Goal: Transaction & Acquisition: Purchase product/service

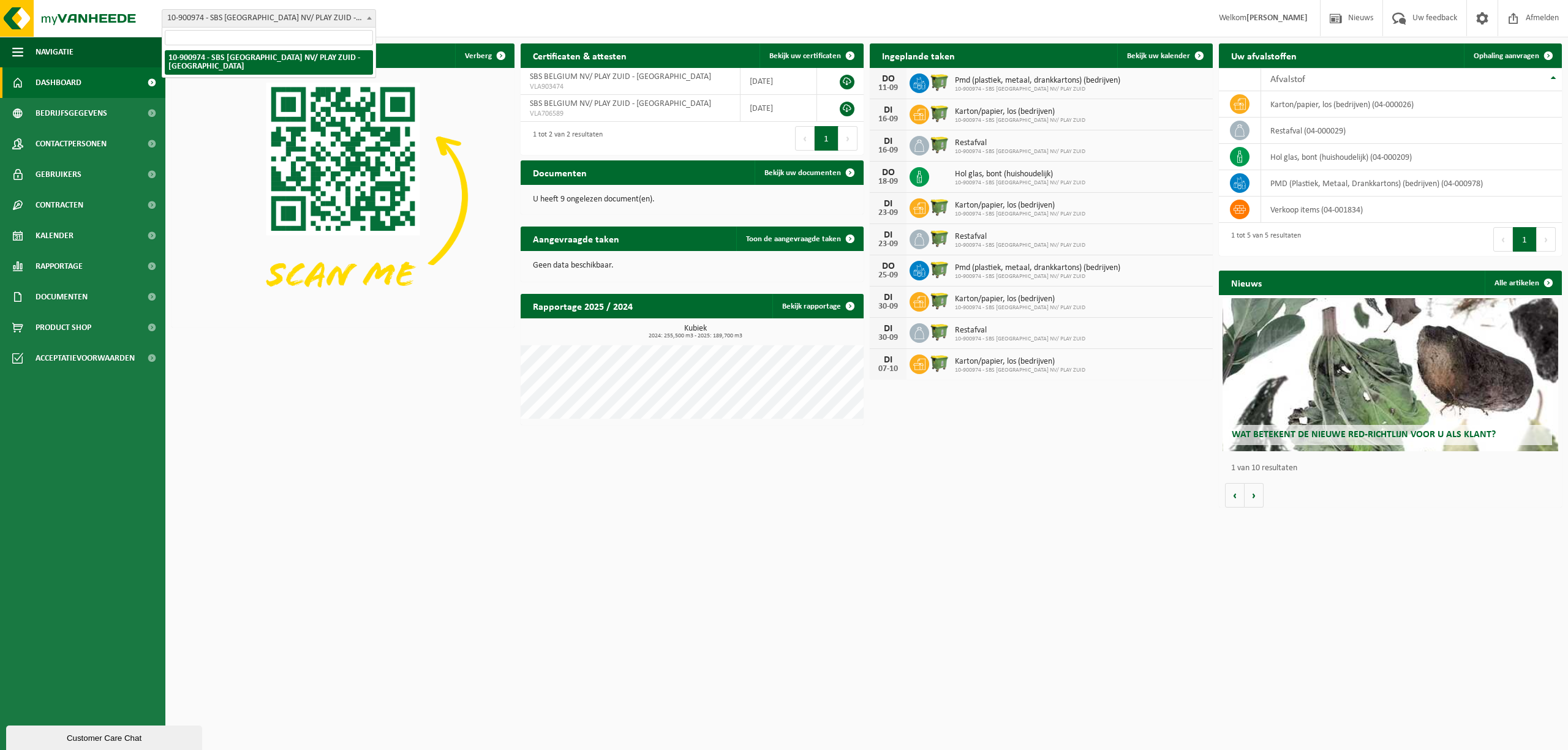
click at [333, 10] on span "10-900974 - SBS [GEOGRAPHIC_DATA] NV/ PLAY ZUID - [GEOGRAPHIC_DATA]" at bounding box center [269, 18] width 213 height 17
click at [404, 7] on div "Vestiging: 10-900974 - SBS BELGIUM NV/ PLAY ZUID - ANTWERPEN 10-900974 - SBS BE…" at bounding box center [784, 18] width 1568 height 37
click at [1167, 59] on span "Bekijk uw kalender" at bounding box center [1158, 57] width 63 height 8
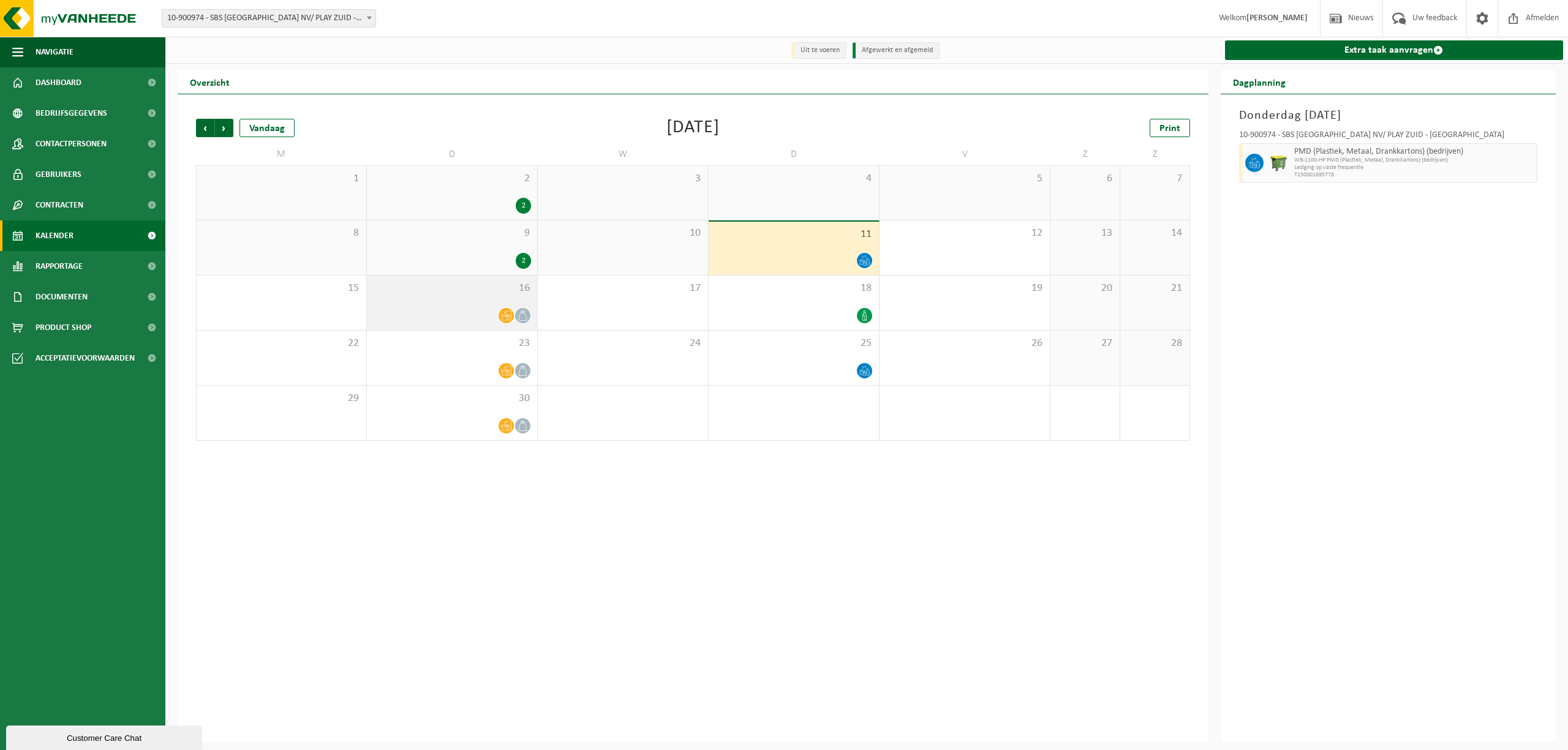
click at [505, 317] on icon at bounding box center [506, 315] width 11 height 11
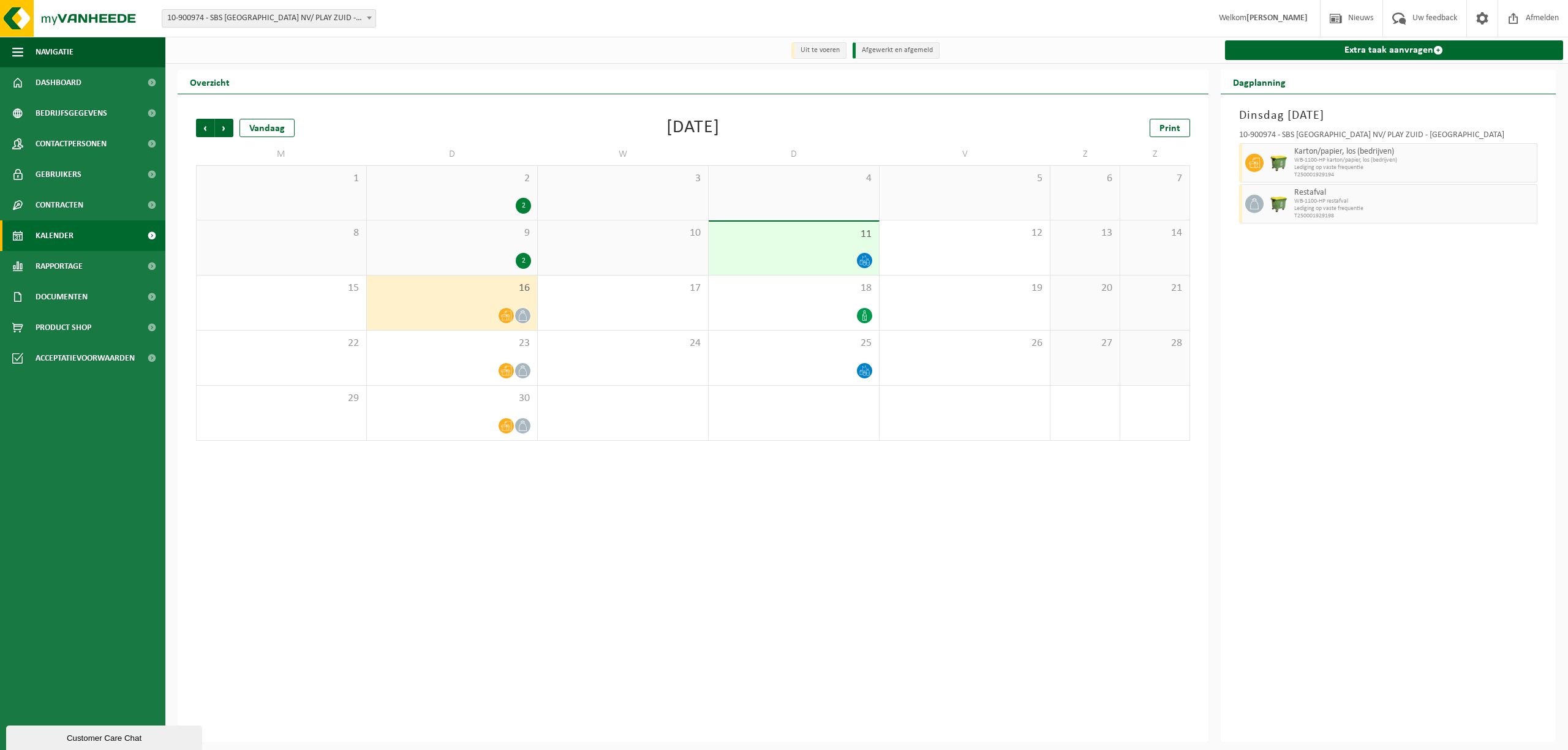
click at [858, 258] on span at bounding box center [864, 261] width 15 height 15
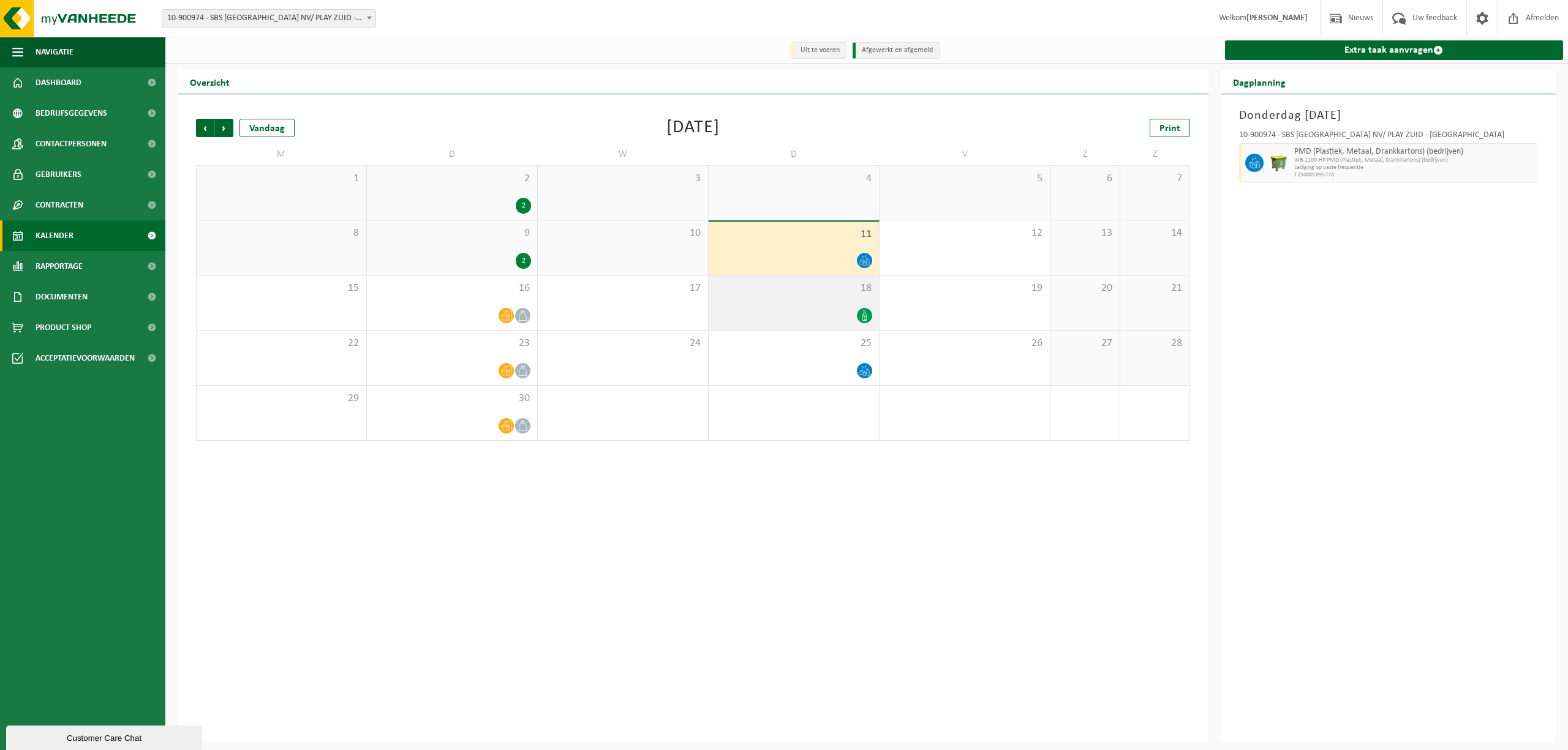
click at [861, 311] on icon at bounding box center [864, 315] width 11 height 11
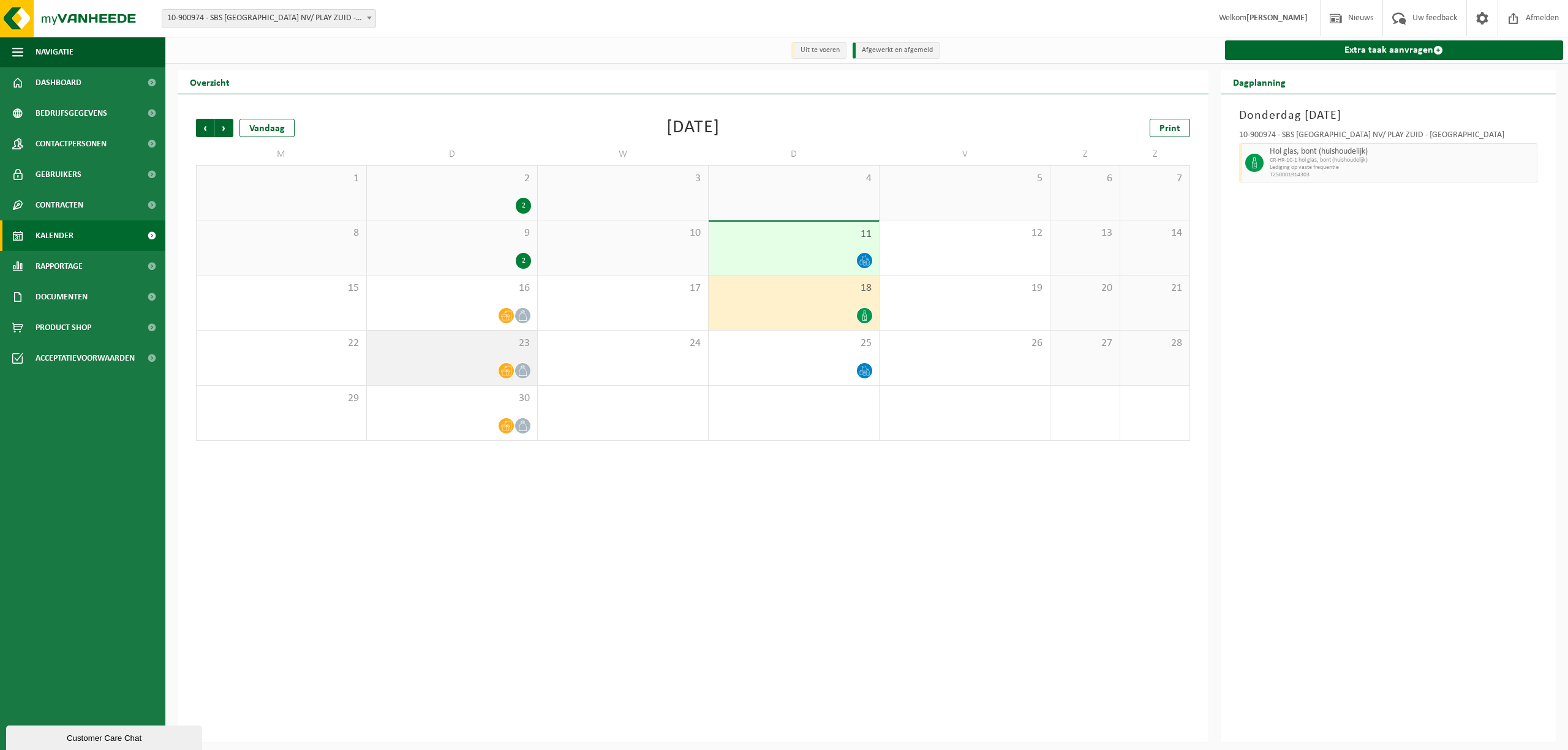
click at [478, 378] on div at bounding box center [452, 370] width 158 height 17
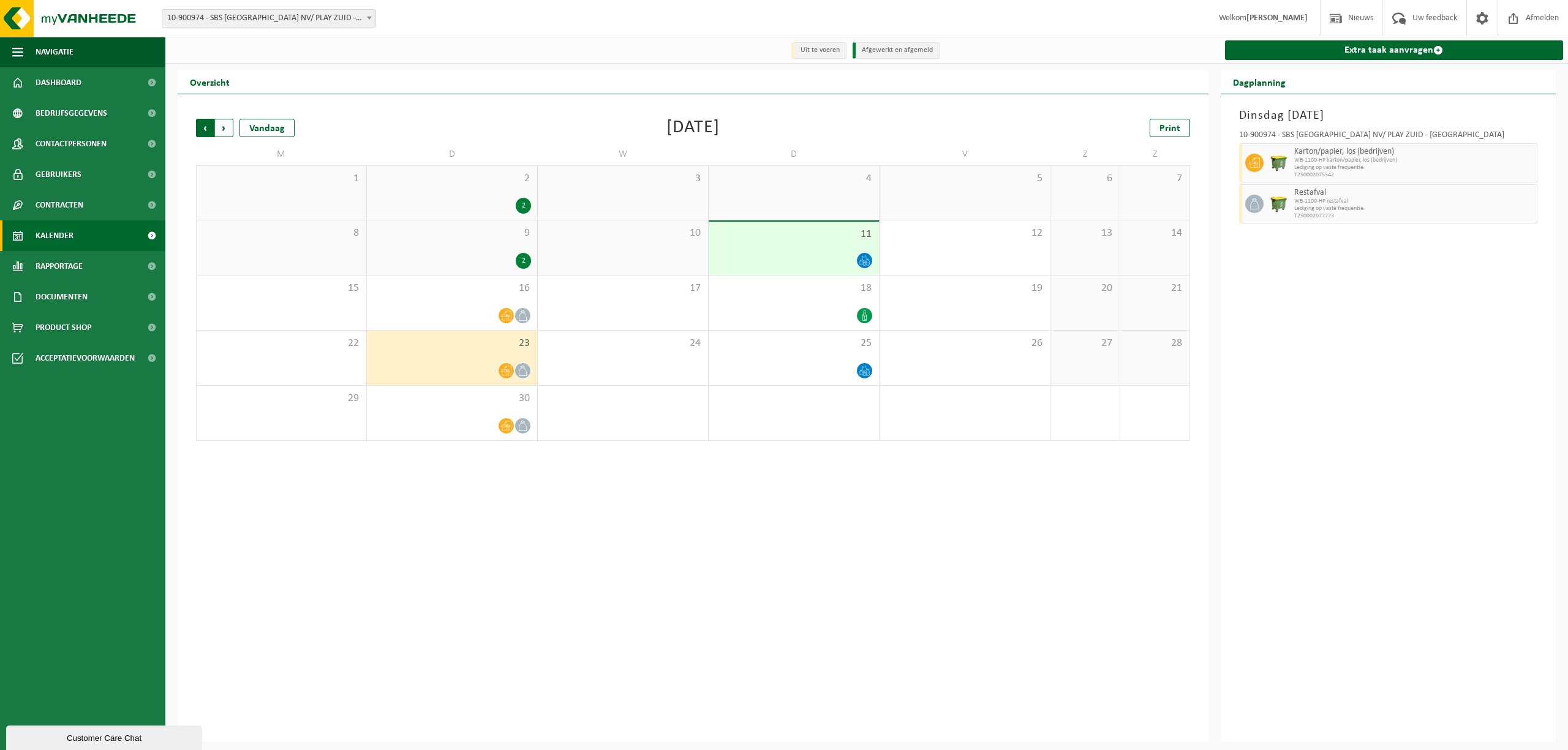
click at [219, 128] on span "Volgende" at bounding box center [224, 128] width 18 height 18
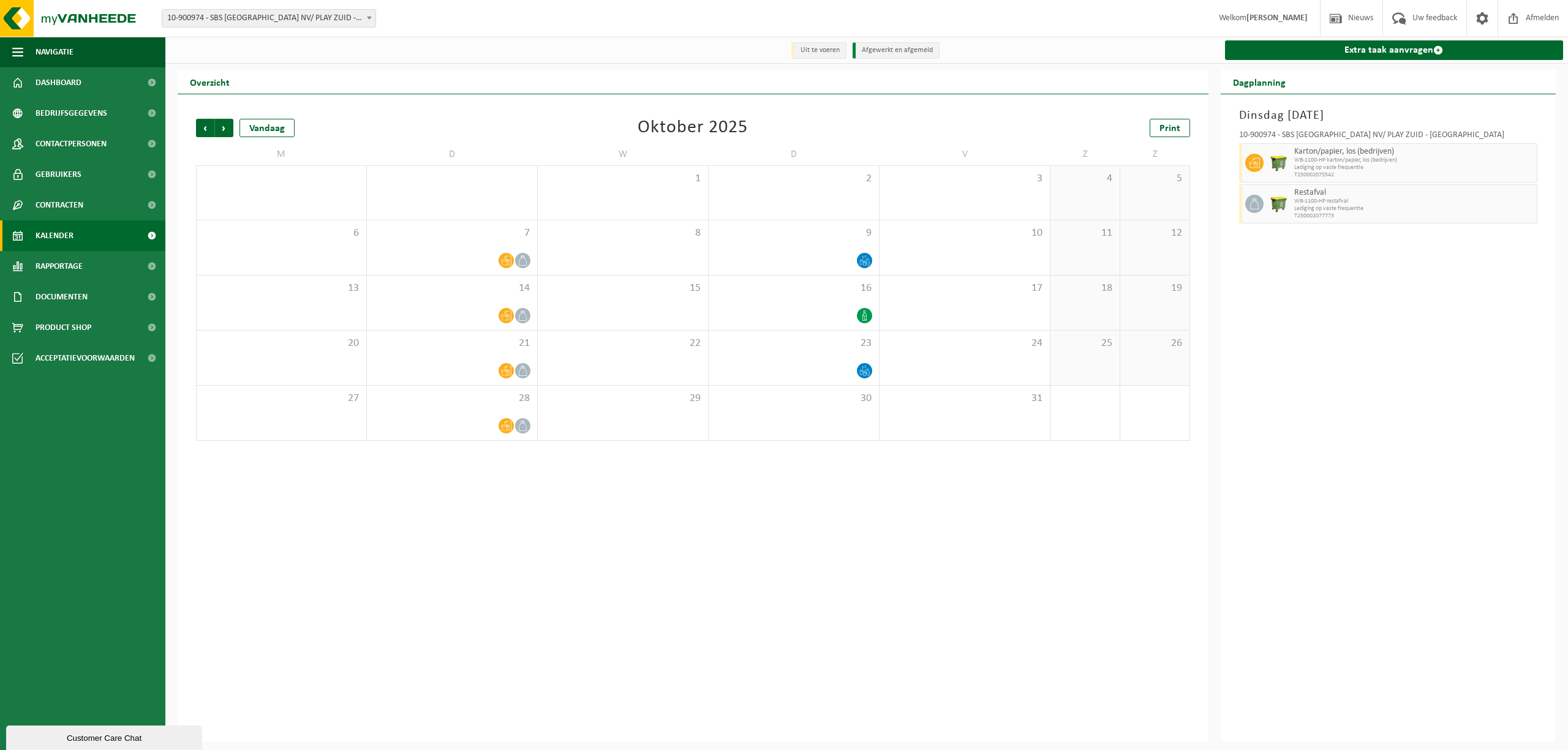
click at [219, 128] on span "Volgende" at bounding box center [224, 128] width 18 height 18
click at [199, 131] on span "Vorige" at bounding box center [205, 128] width 18 height 18
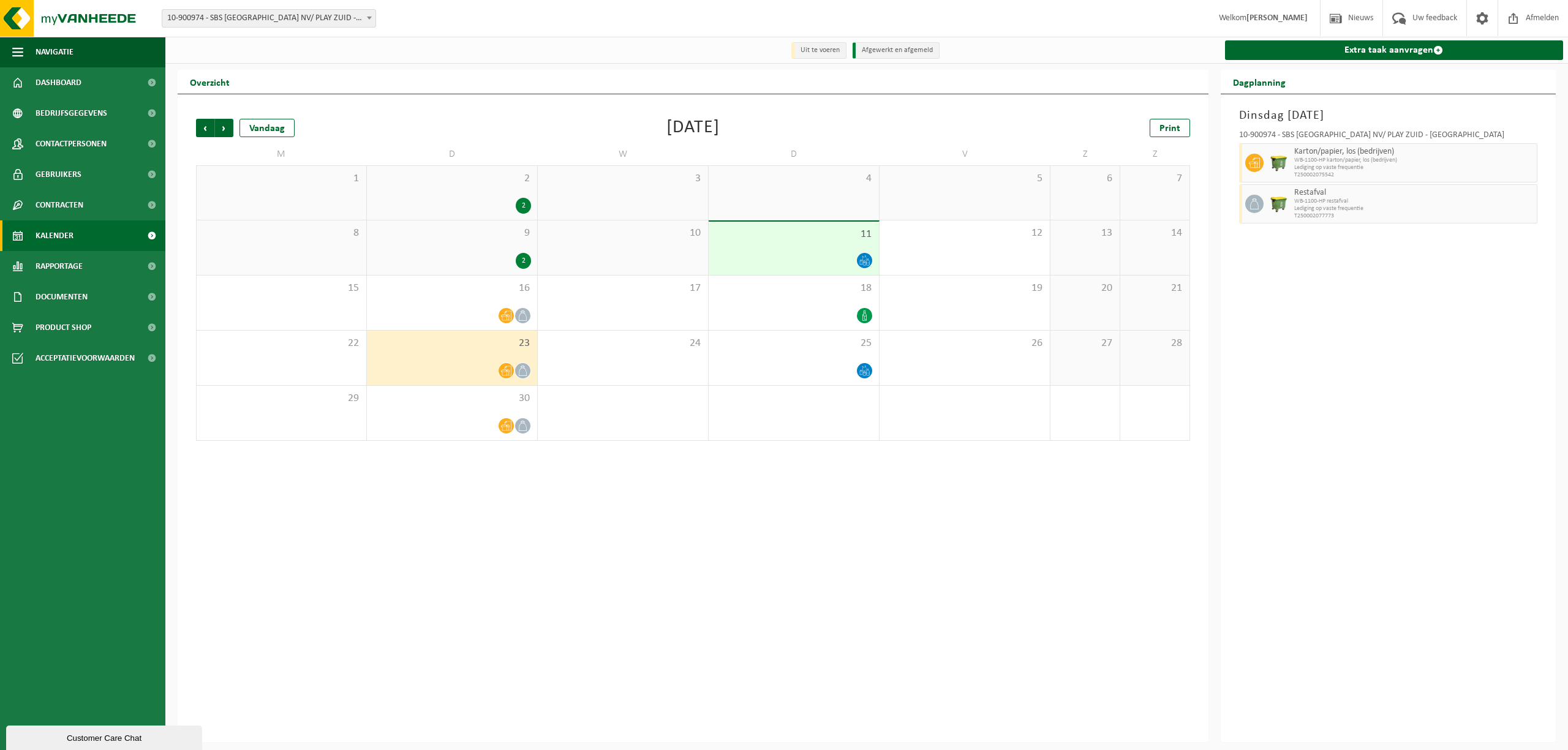
click at [199, 131] on span "Vorige" at bounding box center [205, 128] width 18 height 18
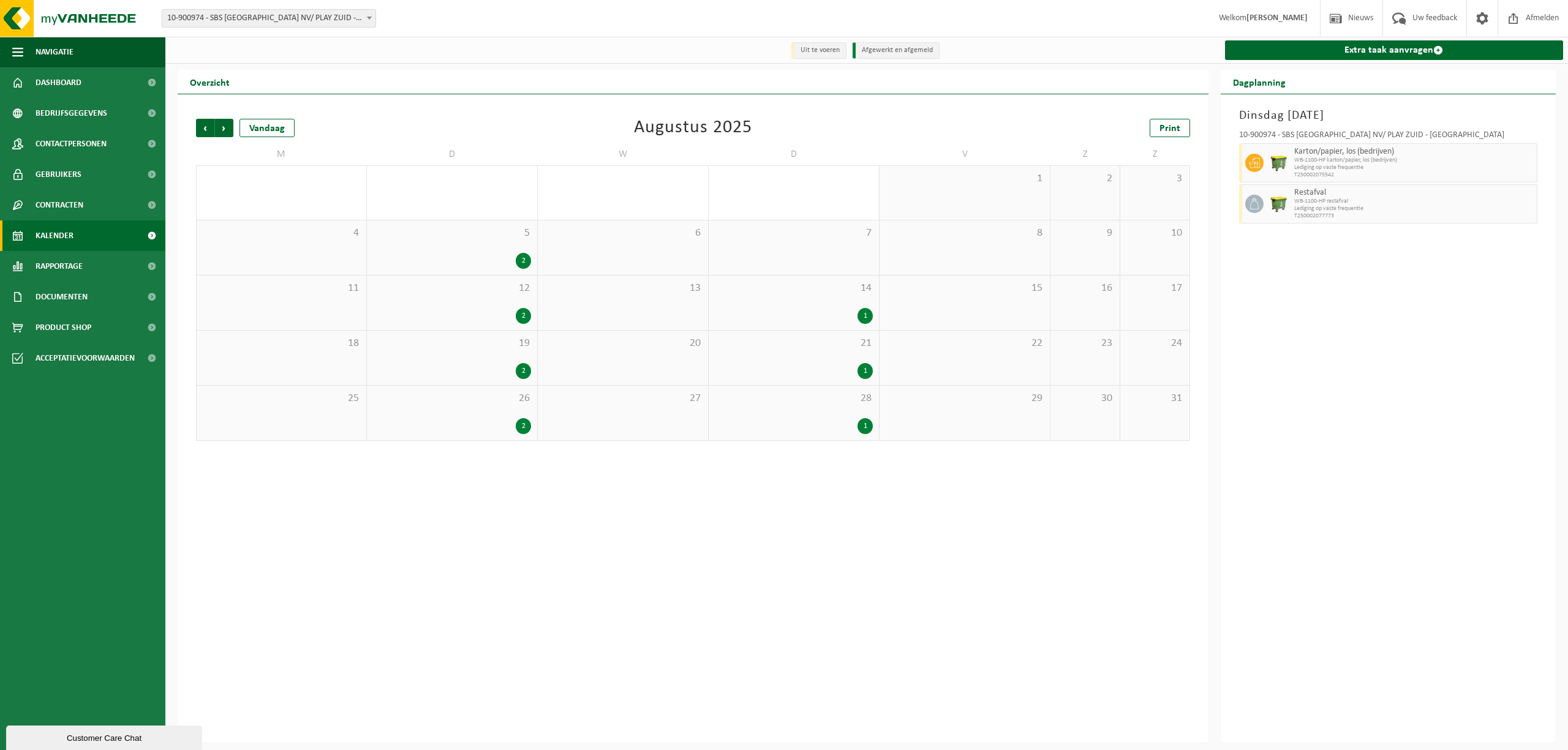
click at [199, 131] on span "Vorige" at bounding box center [205, 128] width 18 height 18
click at [202, 130] on span "Vorige" at bounding box center [205, 128] width 18 height 18
click at [218, 127] on span "Volgende" at bounding box center [224, 128] width 18 height 18
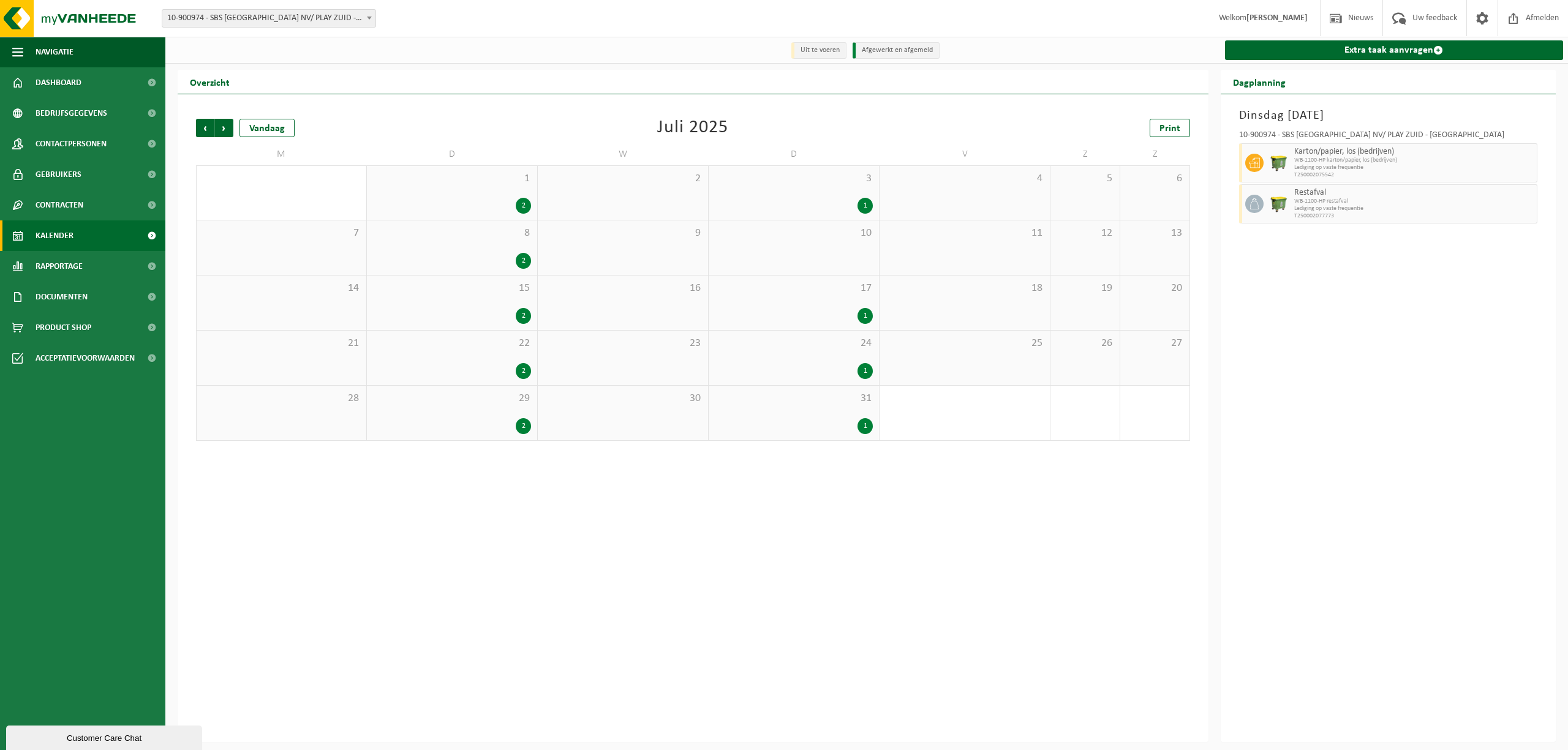
click at [218, 127] on span "Volgende" at bounding box center [224, 128] width 18 height 18
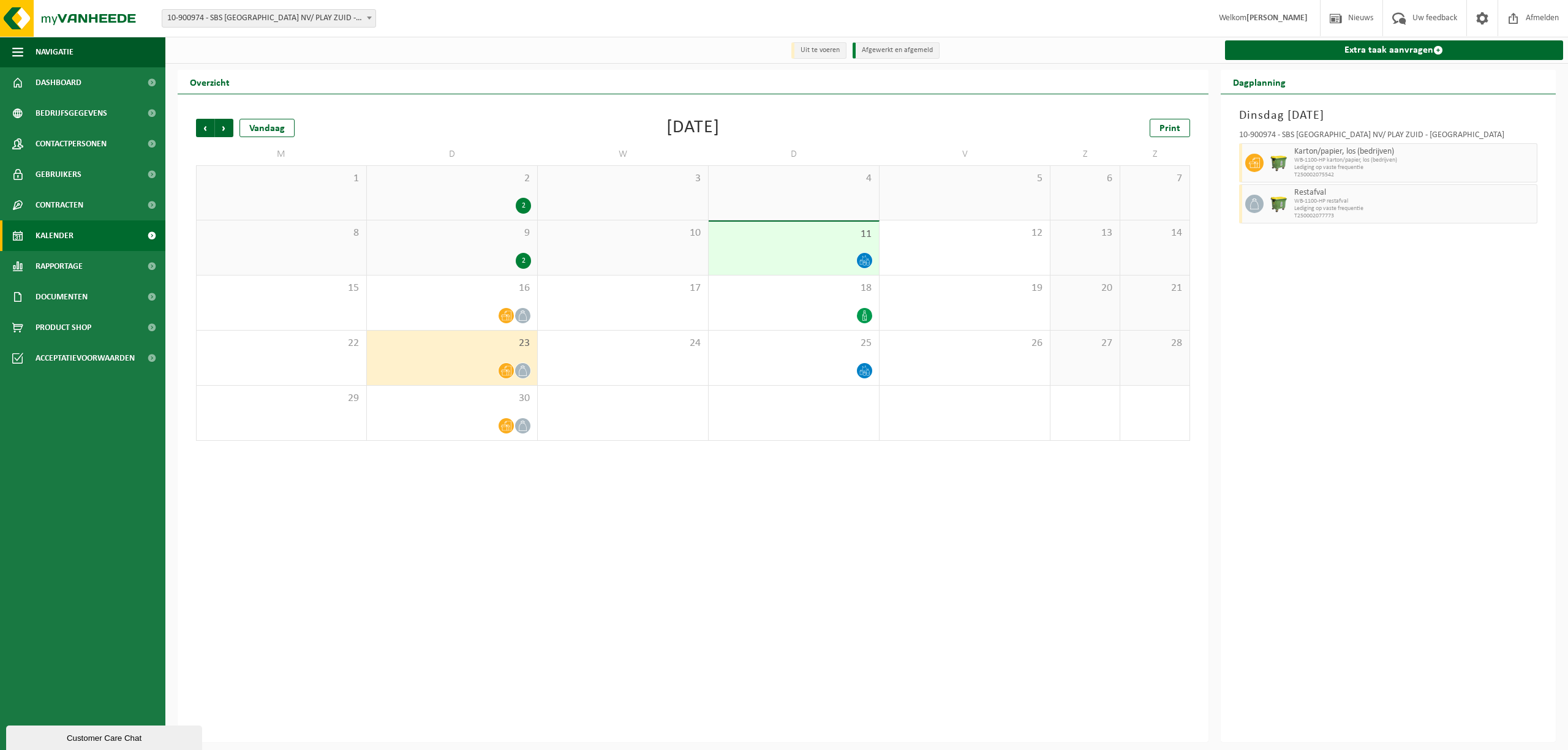
click at [218, 127] on span "Volgende" at bounding box center [224, 128] width 18 height 18
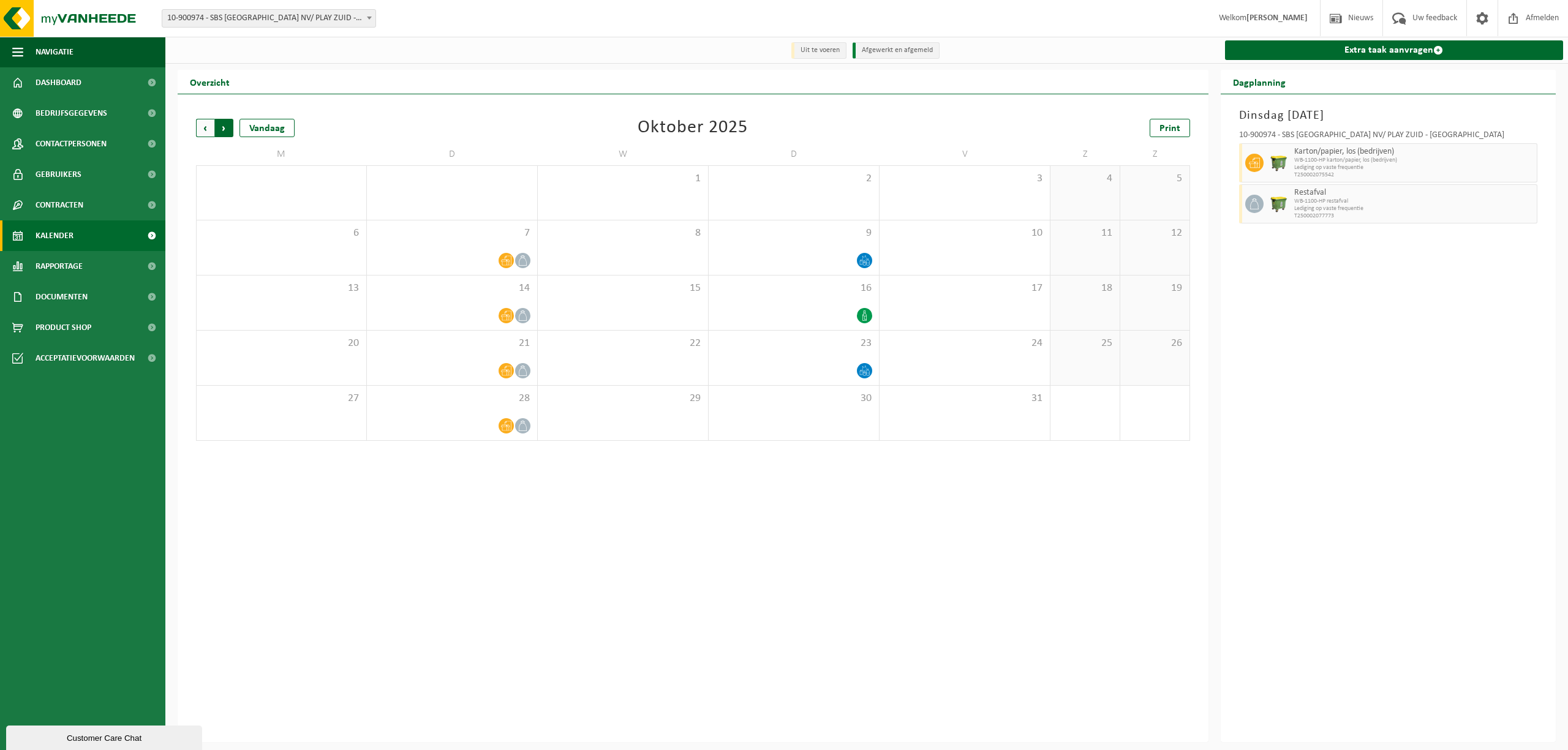
click at [204, 128] on span "Vorige" at bounding box center [205, 128] width 18 height 18
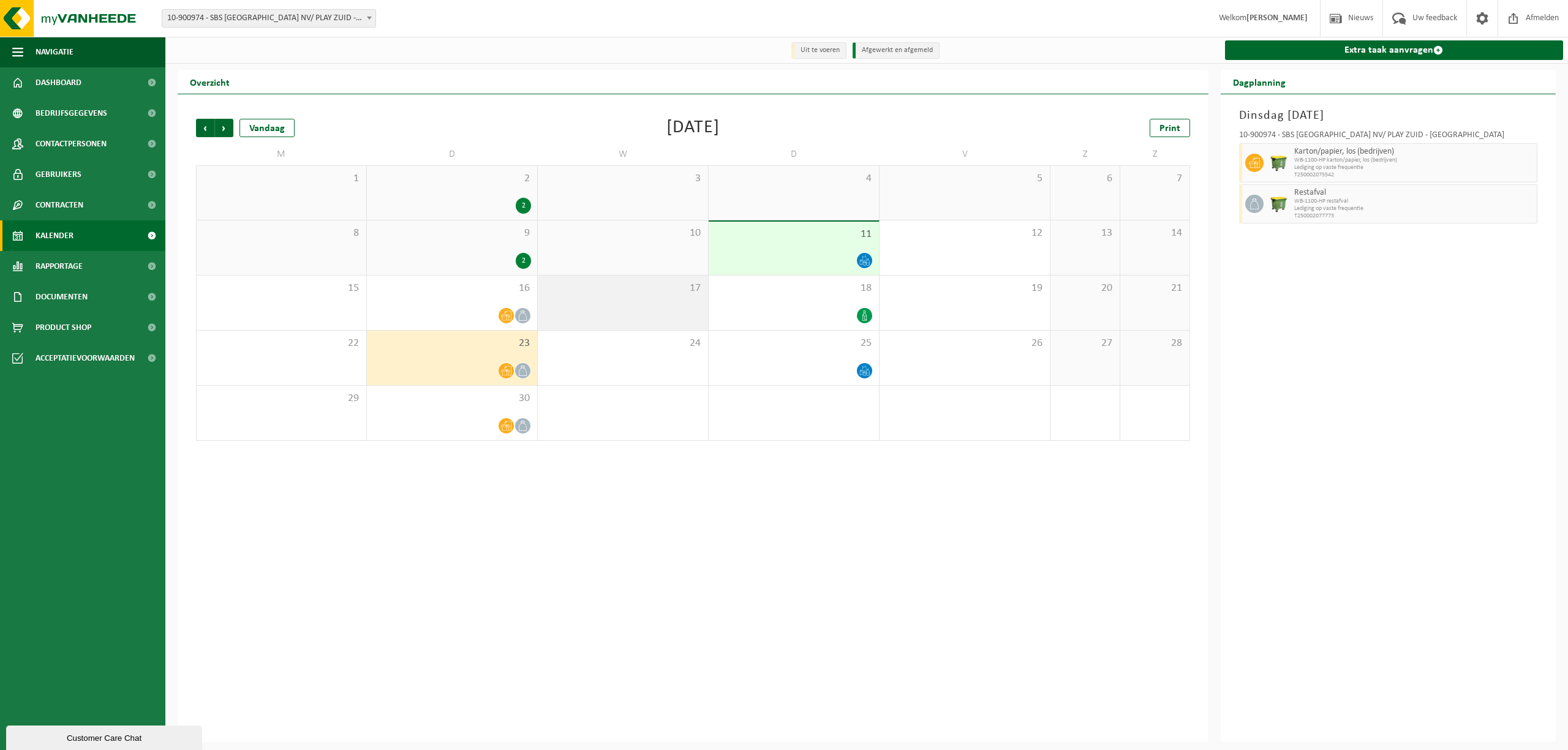
click at [615, 309] on div "17" at bounding box center [623, 302] width 170 height 54
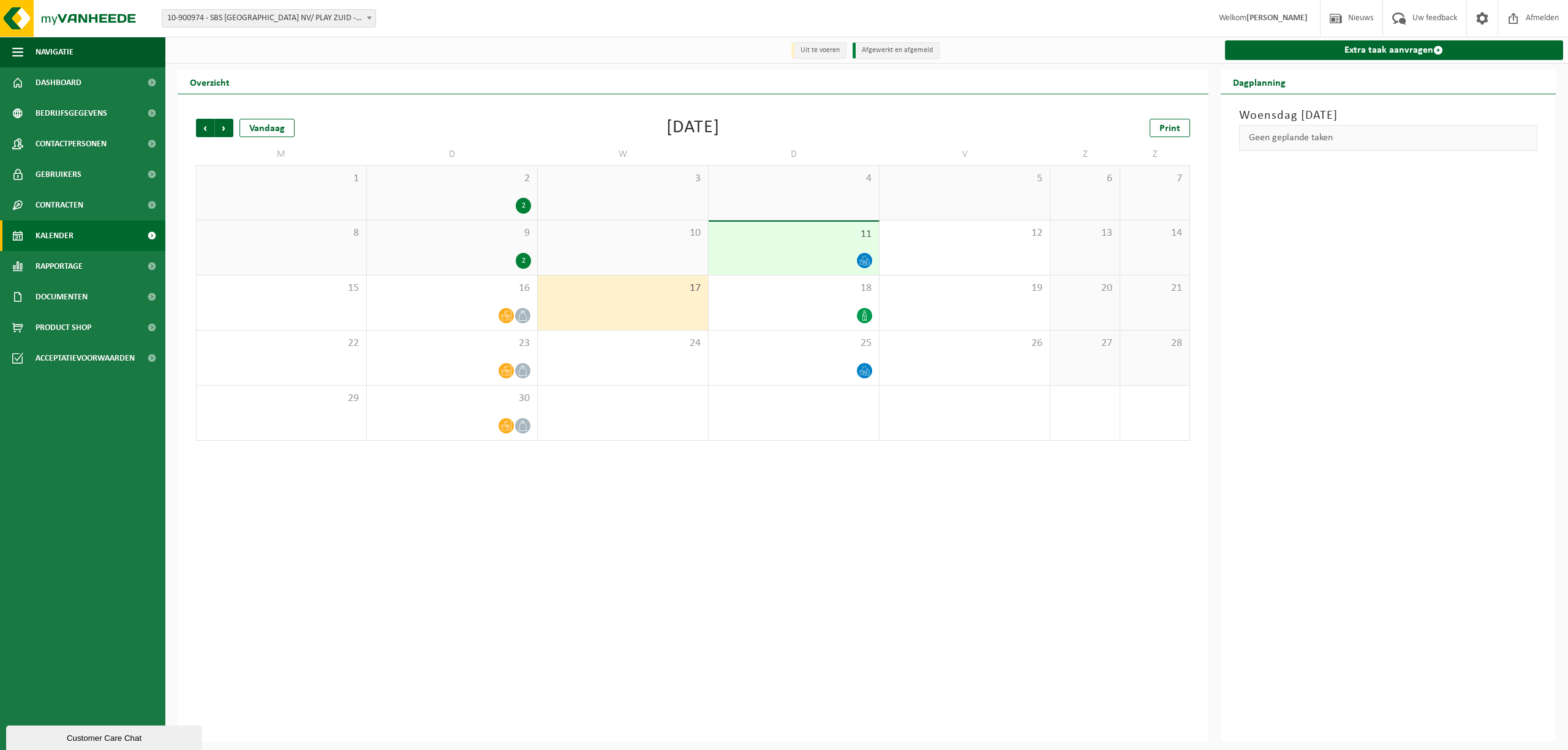
click at [1421, 142] on div "Geen geplande taken" at bounding box center [1388, 137] width 299 height 26
click at [1409, 52] on link "Extra taak aanvragen" at bounding box center [1394, 51] width 339 height 20
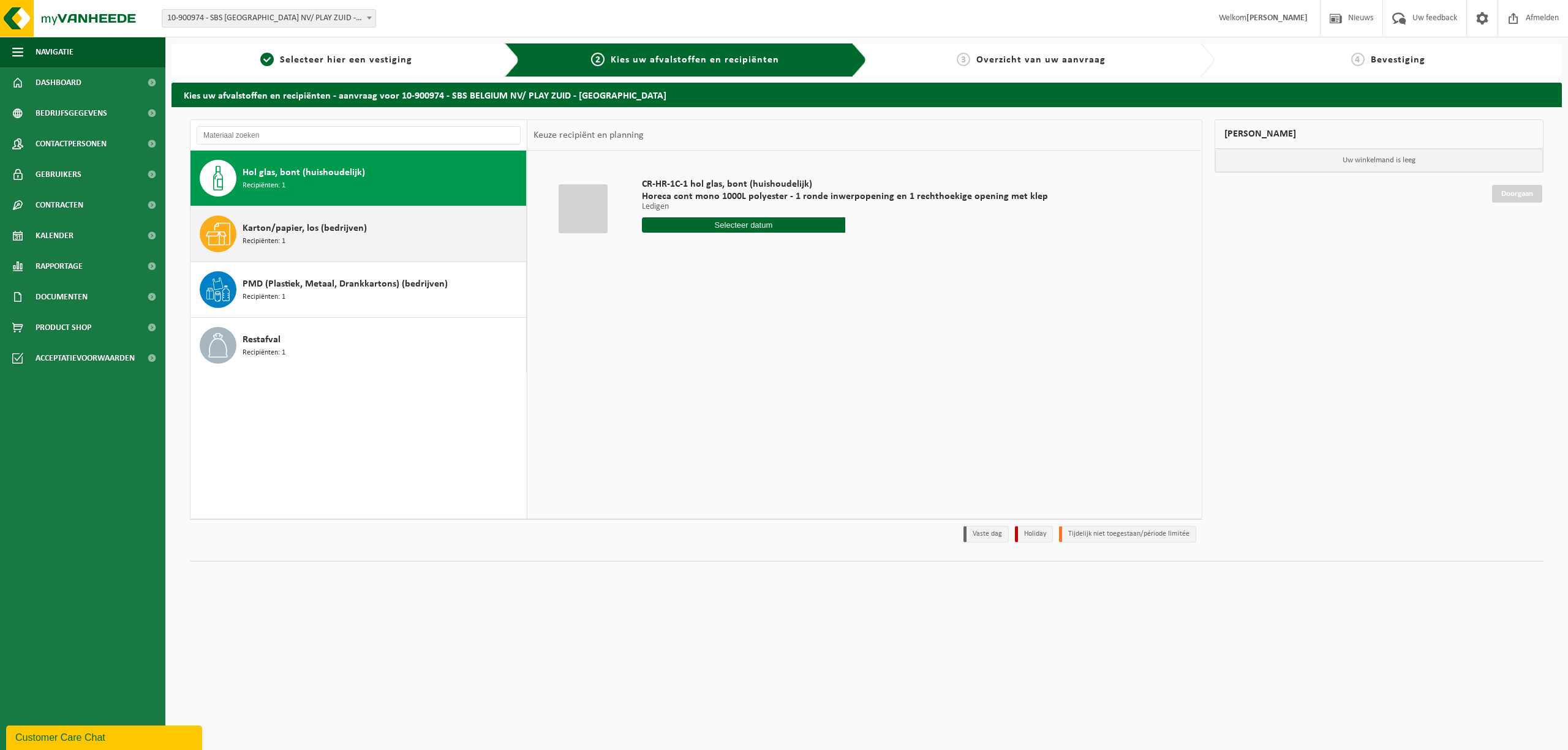
click at [367, 228] on div "Karton/papier, los (bedrijven) Recipiënten: 1" at bounding box center [382, 234] width 281 height 37
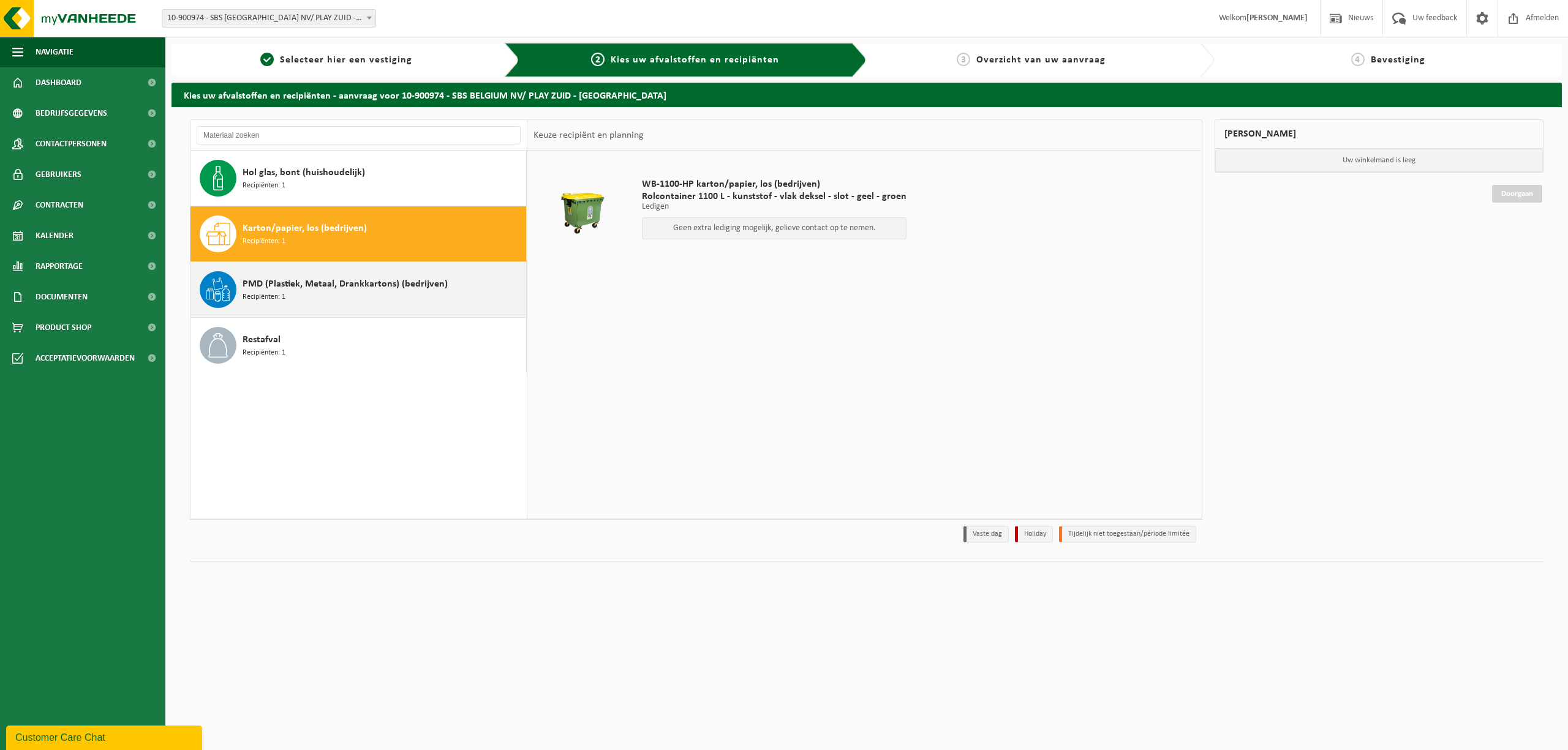
click at [333, 304] on div "PMD (Plastiek, Metaal, Drankkartons) (bedrijven) Recipiënten: 1" at bounding box center [382, 290] width 281 height 37
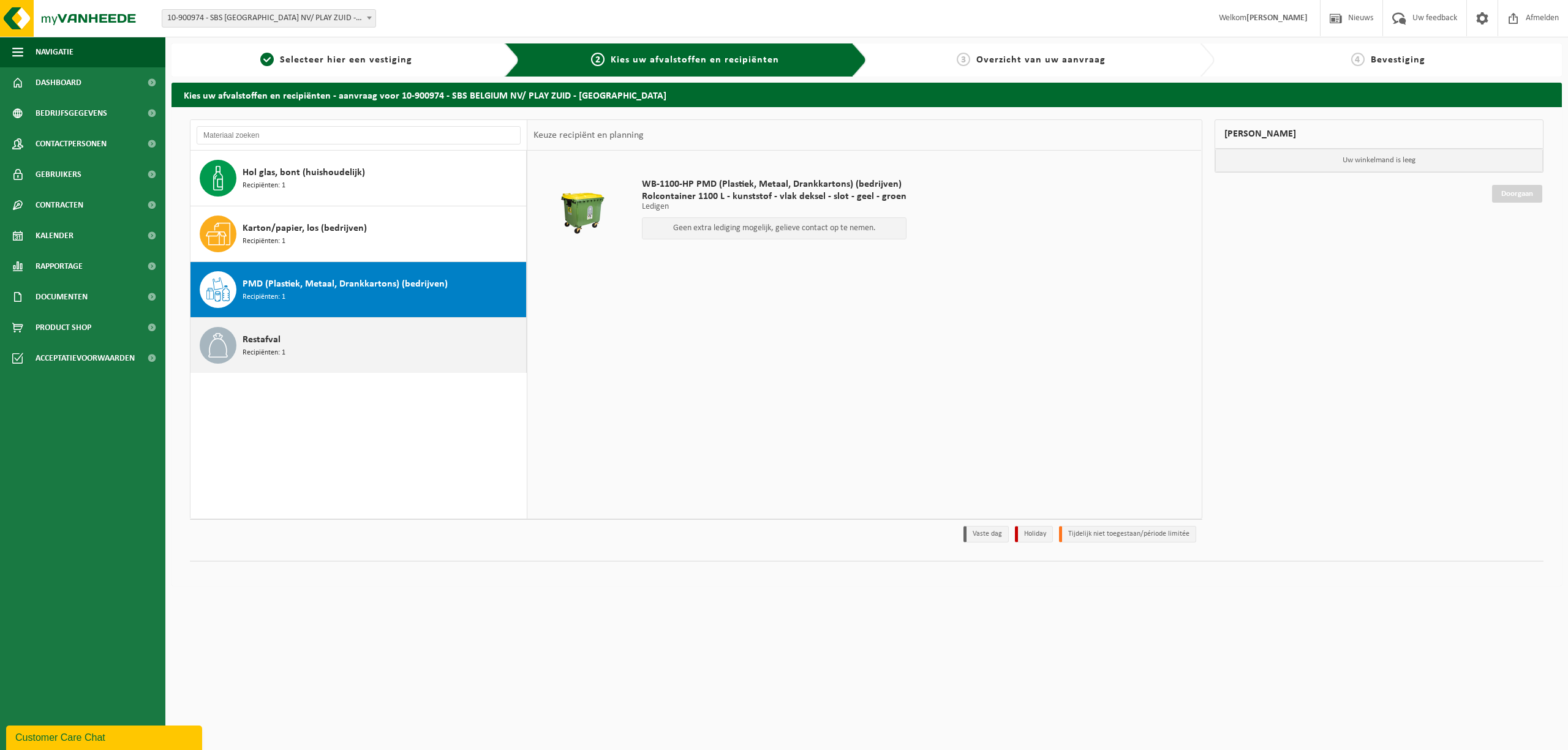
click at [334, 335] on div "Restafval Recipiënten: 1" at bounding box center [382, 345] width 281 height 37
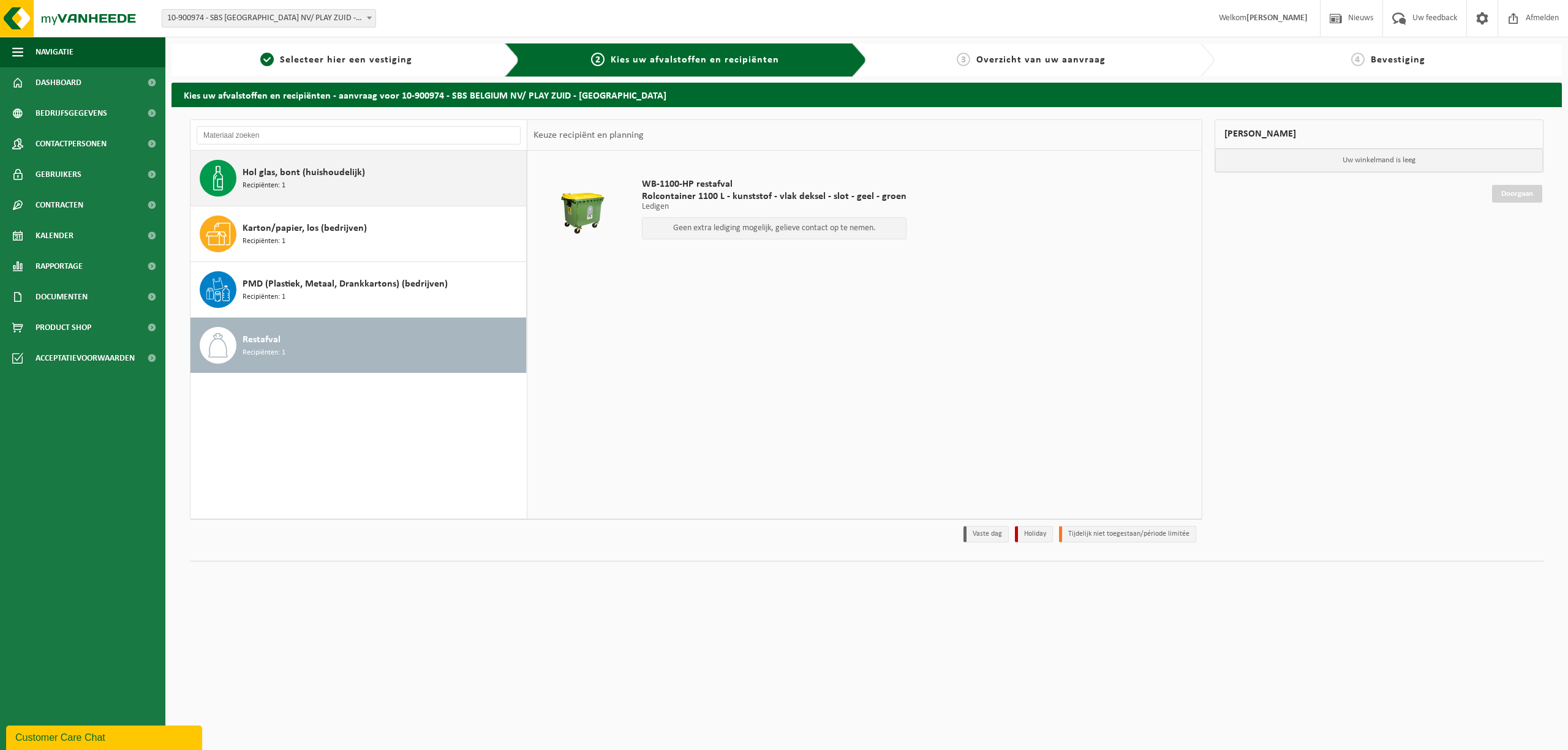
click at [339, 196] on div "Hol glas, bont (huishoudelijk) Recipiënten: 1" at bounding box center [382, 178] width 281 height 37
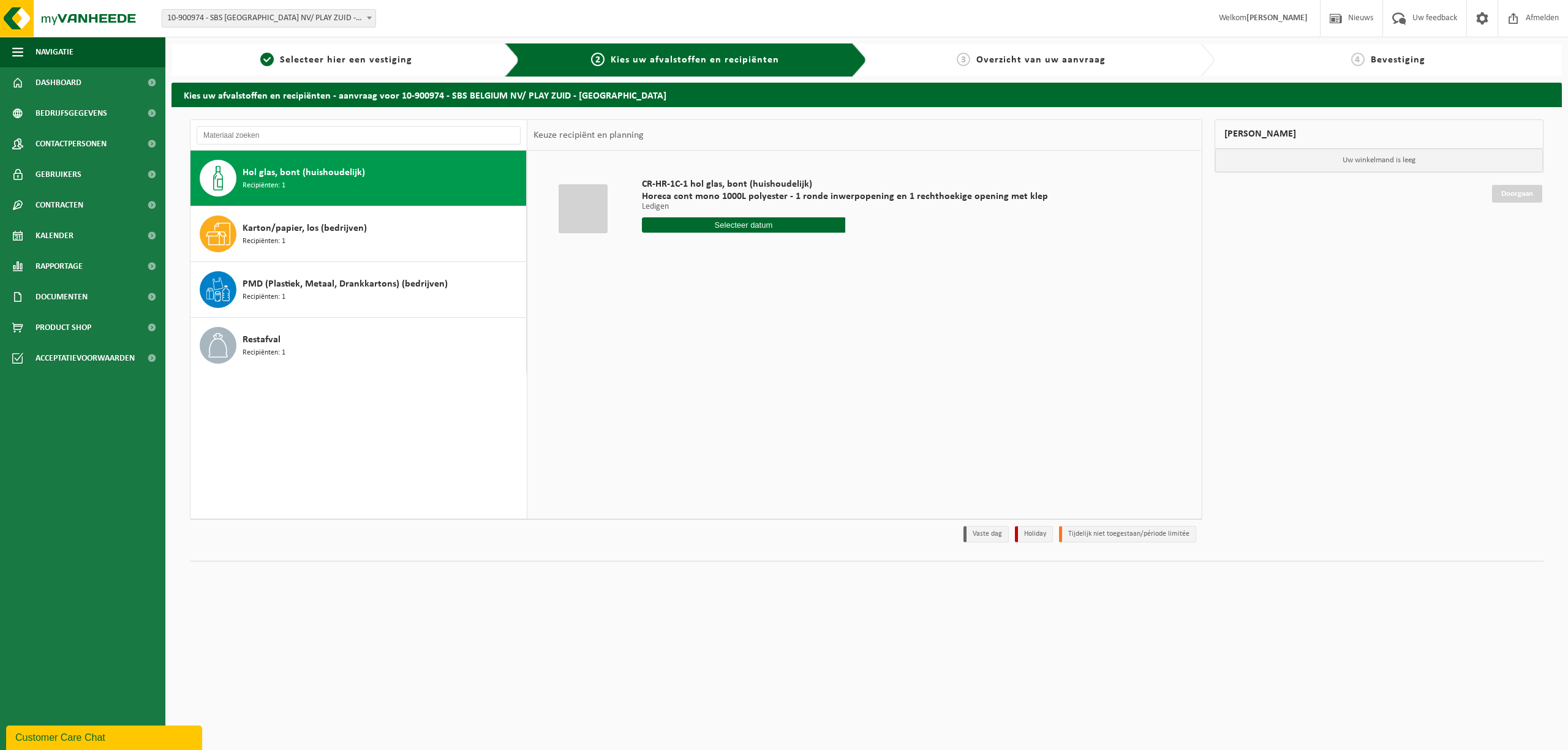
click at [306, 168] on span "Hol glas, bont (huishoudelijk)" at bounding box center [303, 173] width 122 height 15
click at [731, 219] on input "text" at bounding box center [744, 225] width 203 height 15
click at [782, 256] on icon at bounding box center [781, 254] width 3 height 6
click at [783, 248] on icon at bounding box center [781, 254] width 20 height 20
click at [655, 256] on icon at bounding box center [655, 254] width 20 height 20
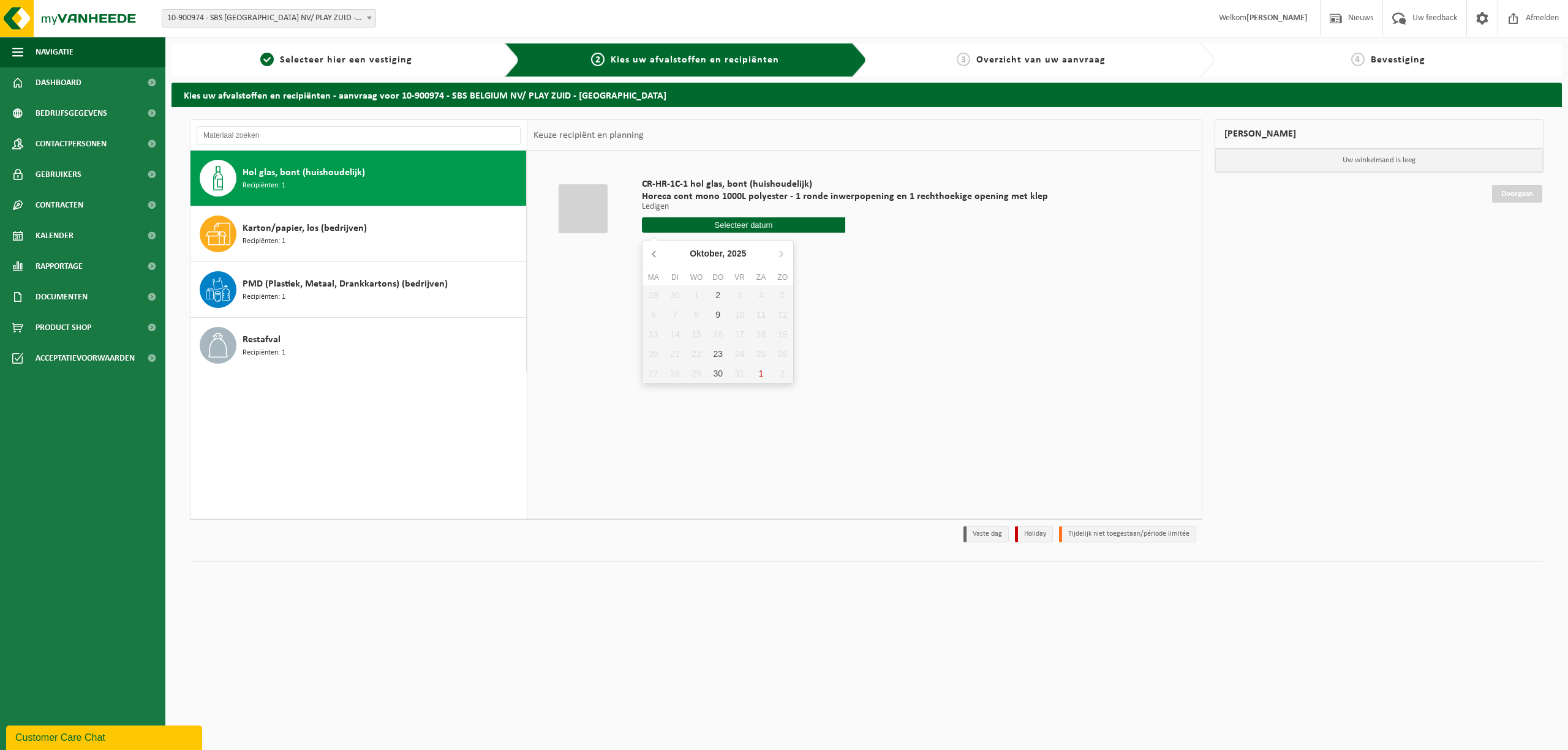
click at [655, 256] on icon at bounding box center [655, 254] width 20 height 20
click at [655, 256] on nav "September, 2025" at bounding box center [718, 254] width 151 height 25
click at [775, 253] on icon at bounding box center [781, 254] width 20 height 20
drag, startPoint x: 679, startPoint y: 321, endPoint x: 679, endPoint y: 348, distance: 27.0
click at [679, 348] on div "29 30 1 2 3 4 5 6 7 8 9 10 11 12 13 14 15 16 17 18 19 20 21 22 23 24 25 26 27 2…" at bounding box center [718, 335] width 151 height 98
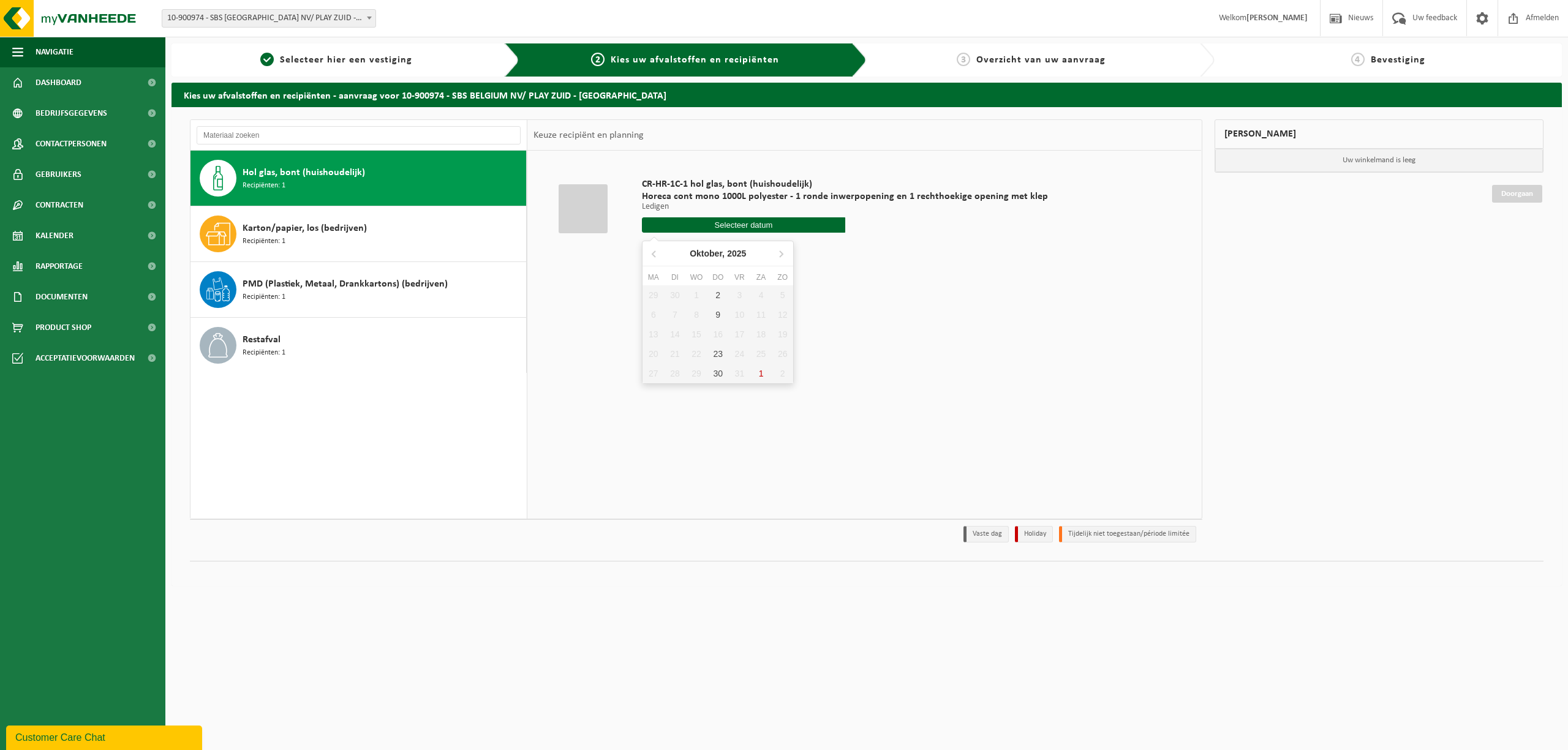
click at [679, 348] on div "29 30 1 2 3 4 5 6 7 8 9 10 11 12 13 14 15 16 17 18 19 20 21 22 23 24 25 26 27 2…" at bounding box center [718, 335] width 151 height 98
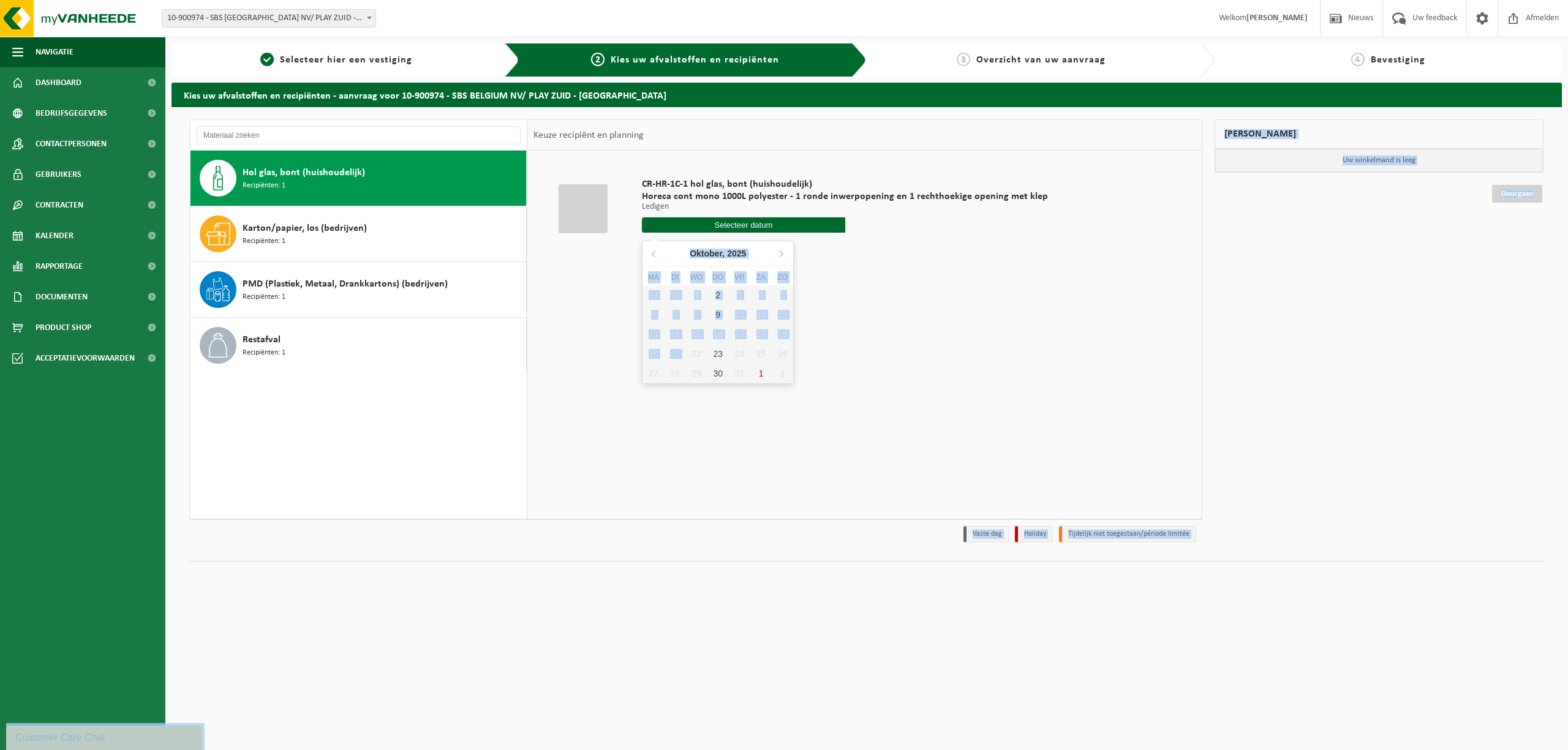
drag, startPoint x: 679, startPoint y: 348, endPoint x: 888, endPoint y: 380, distance: 211.4
click at [888, 380] on body "Vestiging: 10-900974 - SBS BELGIUM NV/ PLAY ZUID - ANTWERPEN 10-900974 - SBS BE…" at bounding box center [784, 299] width 1568 height 599
click at [888, 380] on div "CR-HR-1C-1 hol glas, bont (huishoudelijk) Horeca cont mono 1000L polyester - 1 …" at bounding box center [864, 334] width 674 height 367
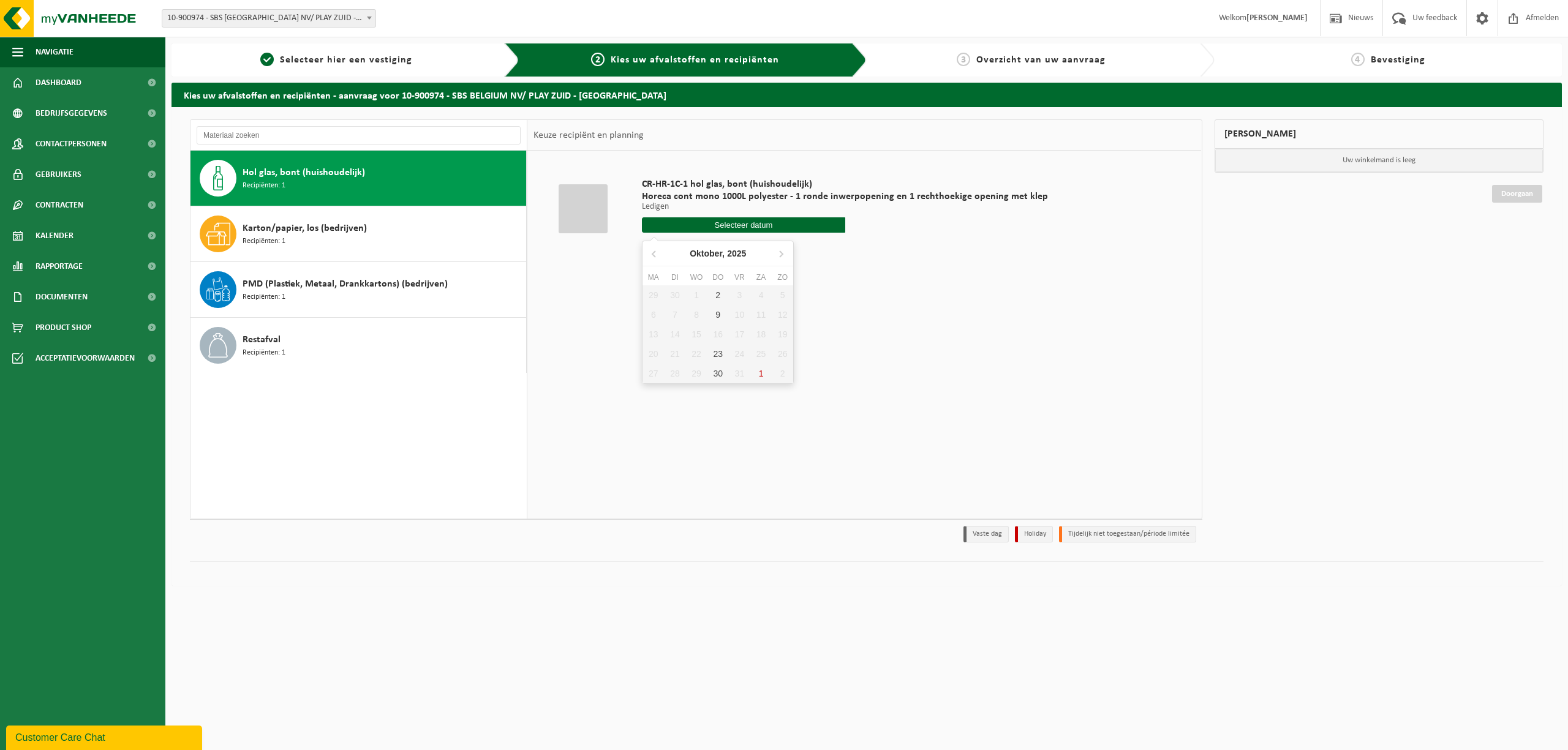
click at [888, 380] on div "CR-HR-1C-1 hol glas, bont (huishoudelijk) Horeca cont mono 1000L polyester - 1 …" at bounding box center [864, 334] width 674 height 367
click at [998, 196] on span "Horeca cont mono 1000L polyester - 1 ronde inwerpopening en 1 rechthoekige open…" at bounding box center [845, 196] width 406 height 12
click at [386, 47] on div "1 Selecteer hier een vestiging" at bounding box center [346, 60] width 348 height 33
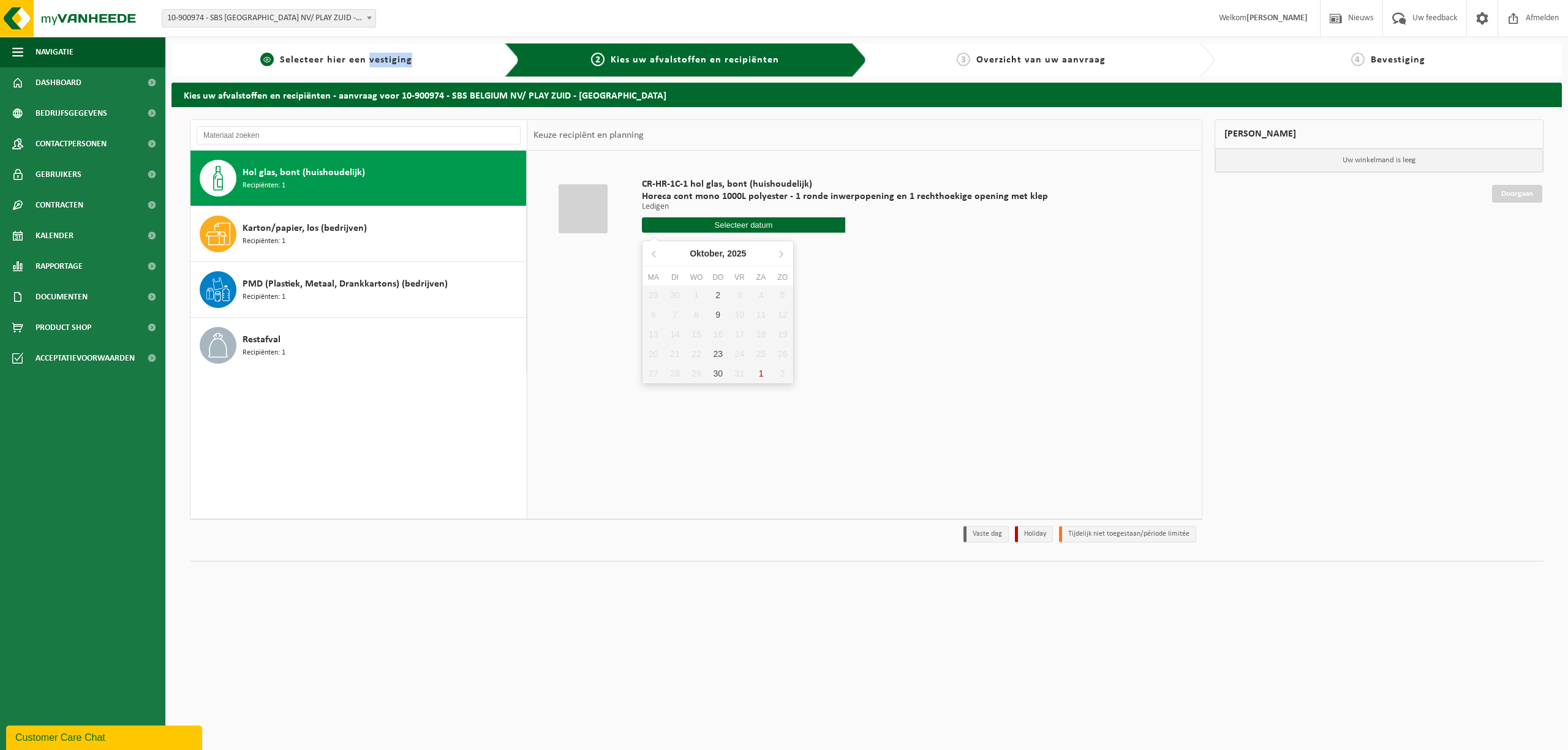
click at [386, 47] on div "1 Selecteer hier een vestiging" at bounding box center [346, 60] width 348 height 33
click at [77, 236] on link "Kalender" at bounding box center [82, 236] width 166 height 31
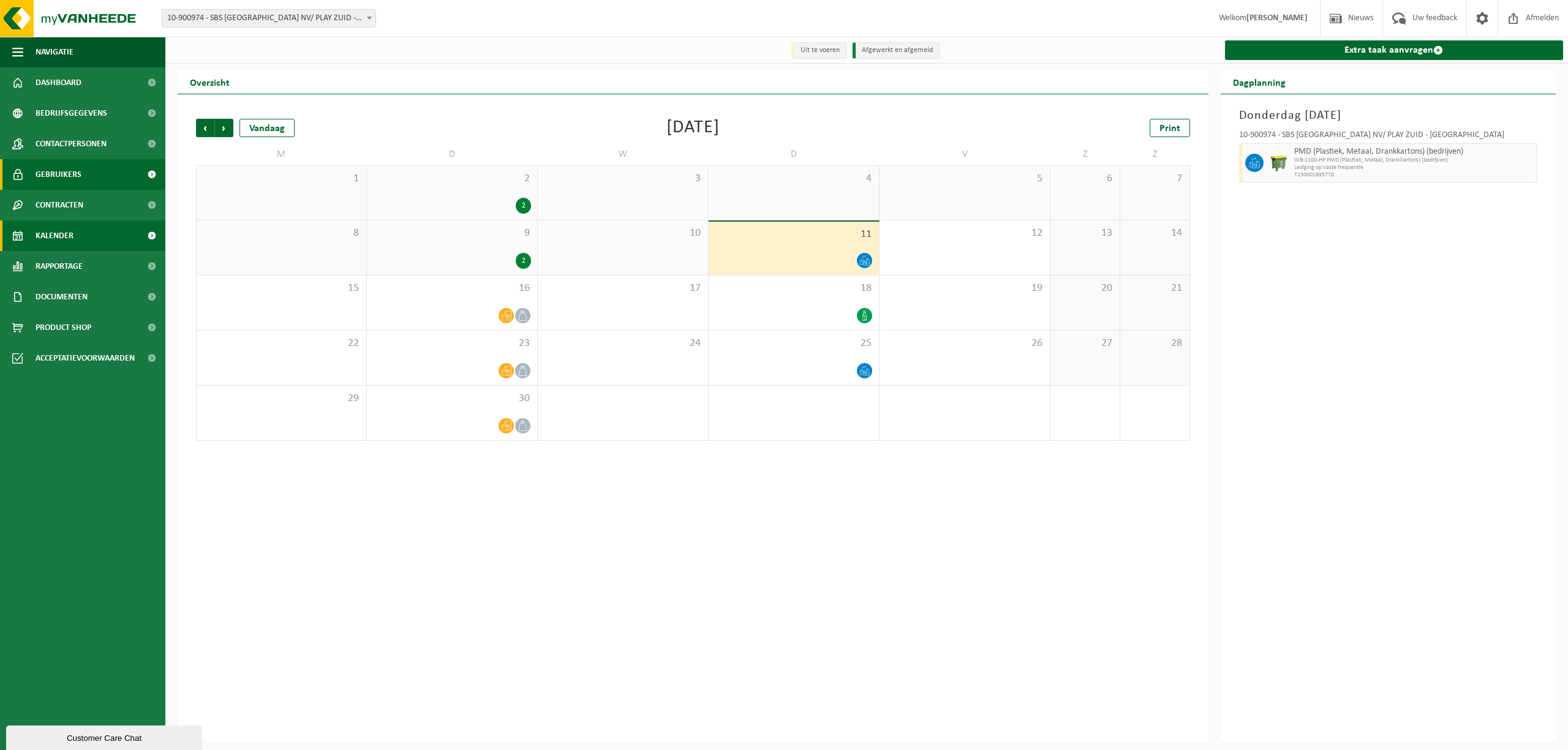
click at [63, 179] on span "Gebruikers" at bounding box center [58, 174] width 46 height 31
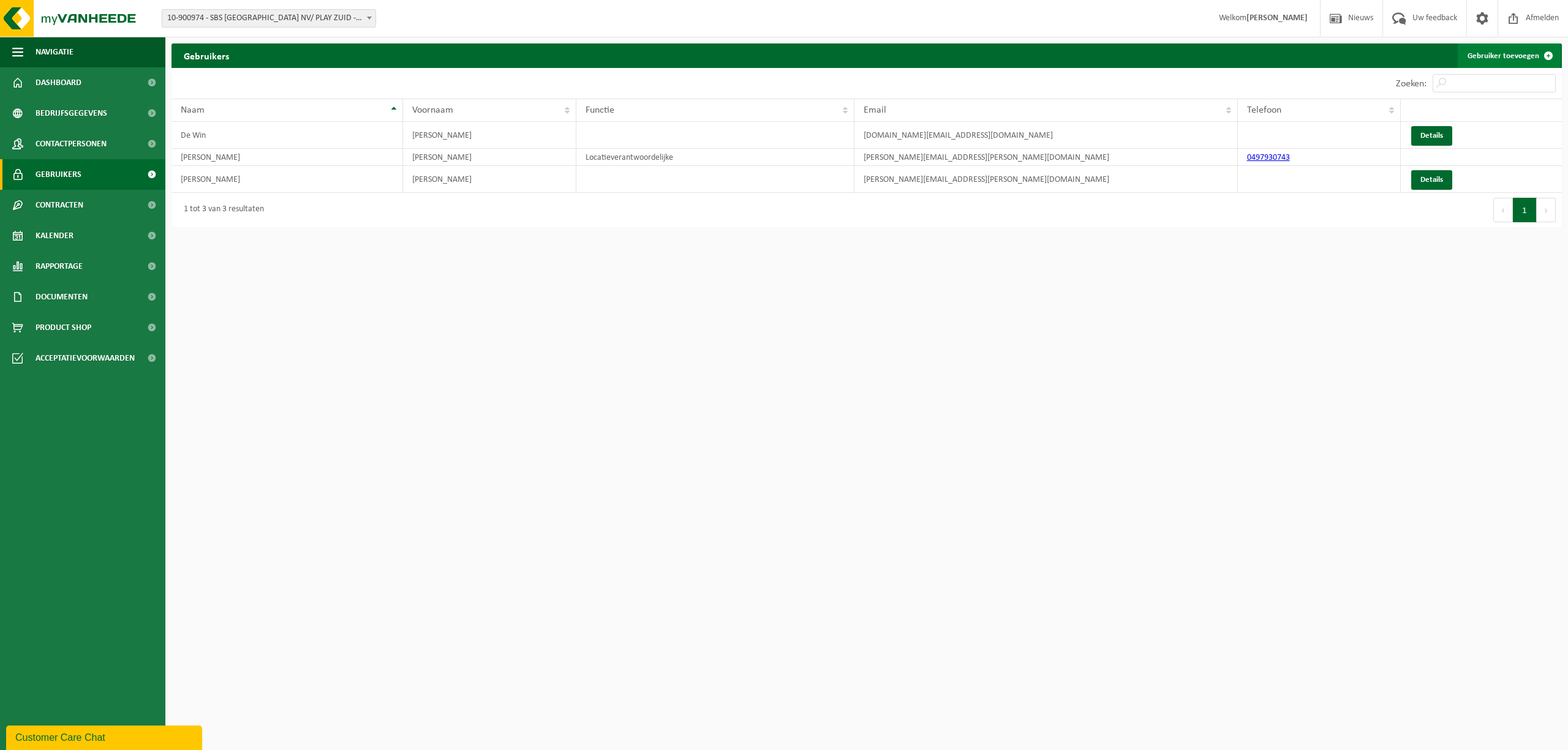
click at [1518, 55] on link "Gebruiker toevoegen" at bounding box center [1509, 55] width 103 height 24
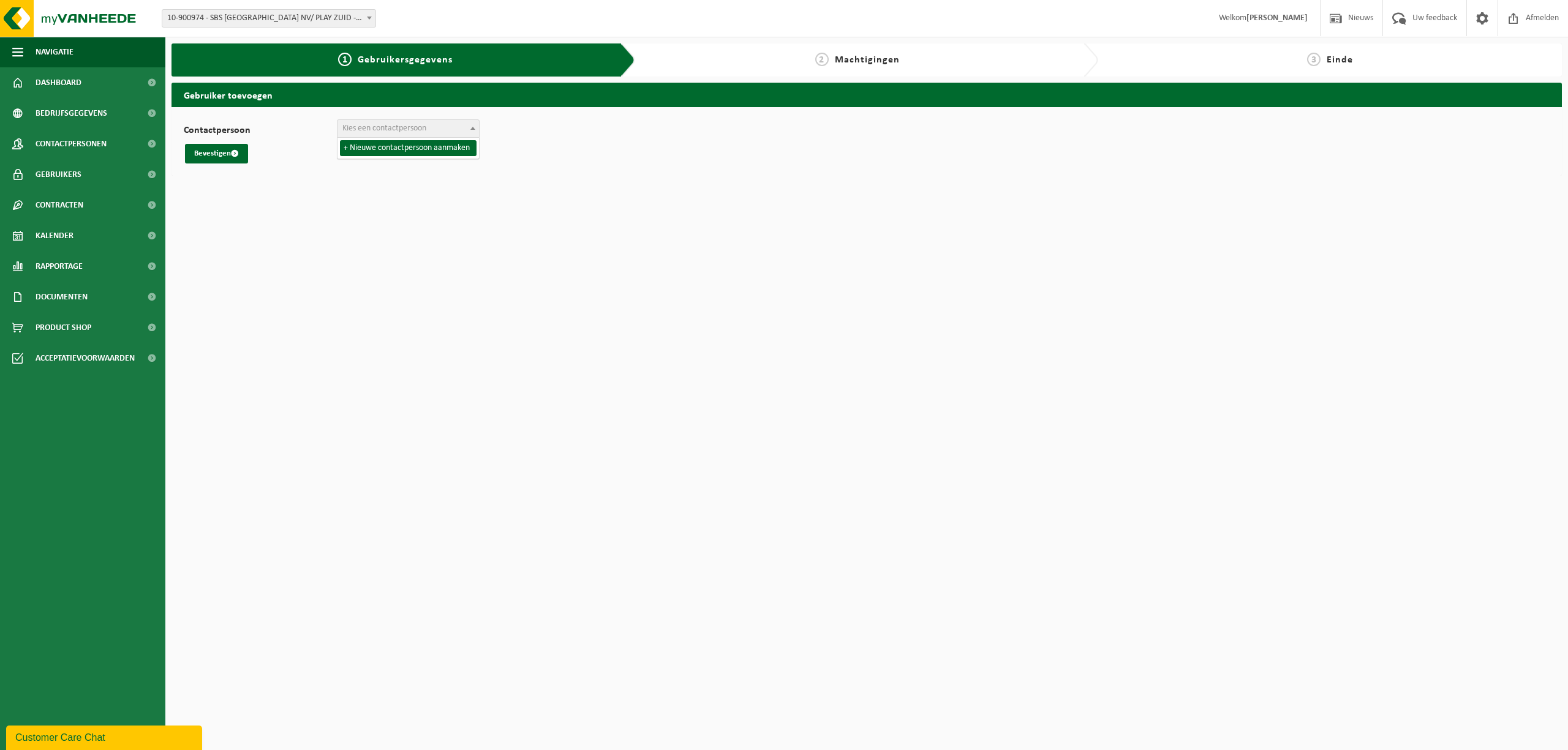
click at [425, 135] on span "Kies een contactpersoon" at bounding box center [408, 128] width 142 height 17
select select "0"
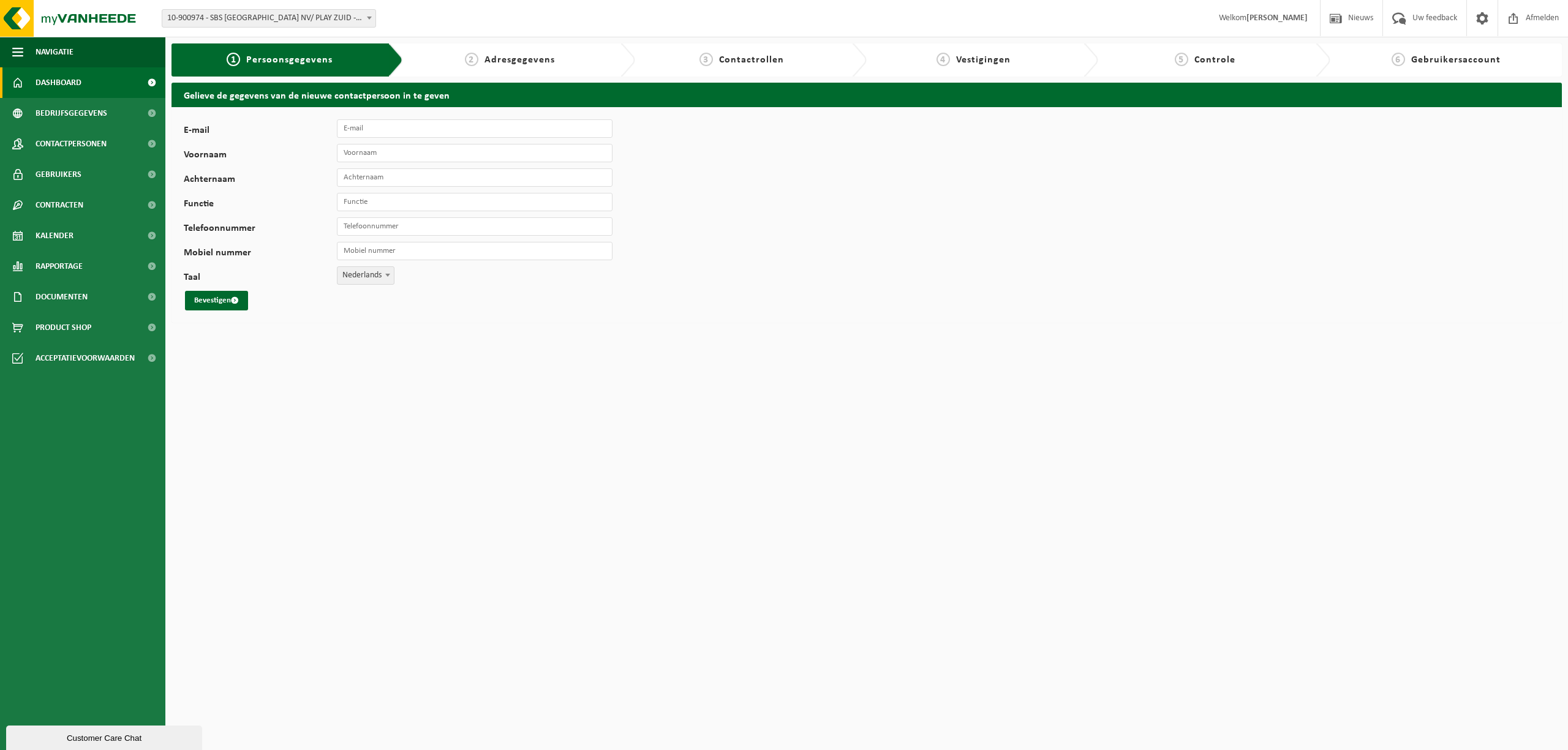
click at [88, 84] on link "Dashboard" at bounding box center [82, 82] width 166 height 31
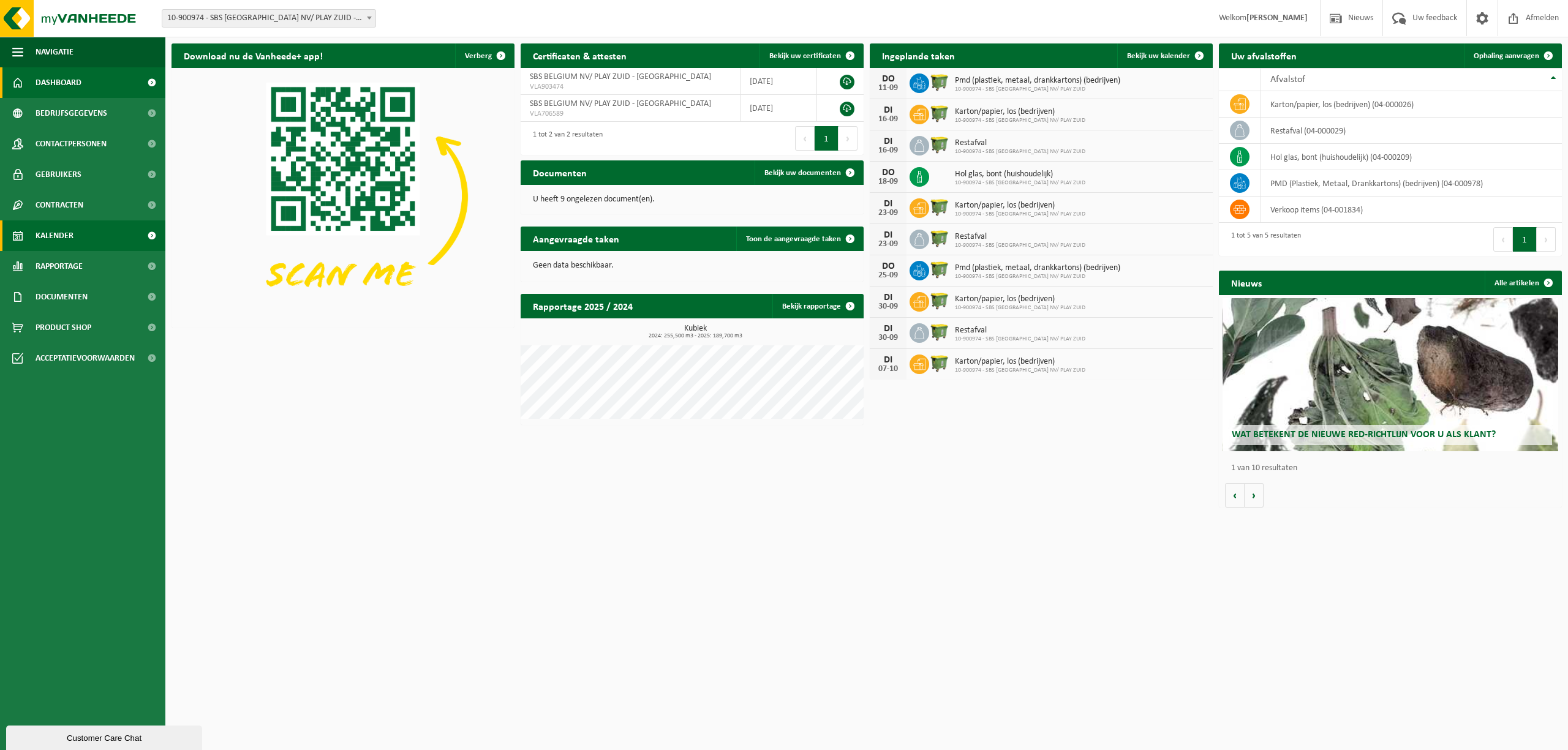
click at [86, 231] on link "Kalender" at bounding box center [82, 236] width 166 height 31
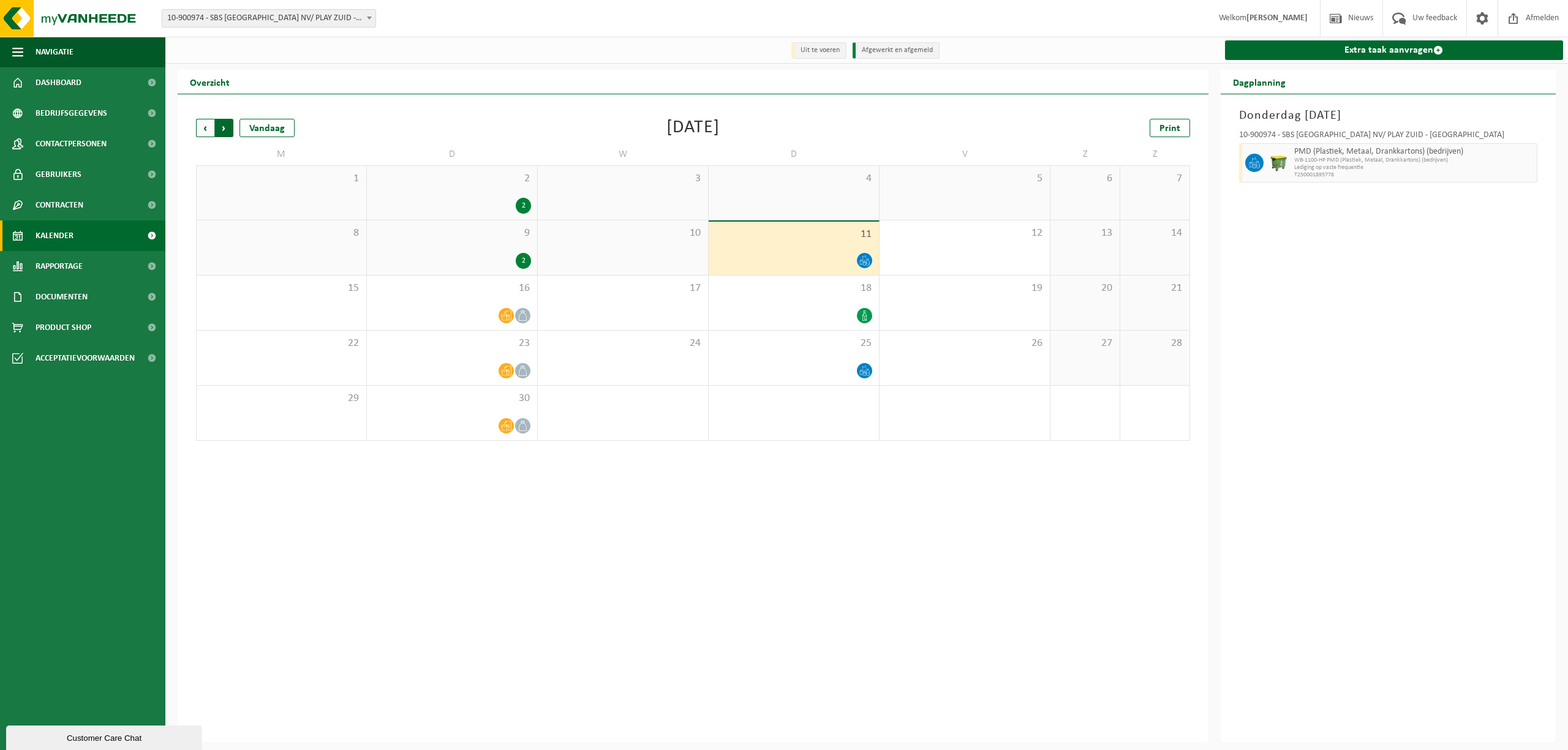
click at [204, 131] on span "Vorige" at bounding box center [205, 128] width 18 height 18
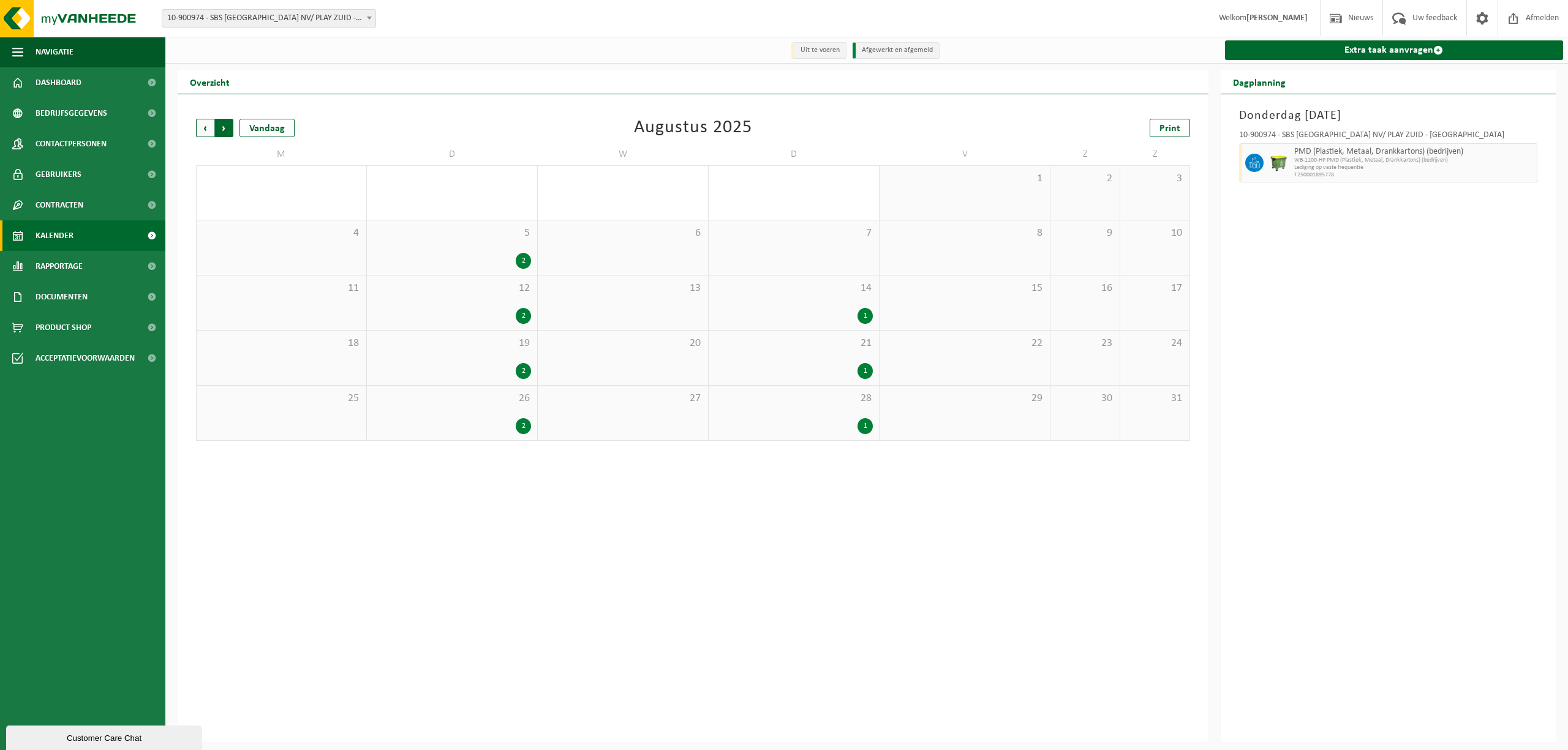
click at [205, 131] on span "Vorige" at bounding box center [205, 128] width 18 height 18
click at [851, 236] on span "10" at bounding box center [794, 233] width 158 height 13
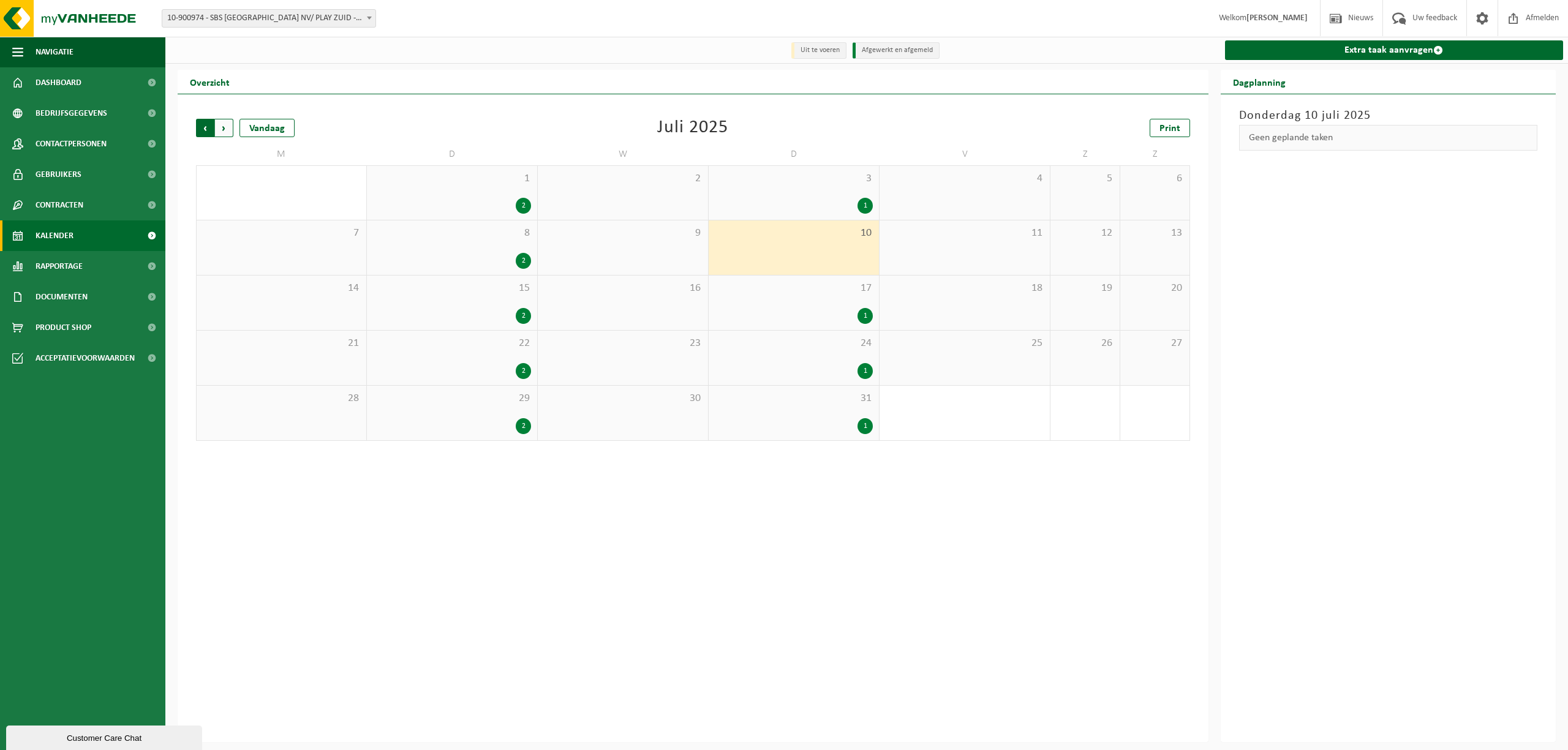
click at [226, 130] on span "Volgende" at bounding box center [224, 128] width 18 height 18
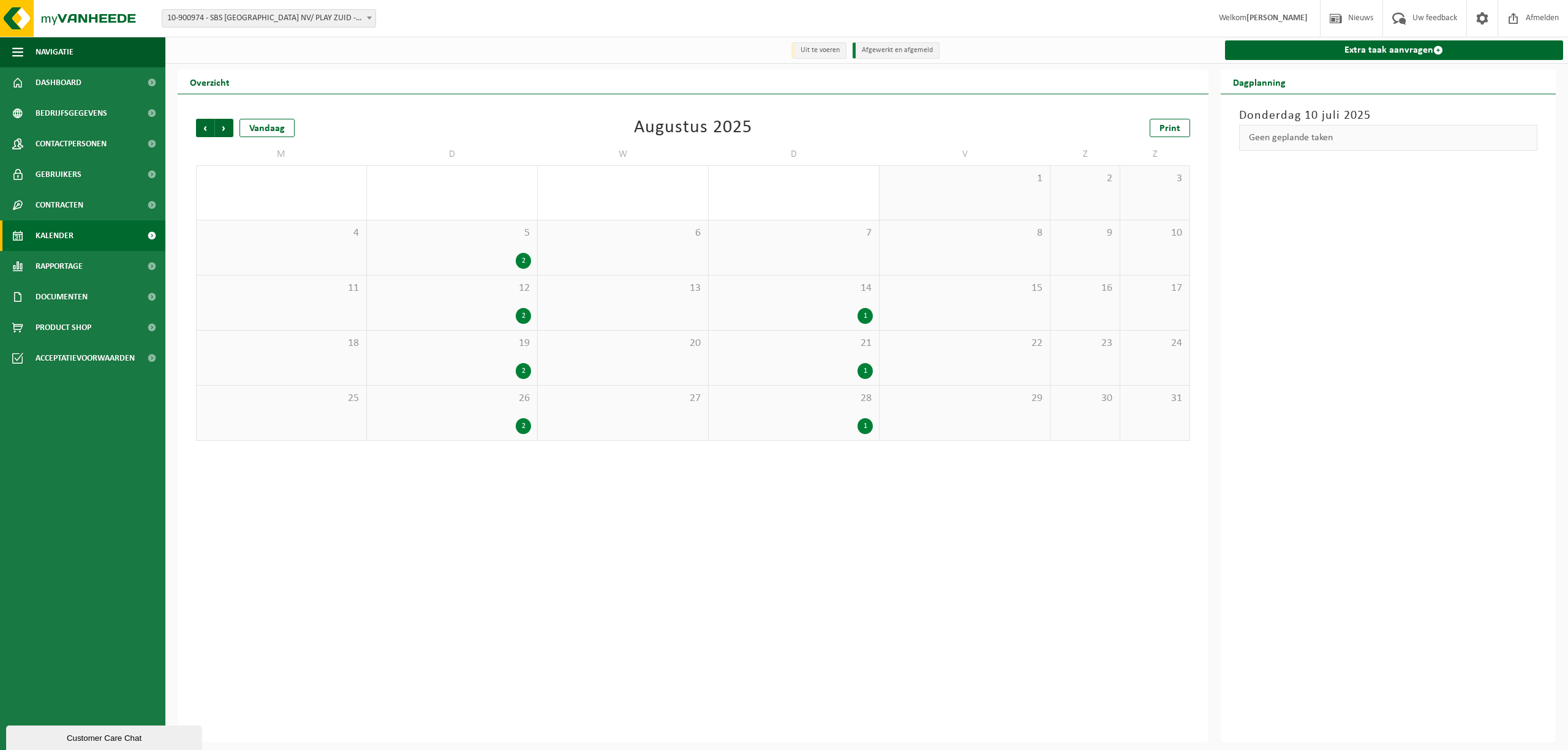
click at [226, 130] on span "Volgende" at bounding box center [224, 128] width 18 height 18
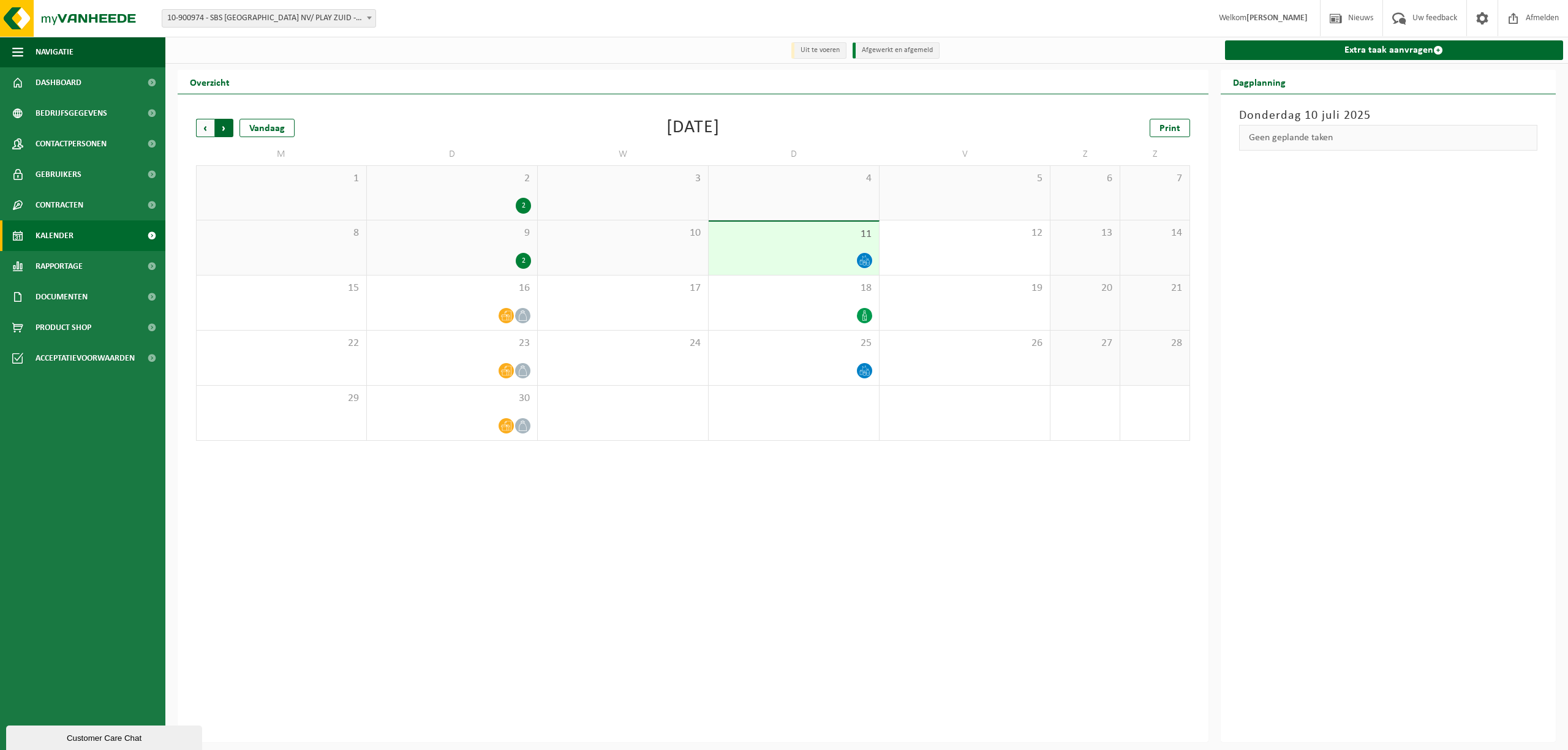
click at [202, 128] on span "Vorige" at bounding box center [205, 128] width 18 height 18
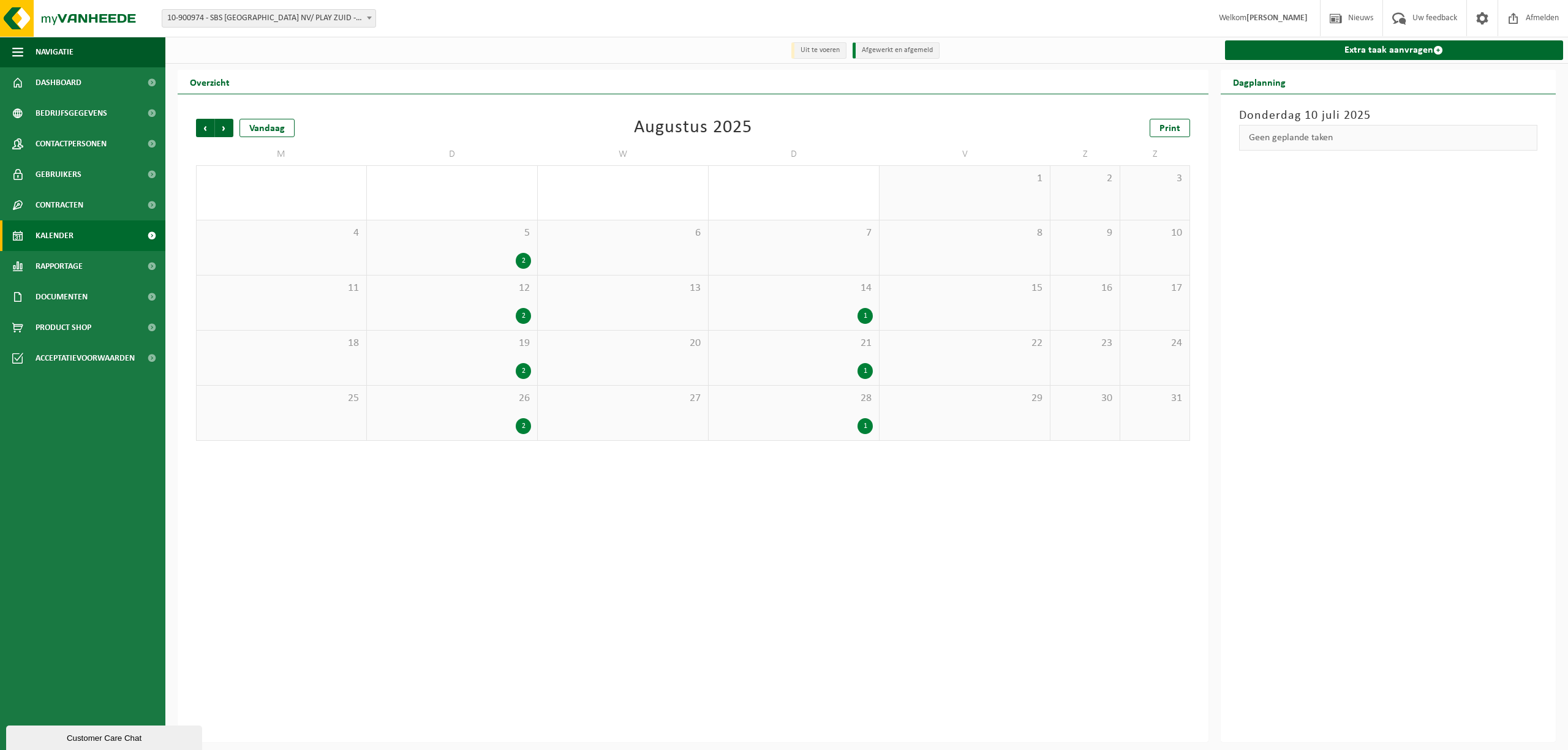
click at [202, 128] on span "Vorige" at bounding box center [205, 128] width 18 height 18
click at [694, 425] on div "1" at bounding box center [694, 425] width 15 height 16
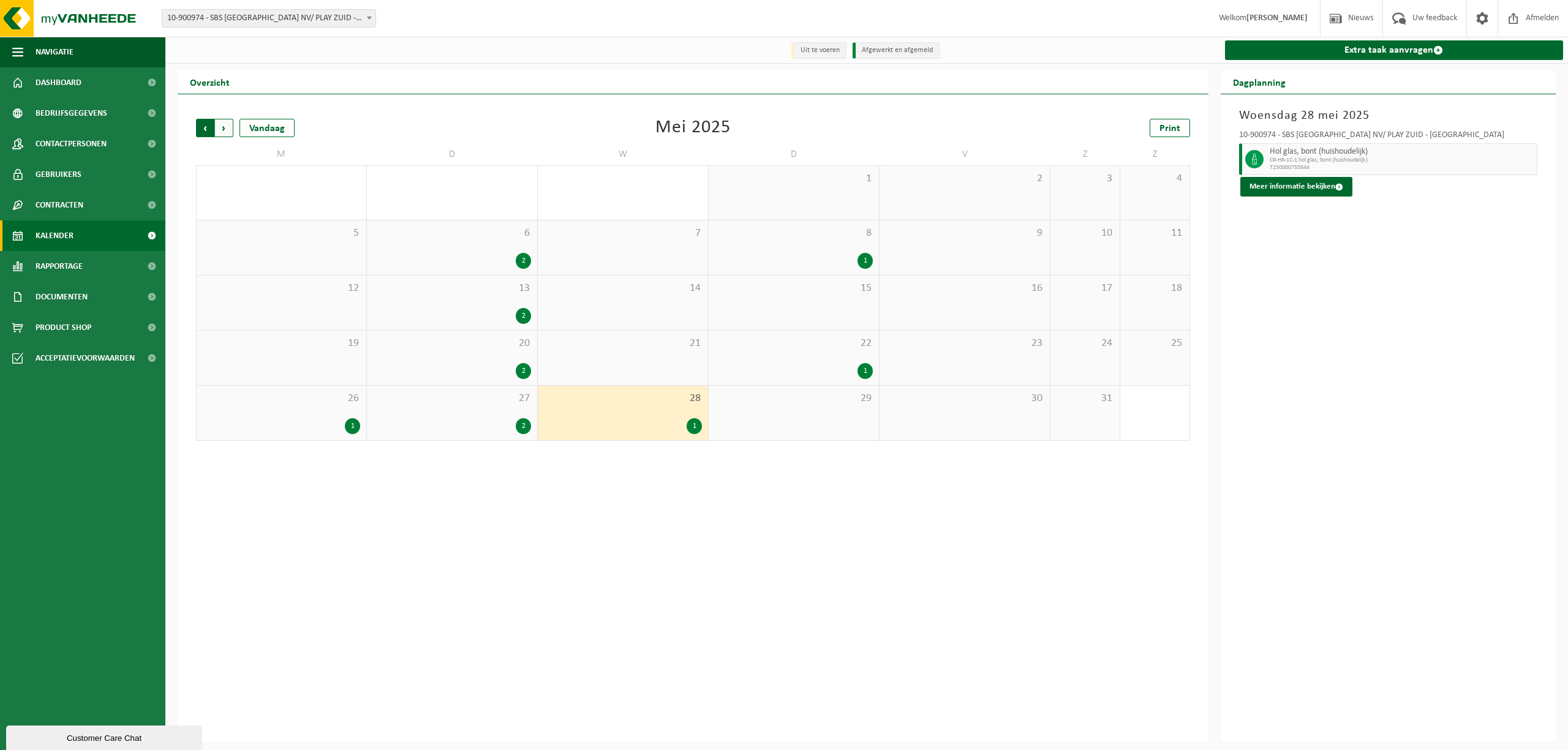
click at [221, 128] on span "Volgende" at bounding box center [224, 128] width 18 height 18
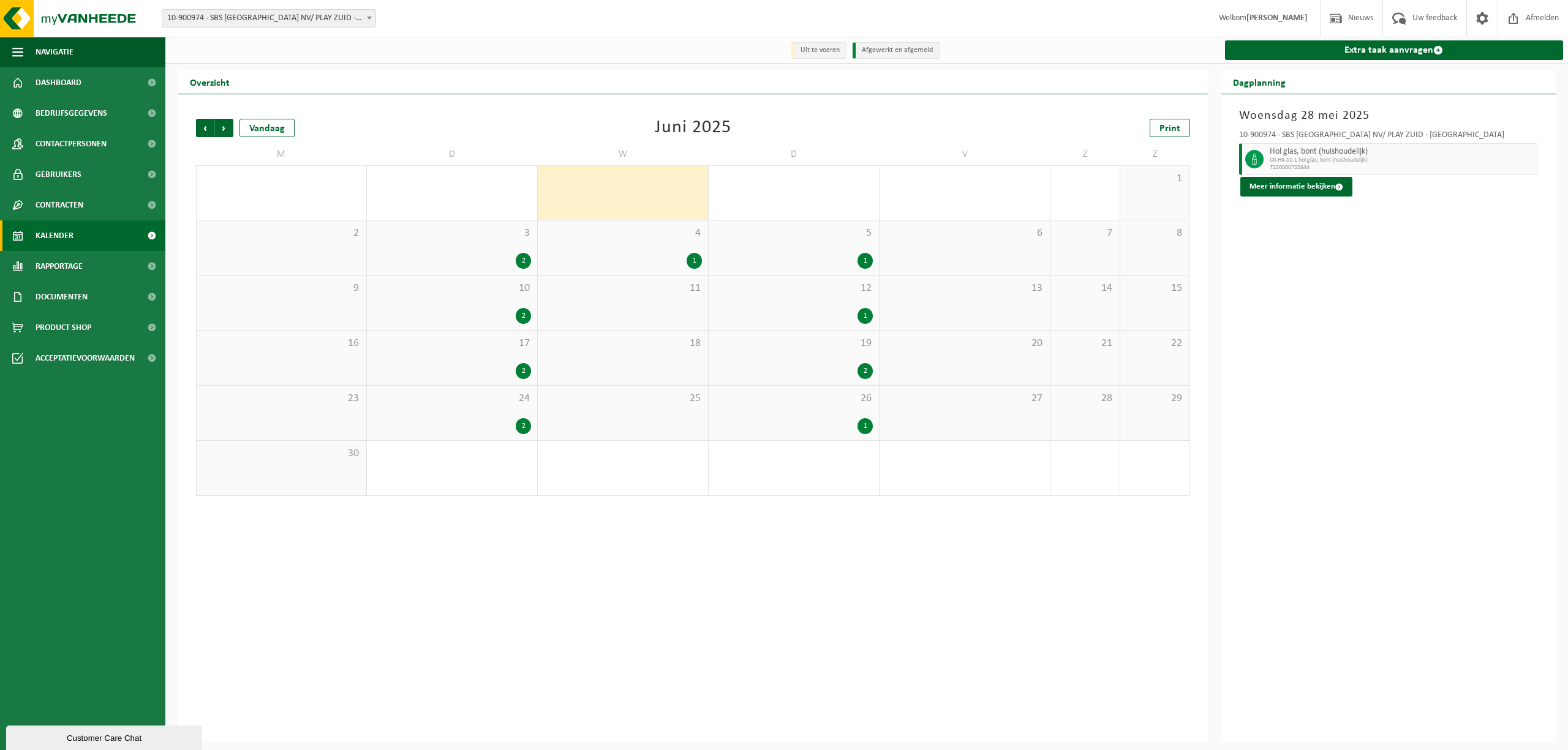
click at [221, 128] on span "Volgende" at bounding box center [224, 128] width 18 height 18
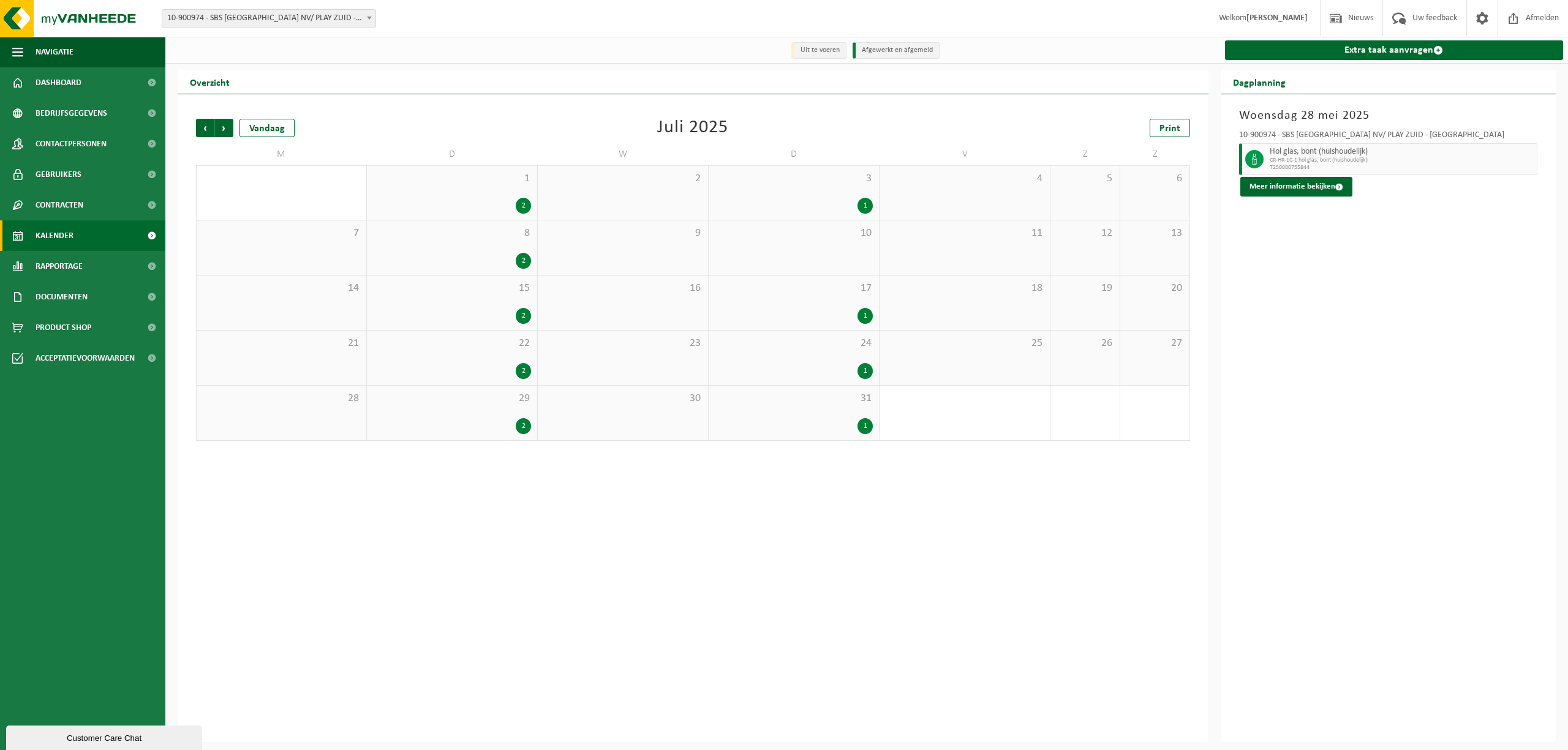
click at [221, 128] on span "Volgende" at bounding box center [224, 128] width 18 height 18
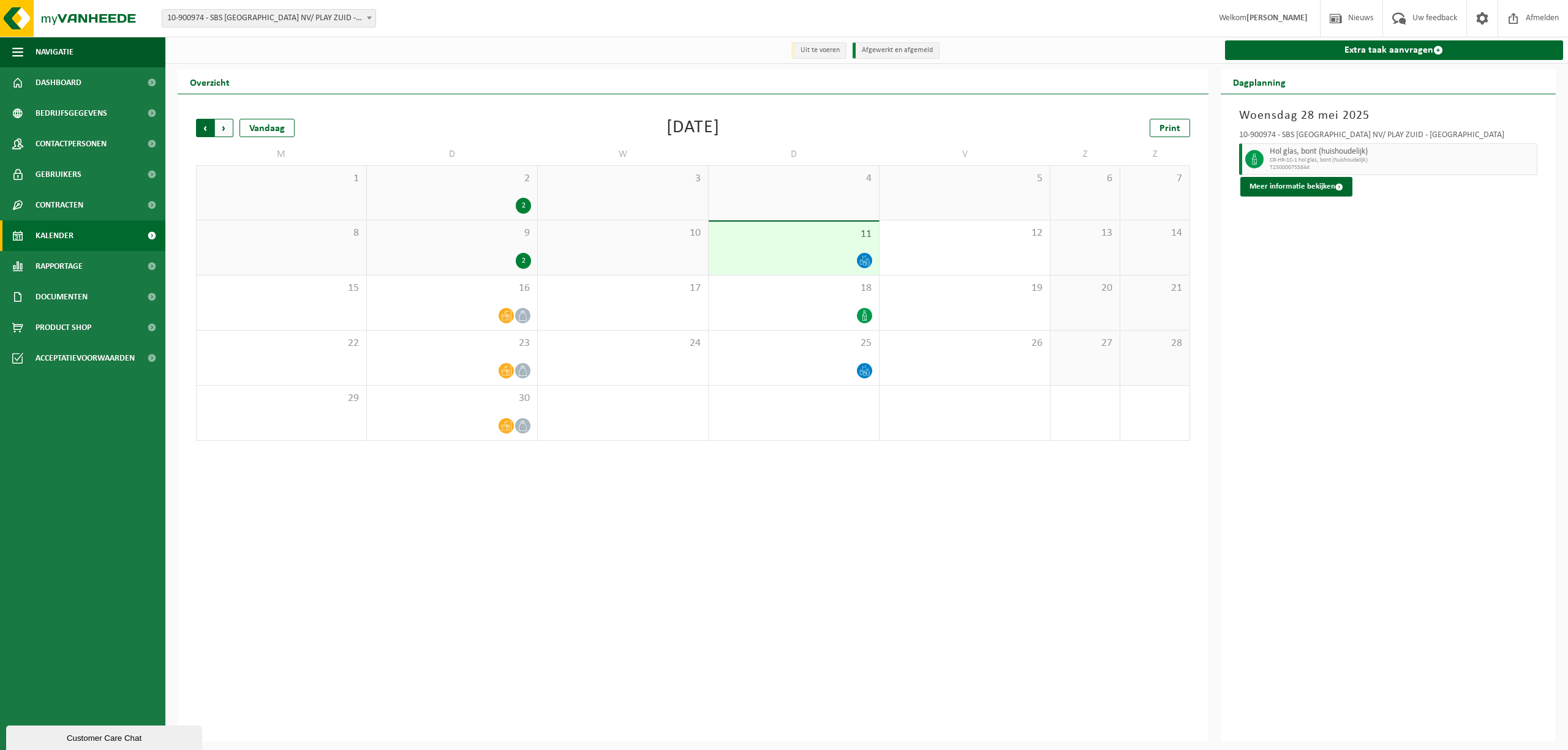
click at [222, 133] on span "Volgende" at bounding box center [224, 128] width 18 height 18
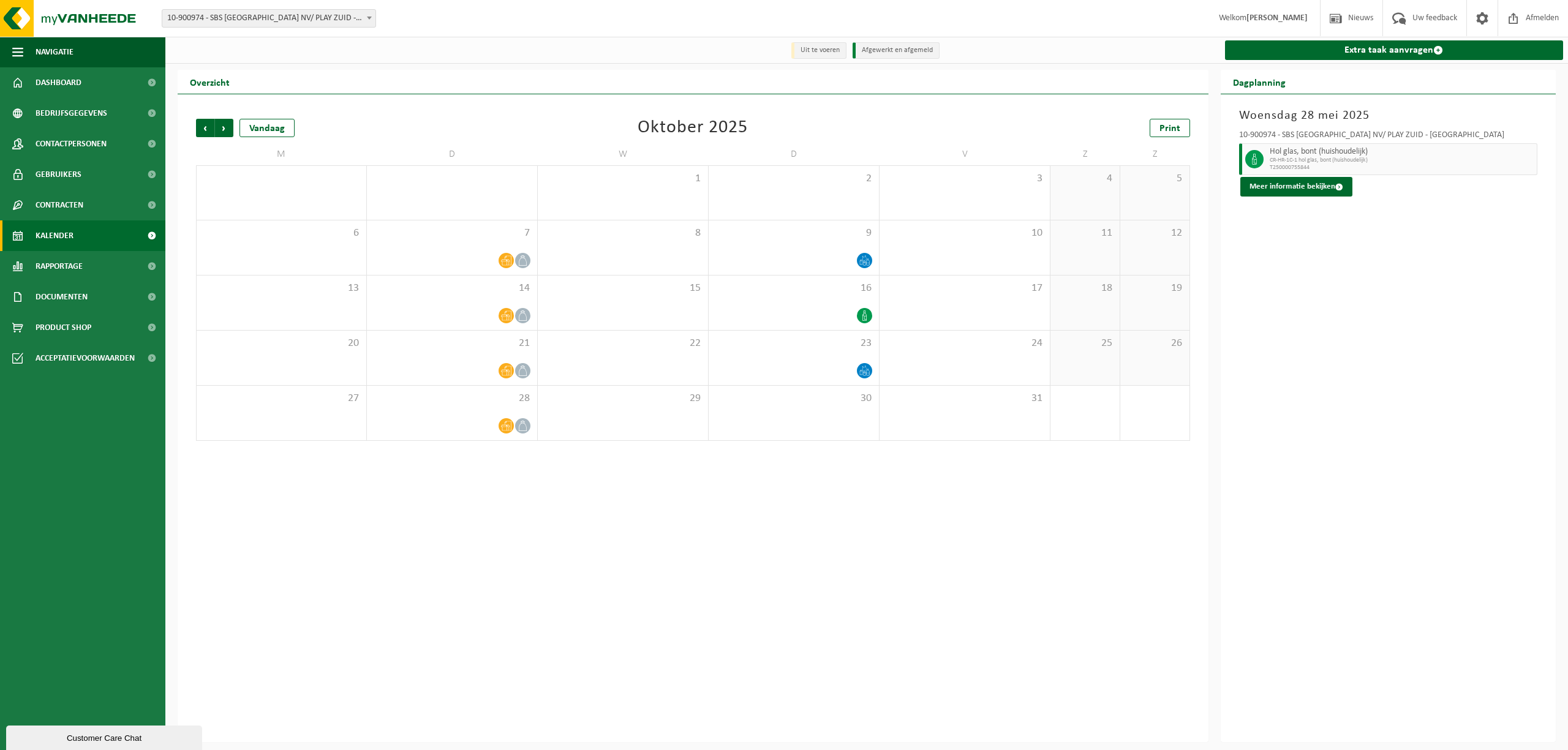
click at [222, 133] on span "Volgende" at bounding box center [224, 128] width 18 height 18
click at [258, 125] on div "Vandaag" at bounding box center [267, 128] width 55 height 18
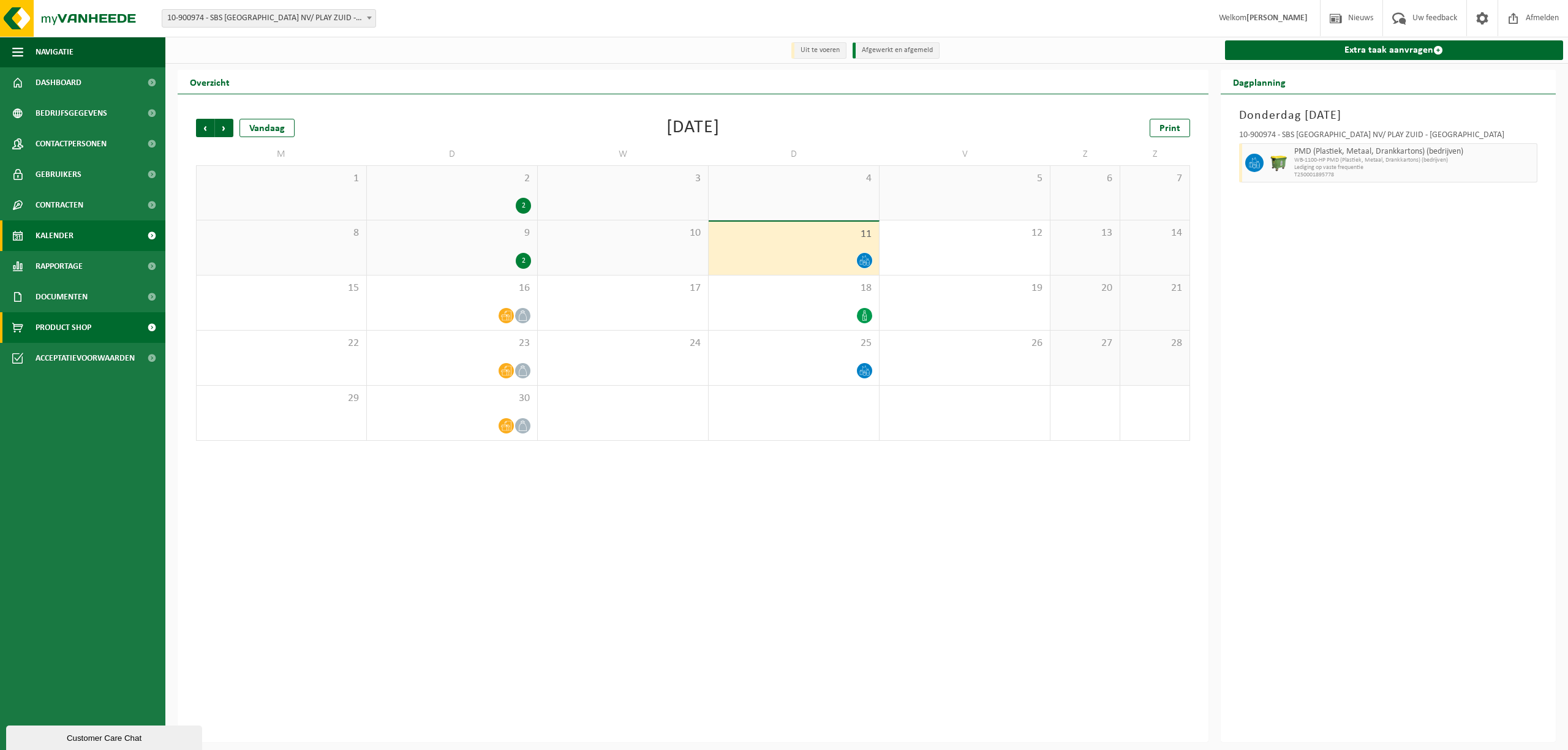
click at [82, 327] on span "Product Shop" at bounding box center [63, 327] width 56 height 31
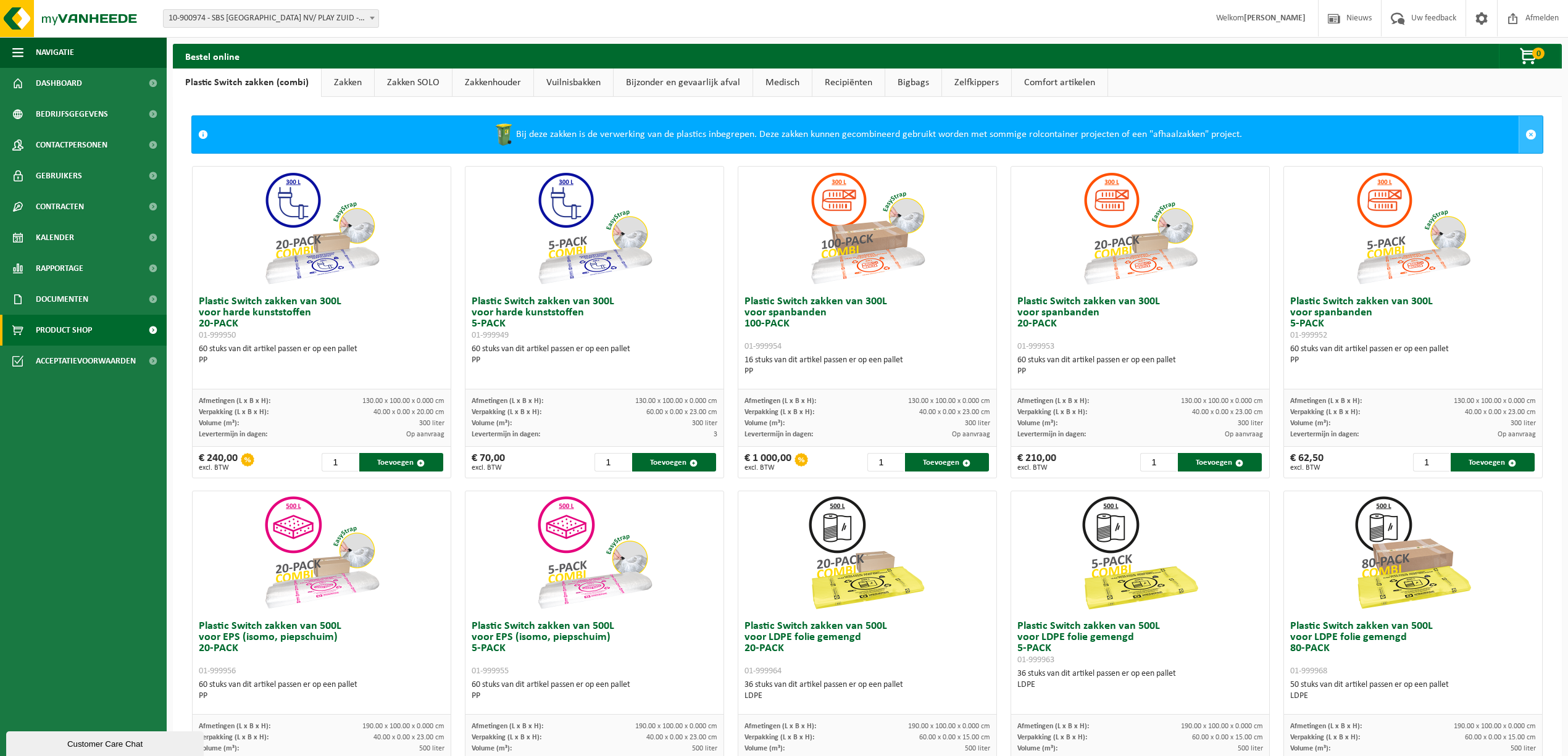
click at [1523, 124] on link at bounding box center [1530, 134] width 24 height 37
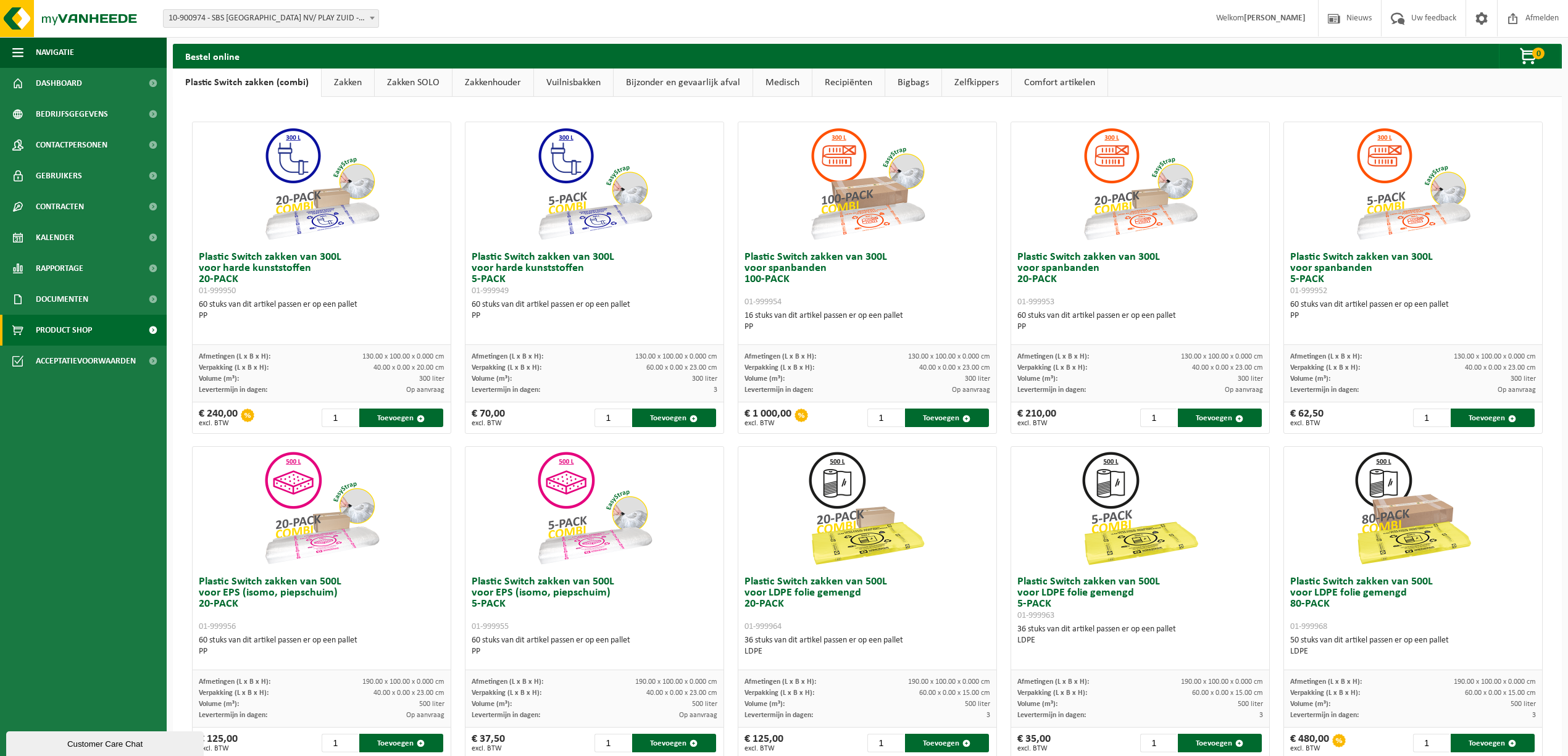
click at [339, 78] on link "Zakken" at bounding box center [348, 83] width 53 height 29
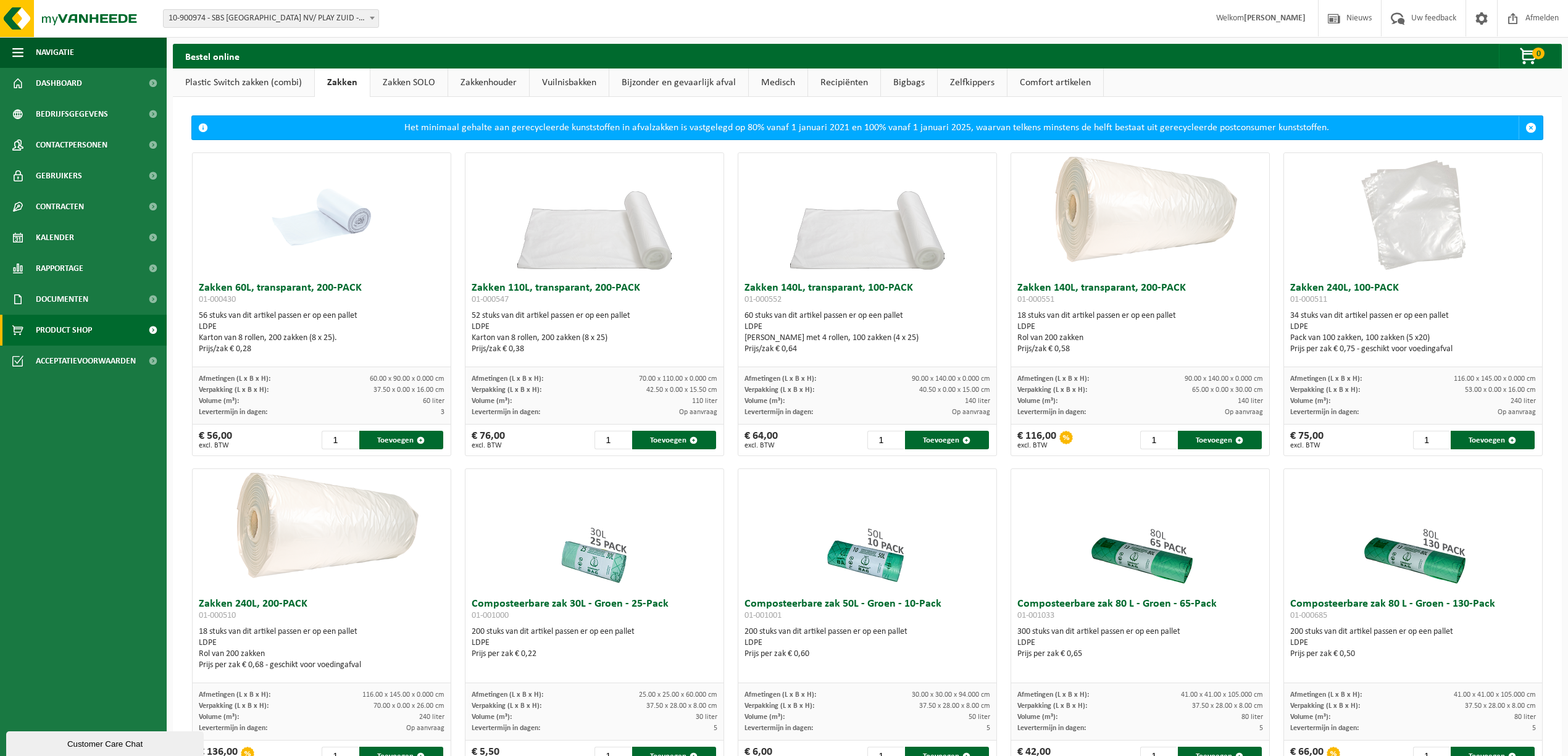
click at [395, 96] on link "Zakken SOLO" at bounding box center [409, 83] width 77 height 29
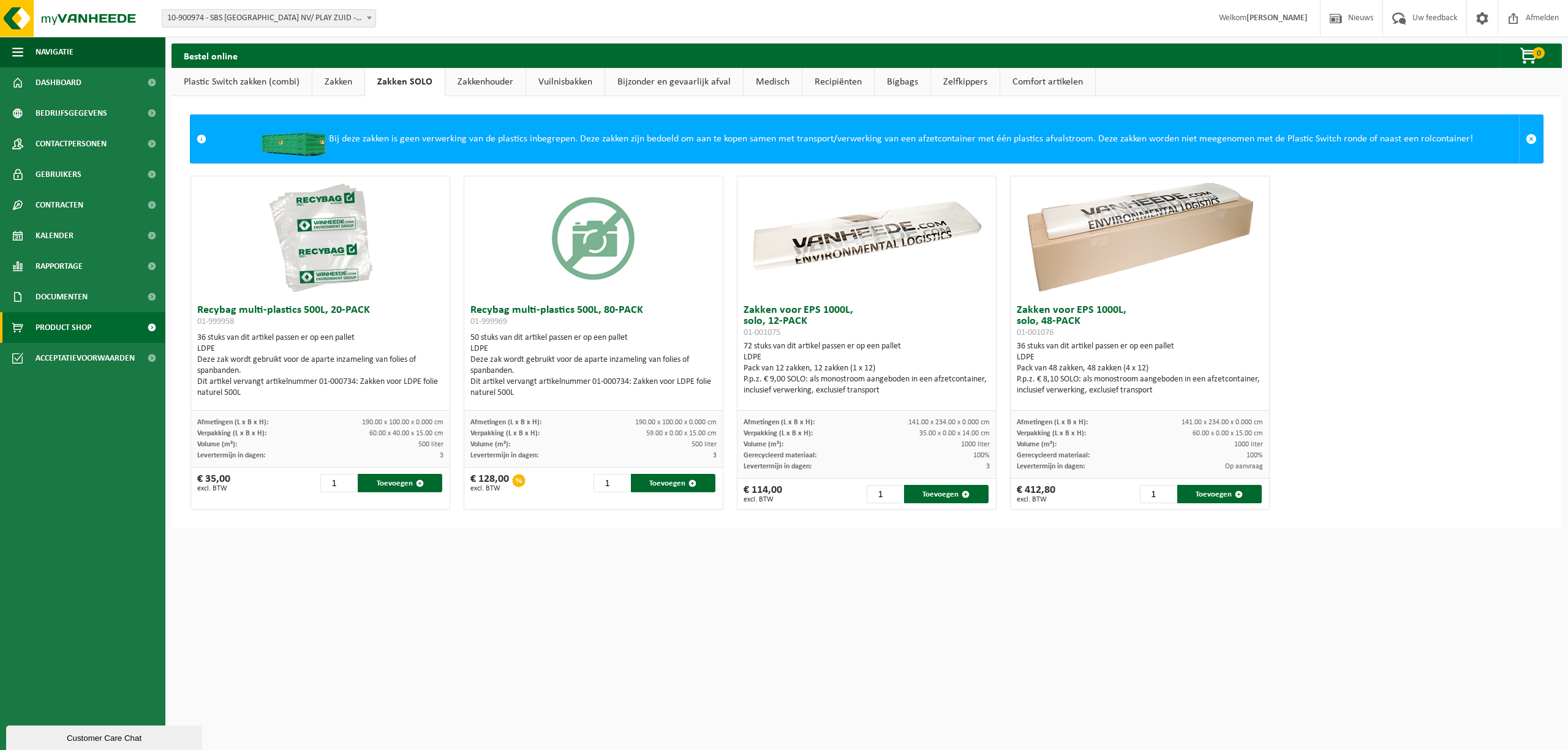
click at [489, 79] on link "Zakkenhouder" at bounding box center [485, 82] width 80 height 28
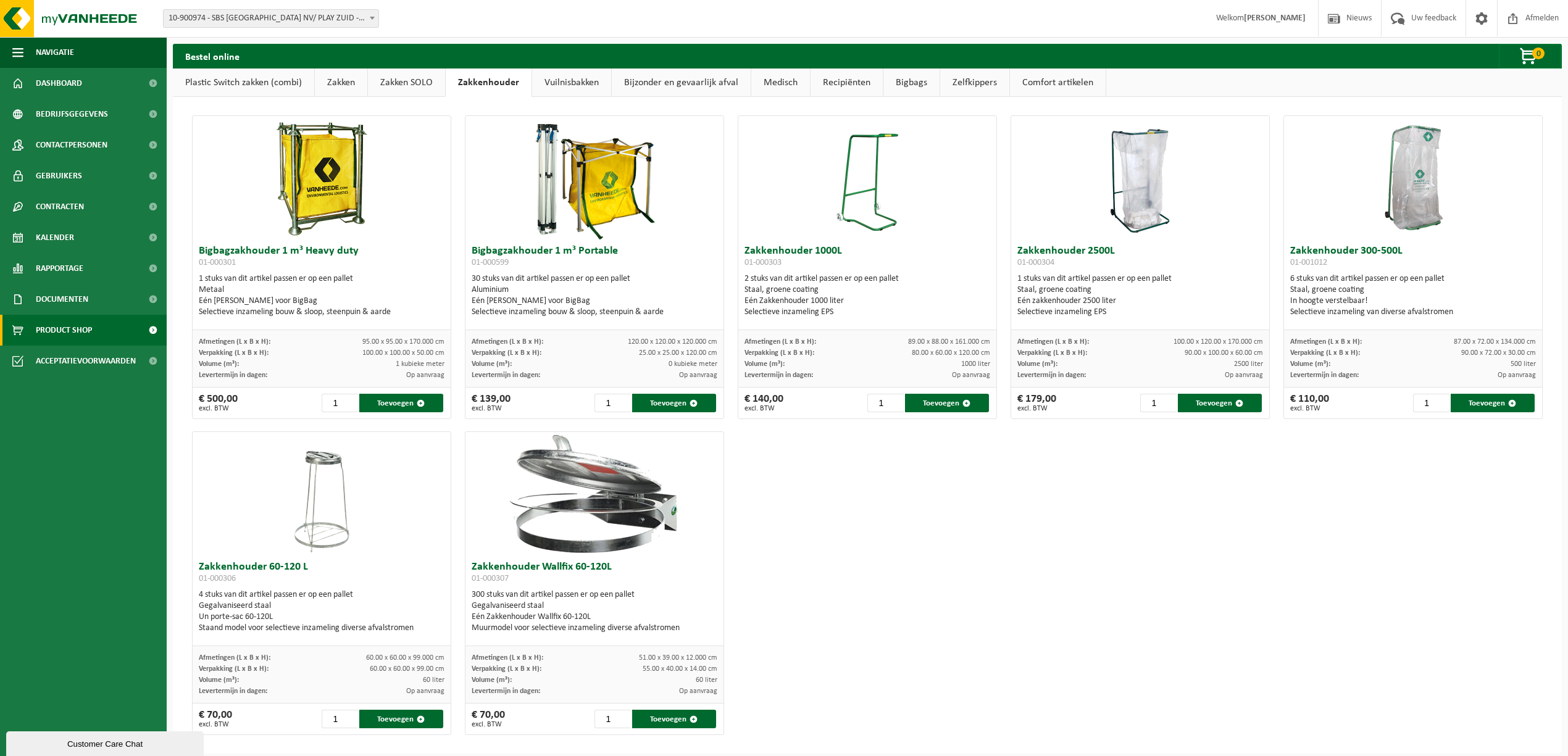
click at [590, 76] on link "Vuilnisbakken" at bounding box center [572, 83] width 79 height 29
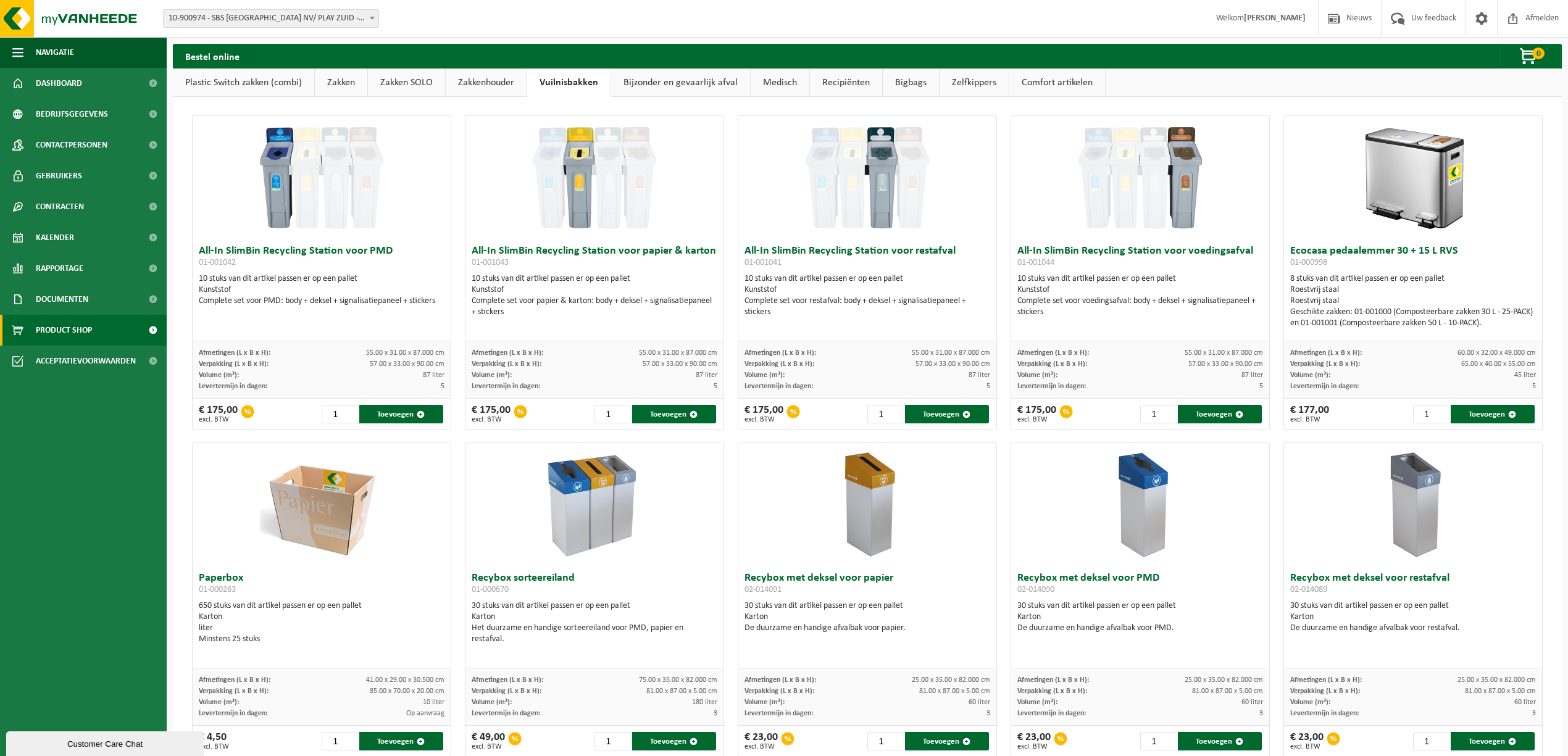
click at [551, 206] on img at bounding box center [594, 177] width 123 height 123
click at [682, 85] on link "Bijzonder en gevaarlijk afval" at bounding box center [680, 83] width 139 height 29
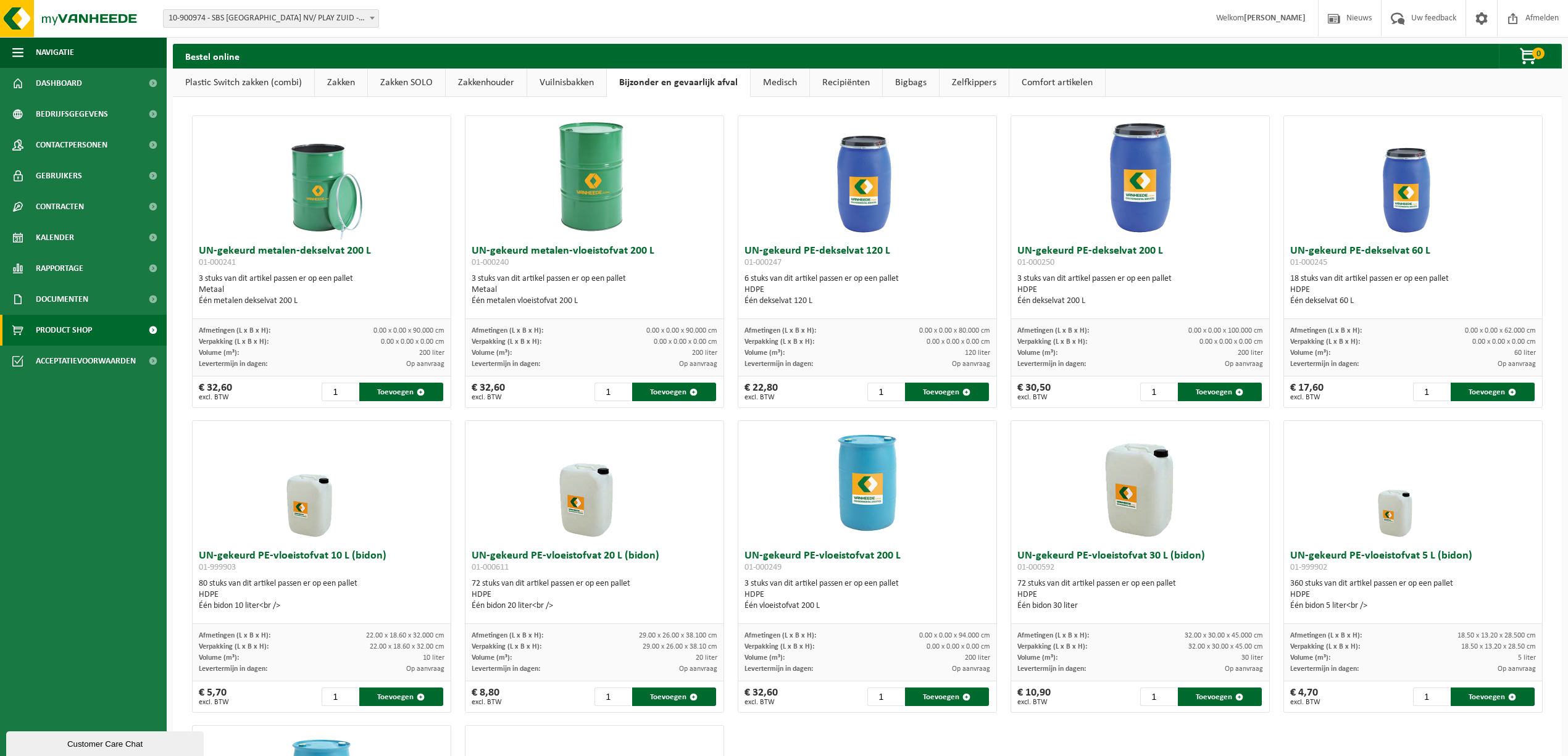
click at [768, 92] on link "Medisch" at bounding box center [780, 83] width 59 height 29
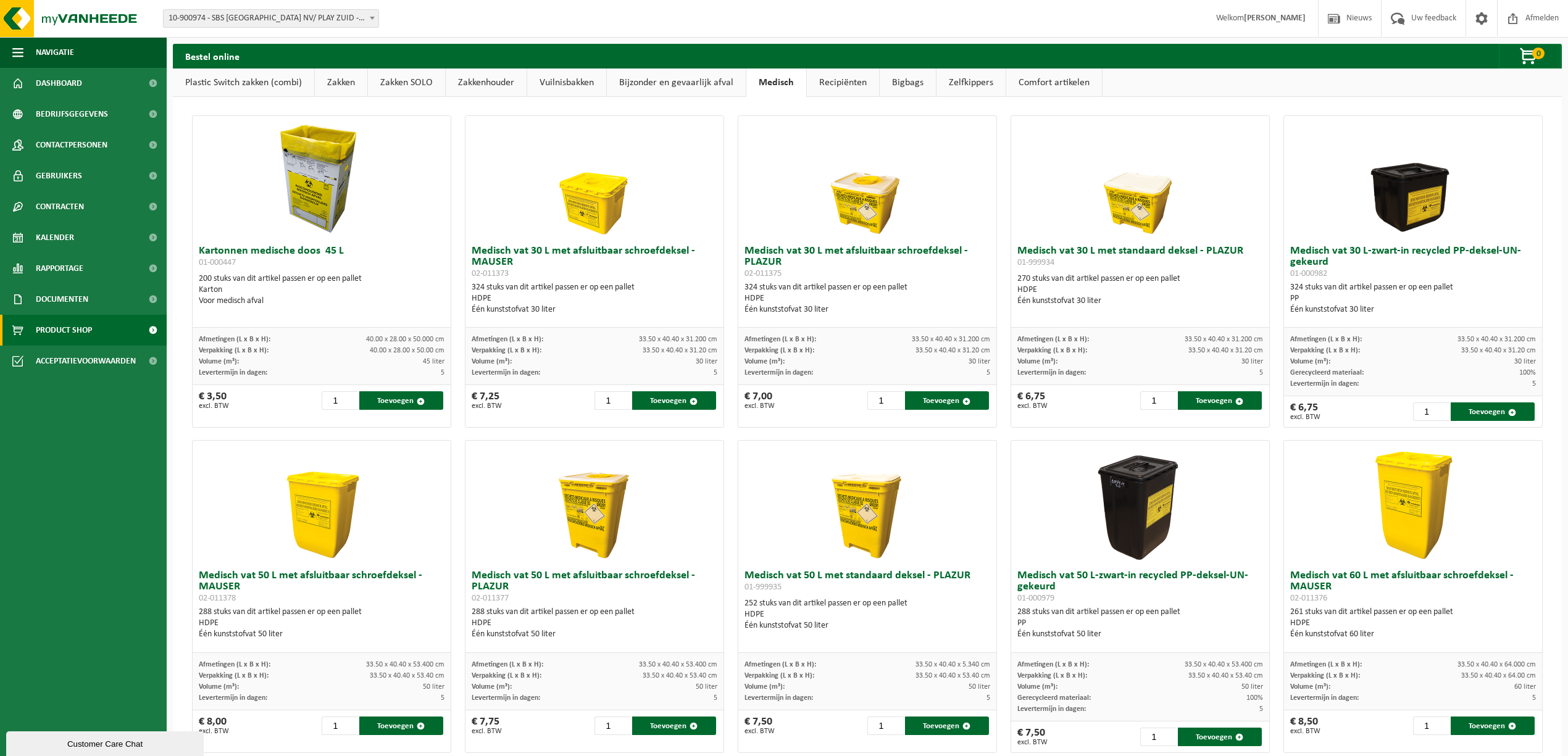
scroll to position [1, 0]
click at [860, 82] on link "Recipiënten" at bounding box center [843, 82] width 72 height 29
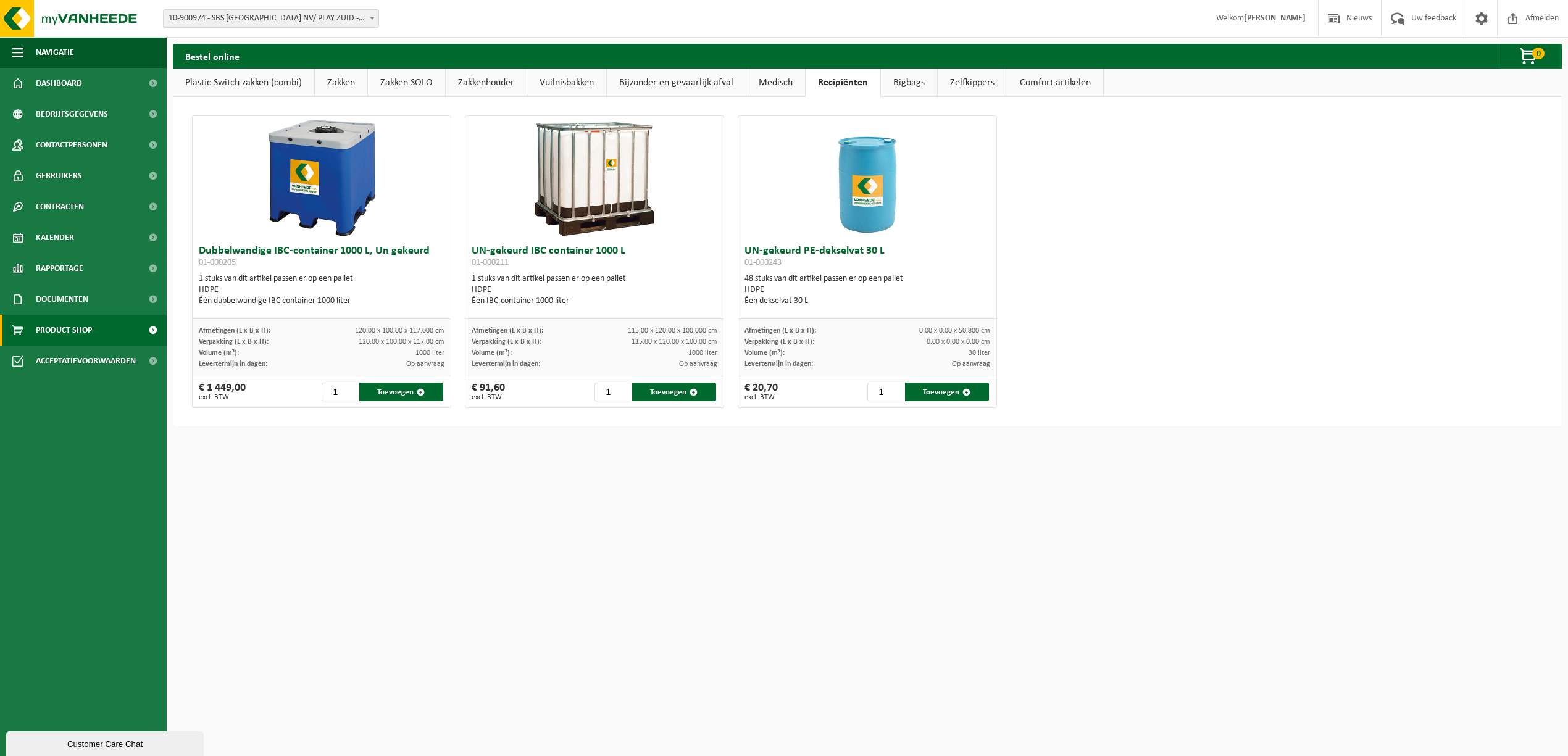
scroll to position [0, 0]
click at [905, 89] on link "Bigbags" at bounding box center [909, 83] width 56 height 29
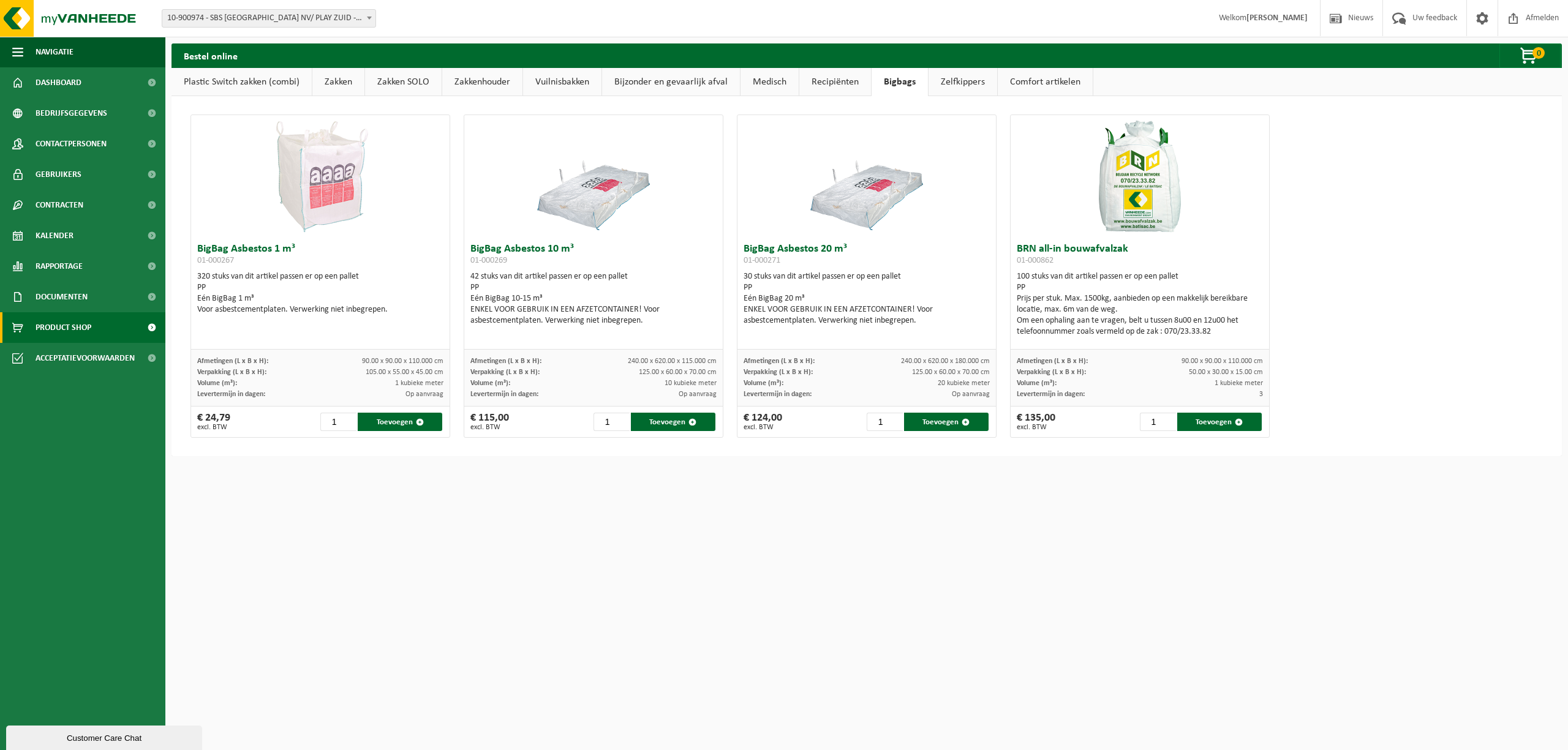
click at [981, 87] on link "Zelfkippers" at bounding box center [963, 82] width 68 height 28
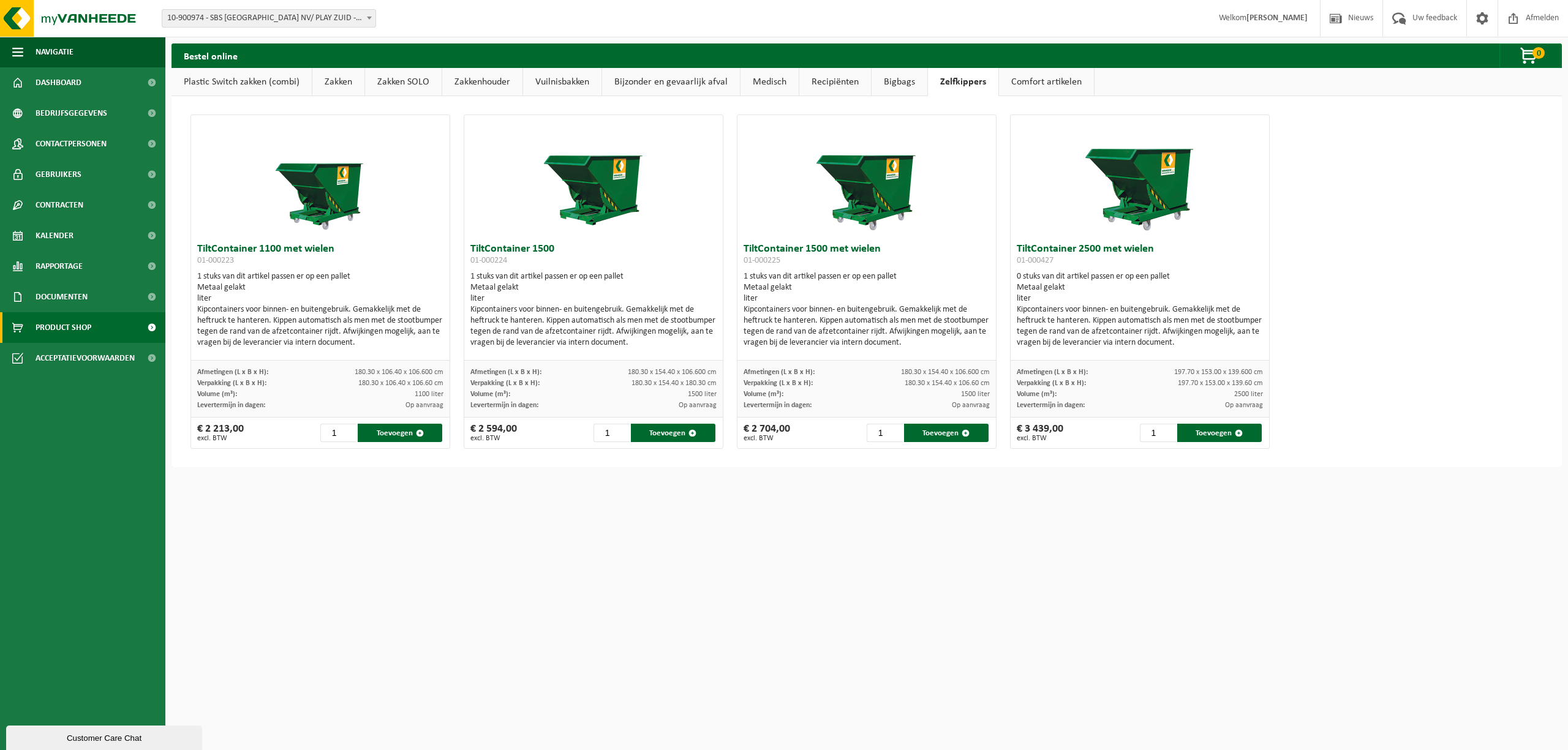
click at [1034, 79] on link "Comfort artikelen" at bounding box center [1047, 82] width 95 height 28
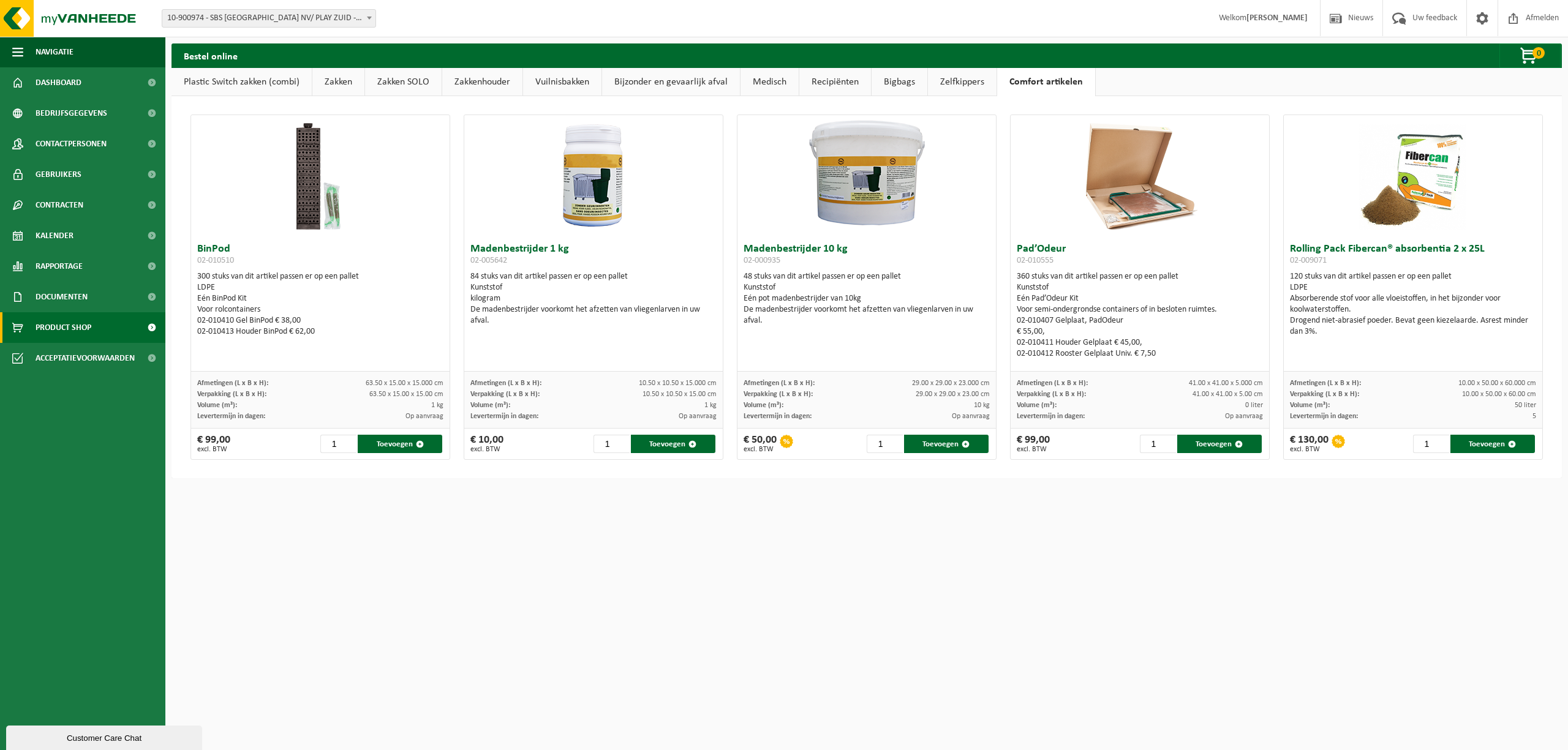
click at [291, 91] on link "Plastic Switch zakken (combi)" at bounding box center [241, 82] width 140 height 28
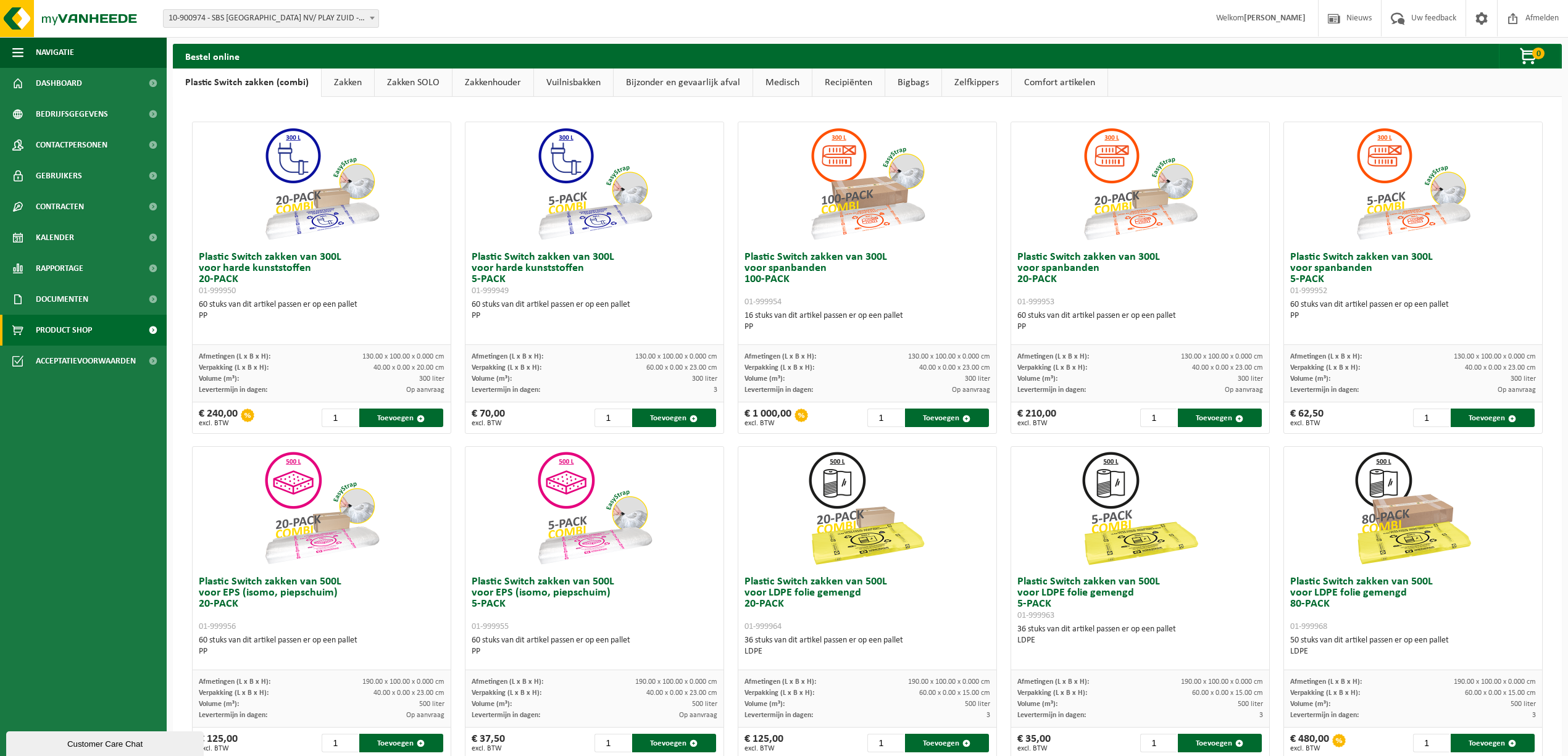
click at [342, 71] on link "Zakken" at bounding box center [348, 83] width 53 height 29
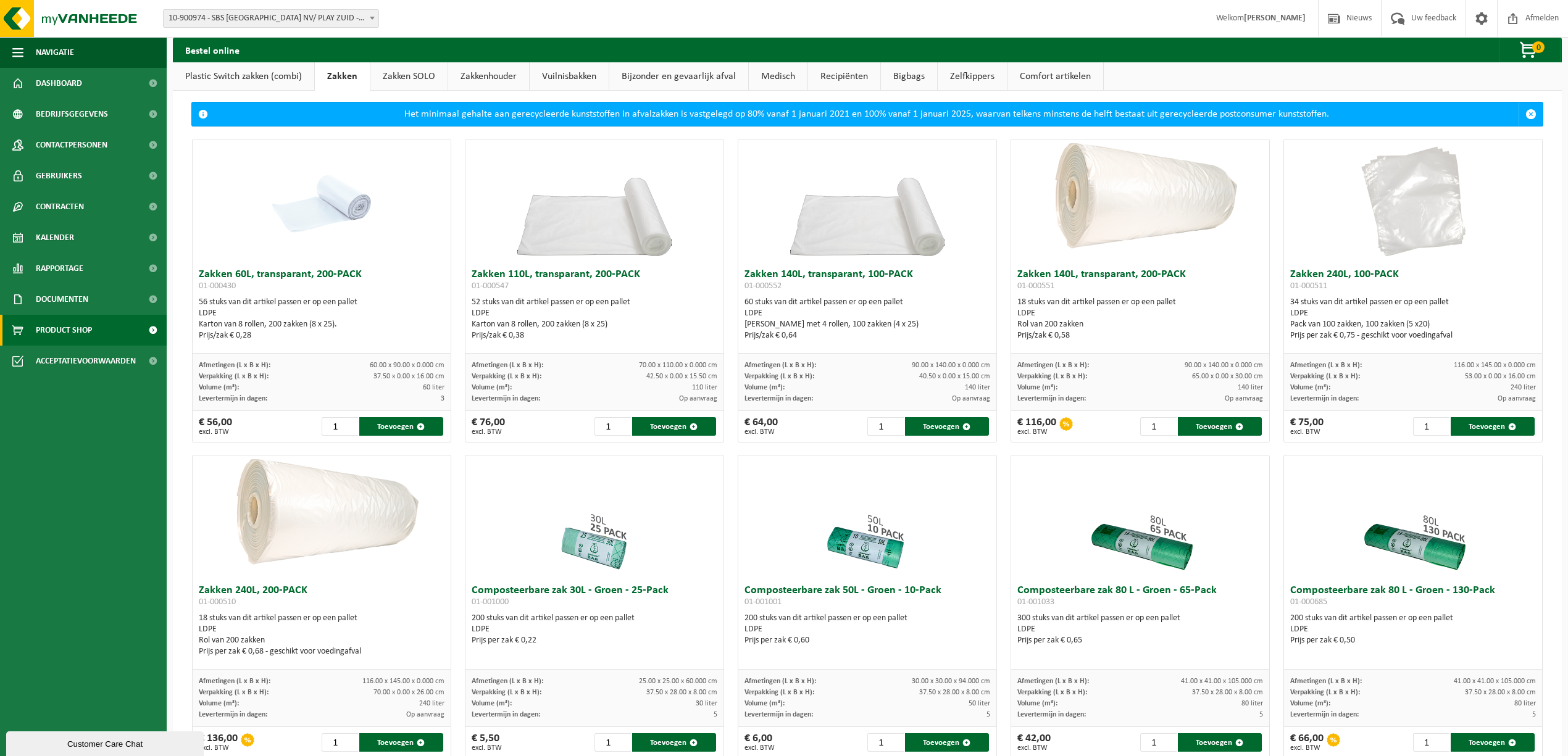
scroll to position [3, 0]
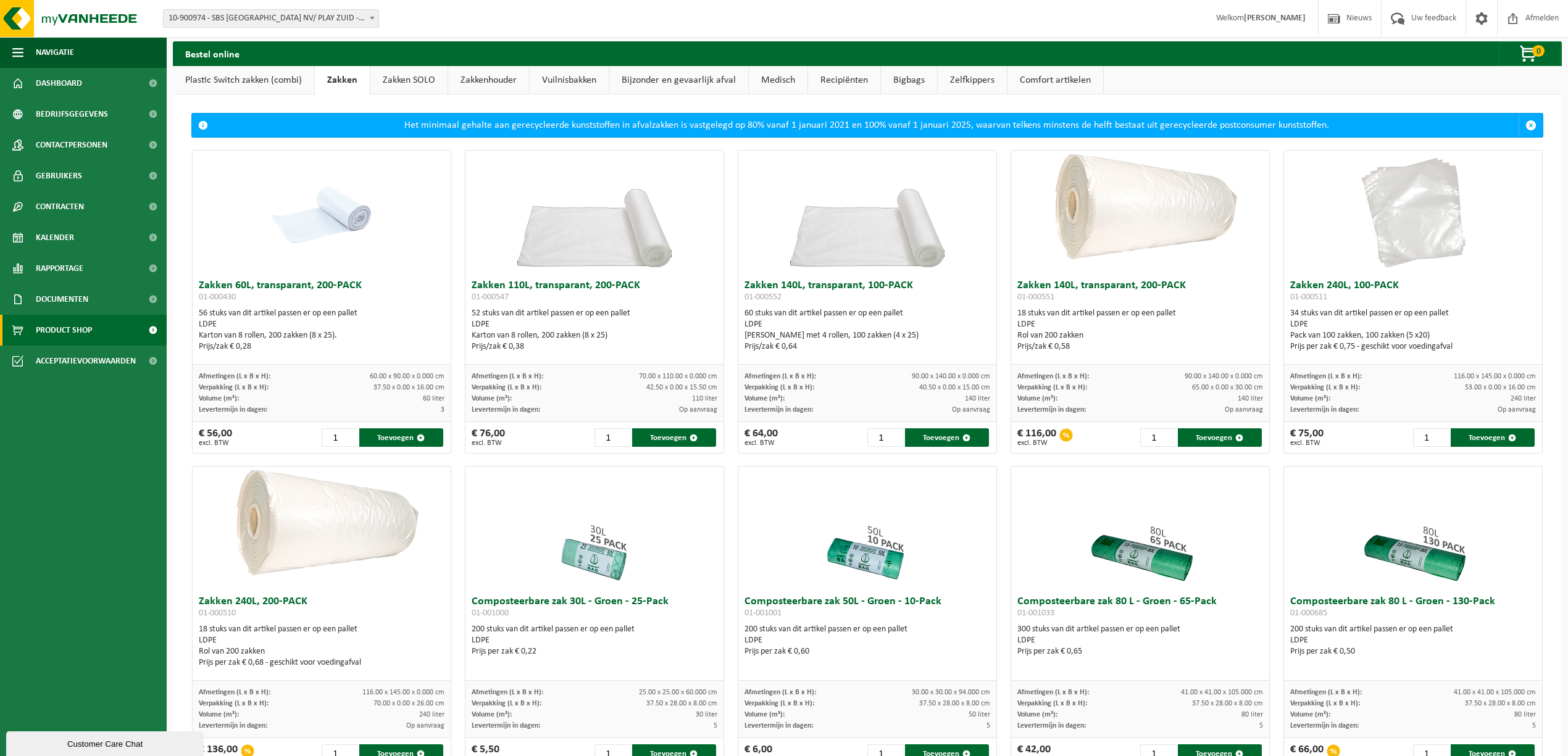
click at [258, 75] on link "Plastic Switch zakken (combi)" at bounding box center [243, 81] width 141 height 29
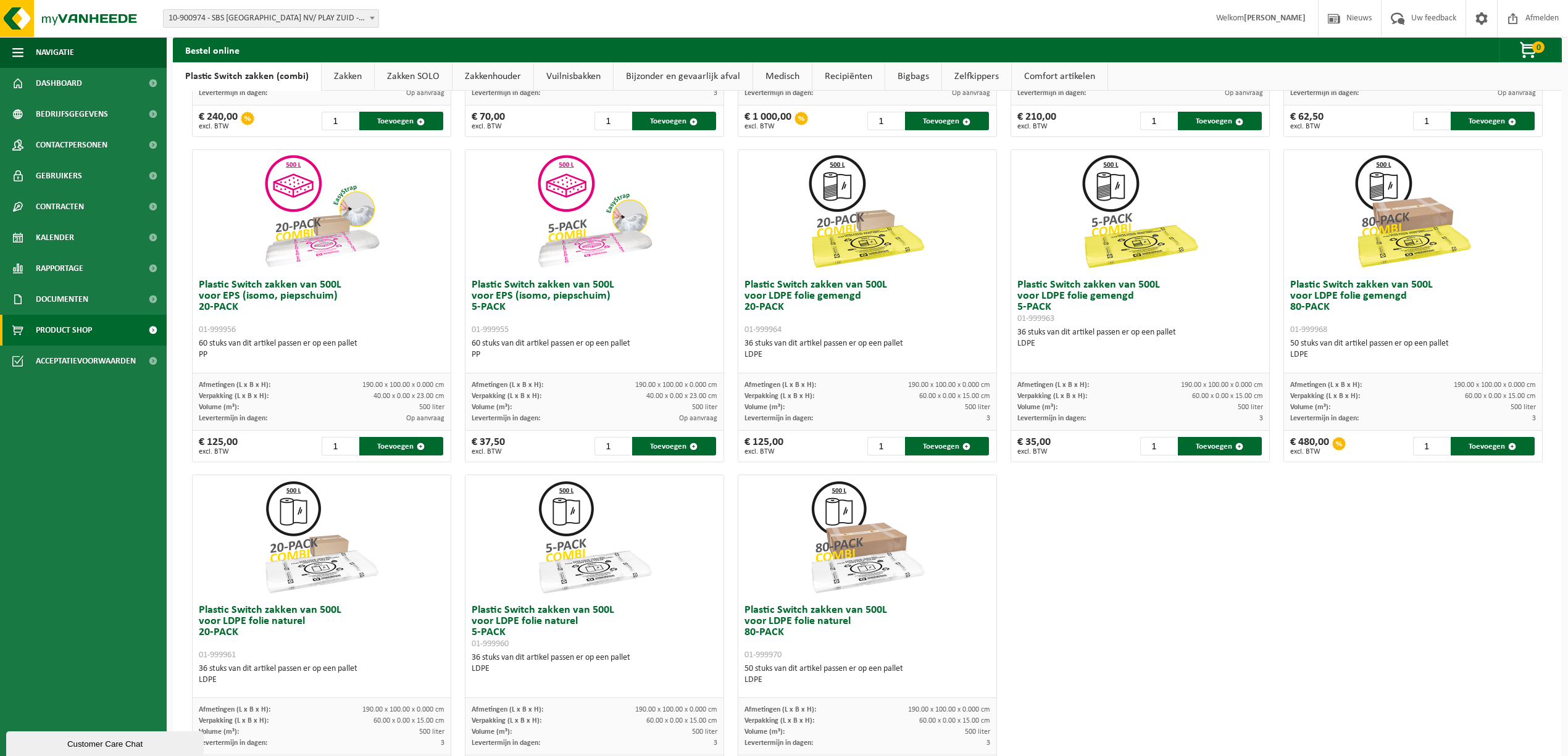
scroll to position [299, 0]
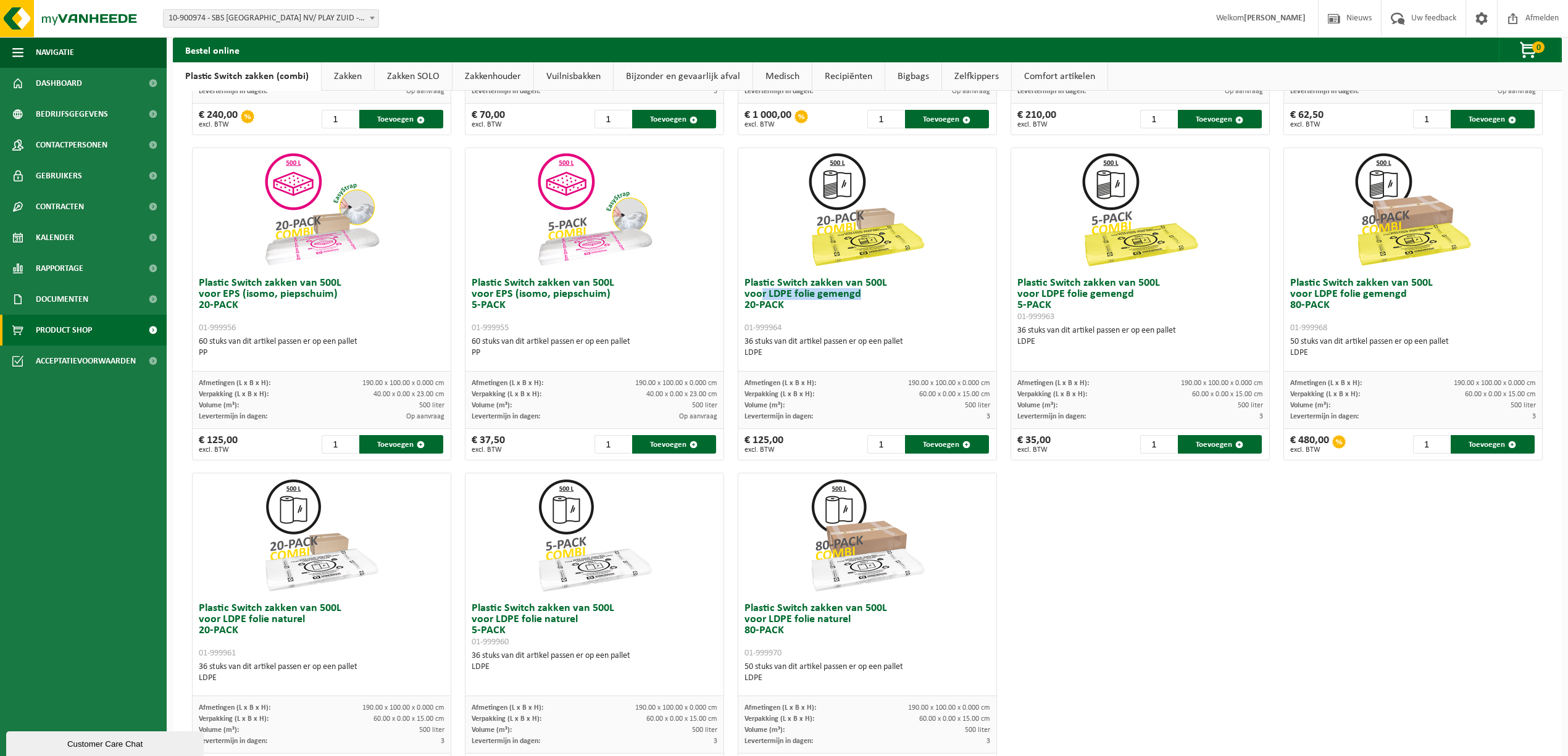
drag, startPoint x: 755, startPoint y: 296, endPoint x: 870, endPoint y: 294, distance: 115.0
click at [870, 294] on h3 "Plastic Switch zakken van 500L voor LDPE folie gemengd 20-PACK 01-999964" at bounding box center [867, 305] width 246 height 55
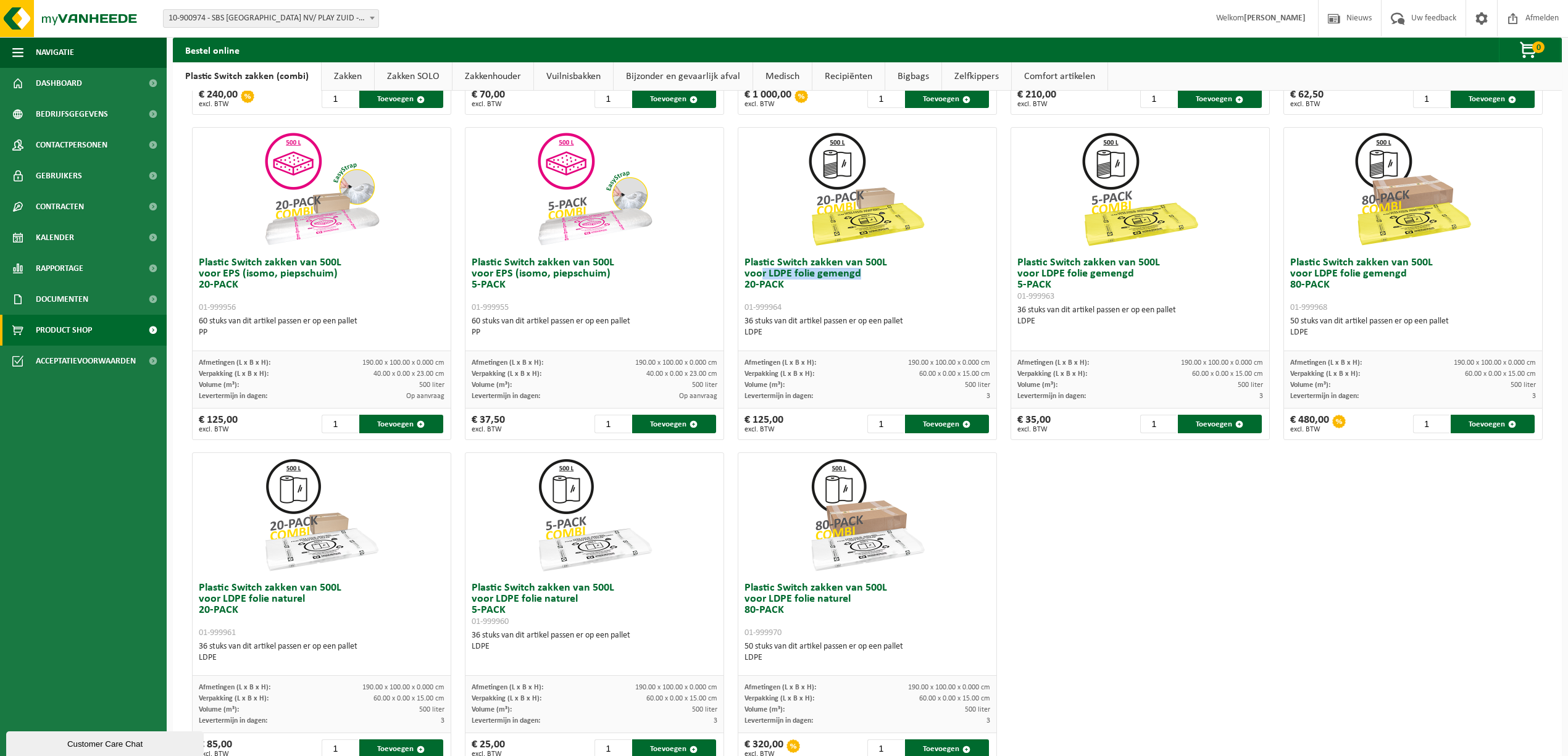
scroll to position [307, 0]
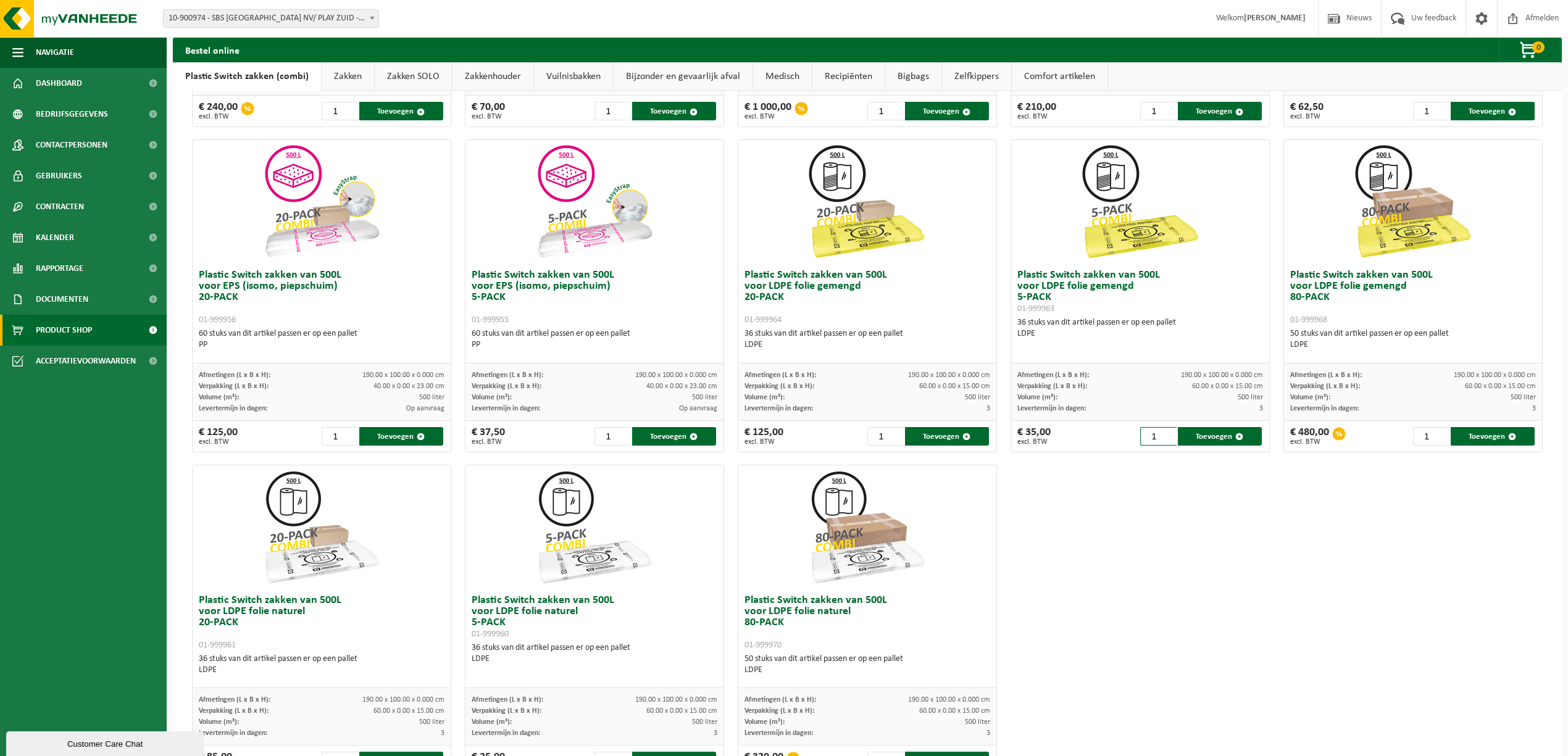
click at [1146, 531] on div "Plastic Switch zakken van 300L voor harde kunststoffen 20-PACK 01-999950 60 stu…" at bounding box center [867, 295] width 1364 height 974
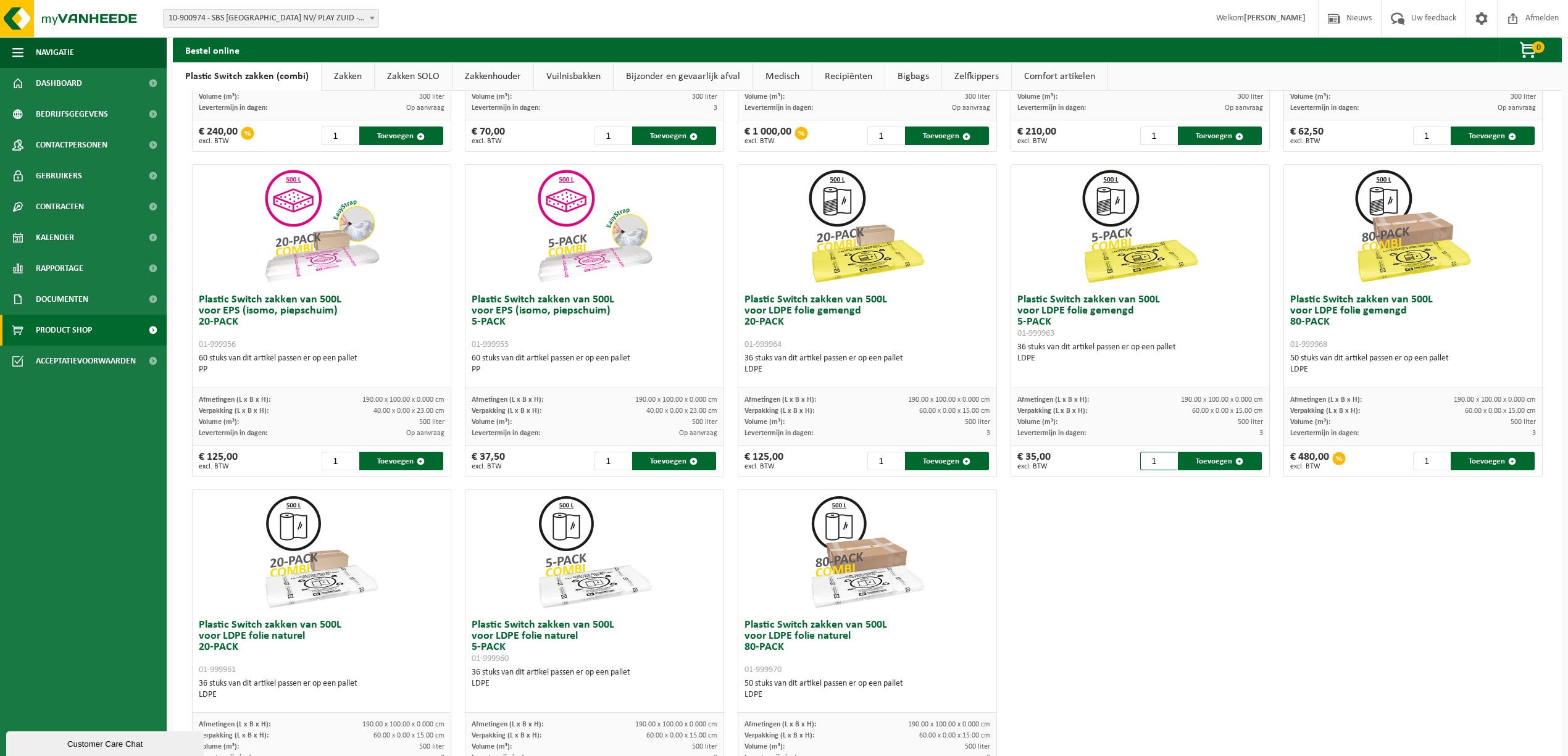
scroll to position [281, 0]
click at [752, 456] on div "€ 125,00 excl. BTW" at bounding box center [764, 461] width 39 height 18
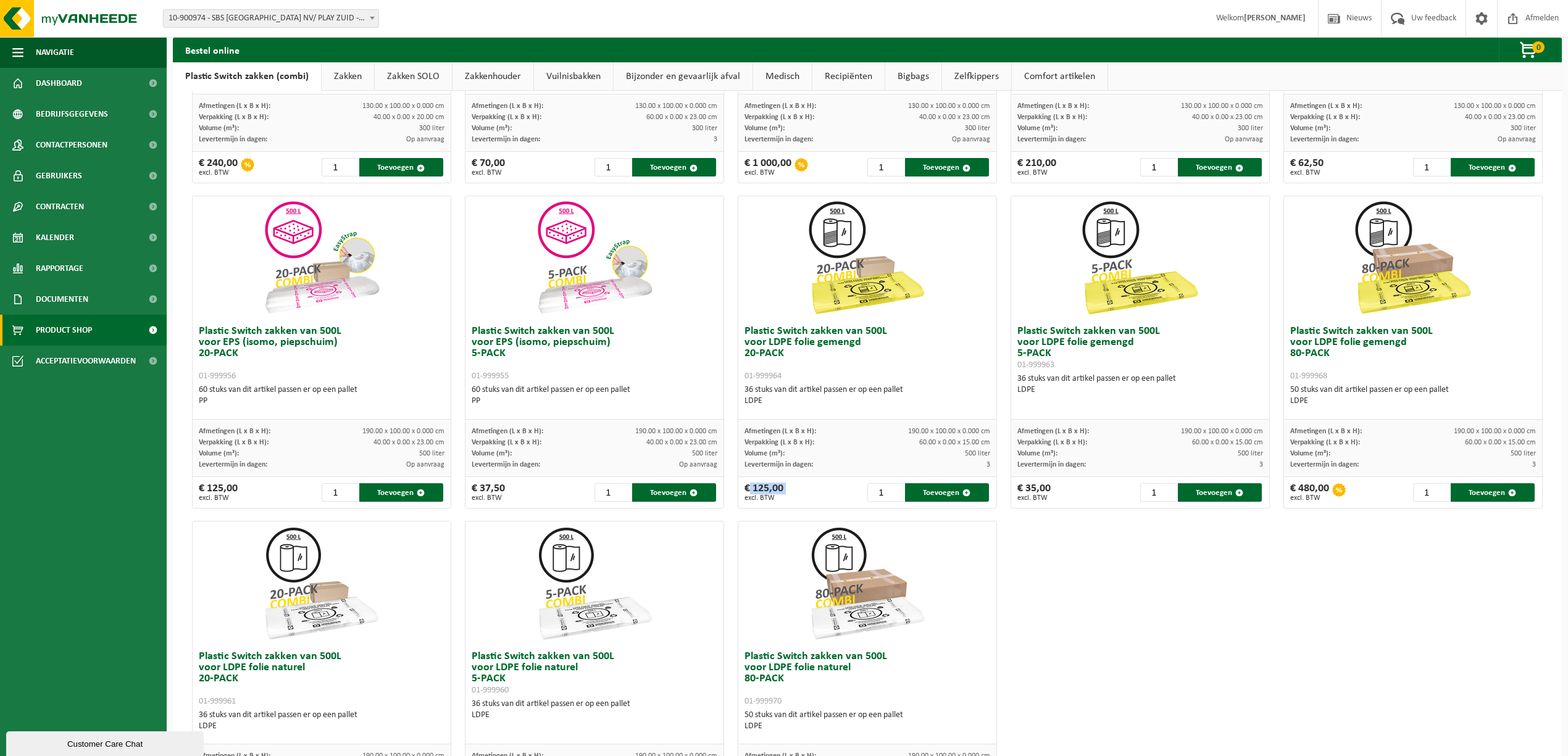
scroll to position [361, 0]
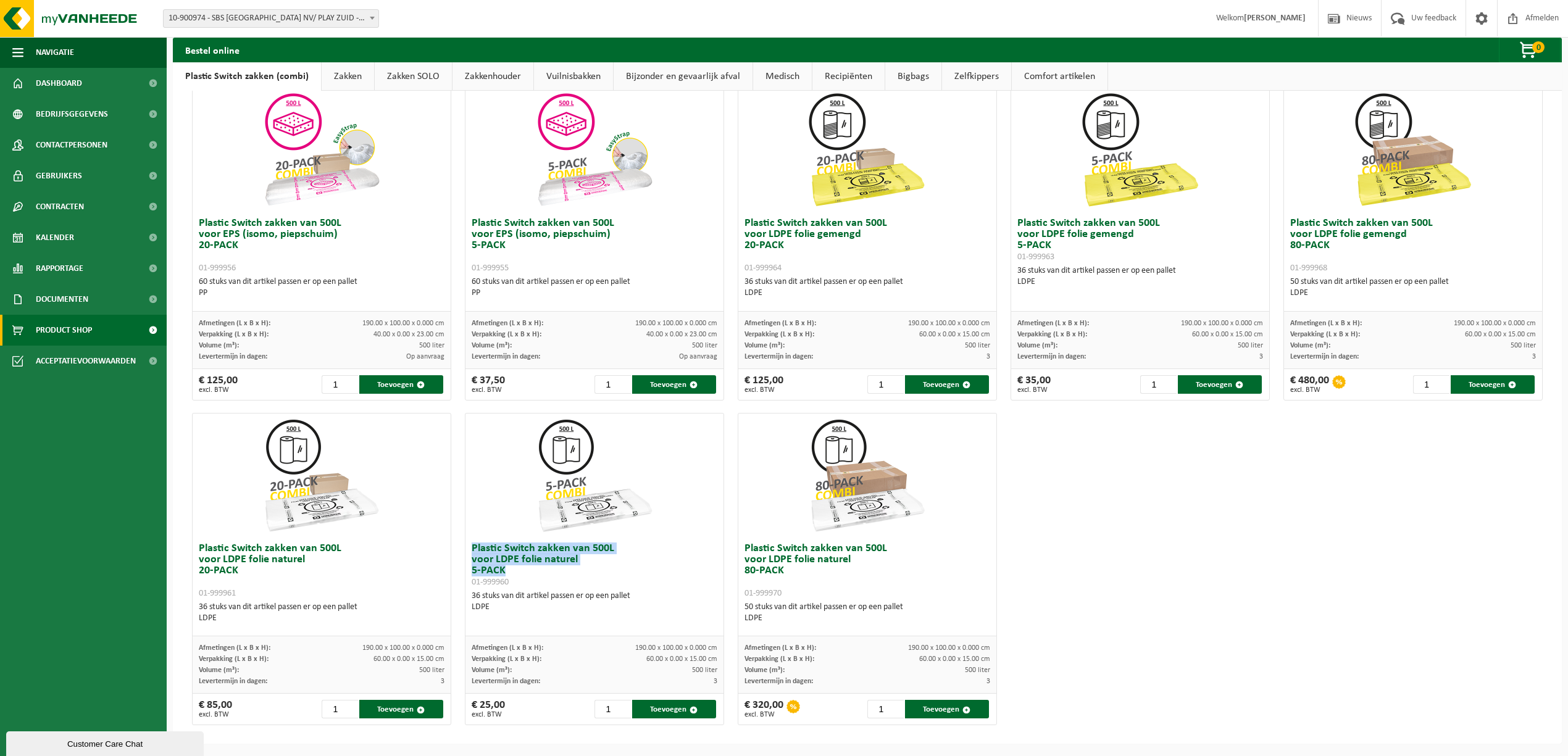
drag, startPoint x: 576, startPoint y: 571, endPoint x: 463, endPoint y: 548, distance: 115.3
click at [466, 548] on div "Plastic Switch zakken van 500L voor LDPE folie naturel 5-PACK 01-999960 36 stuk…" at bounding box center [594, 587] width 258 height 99
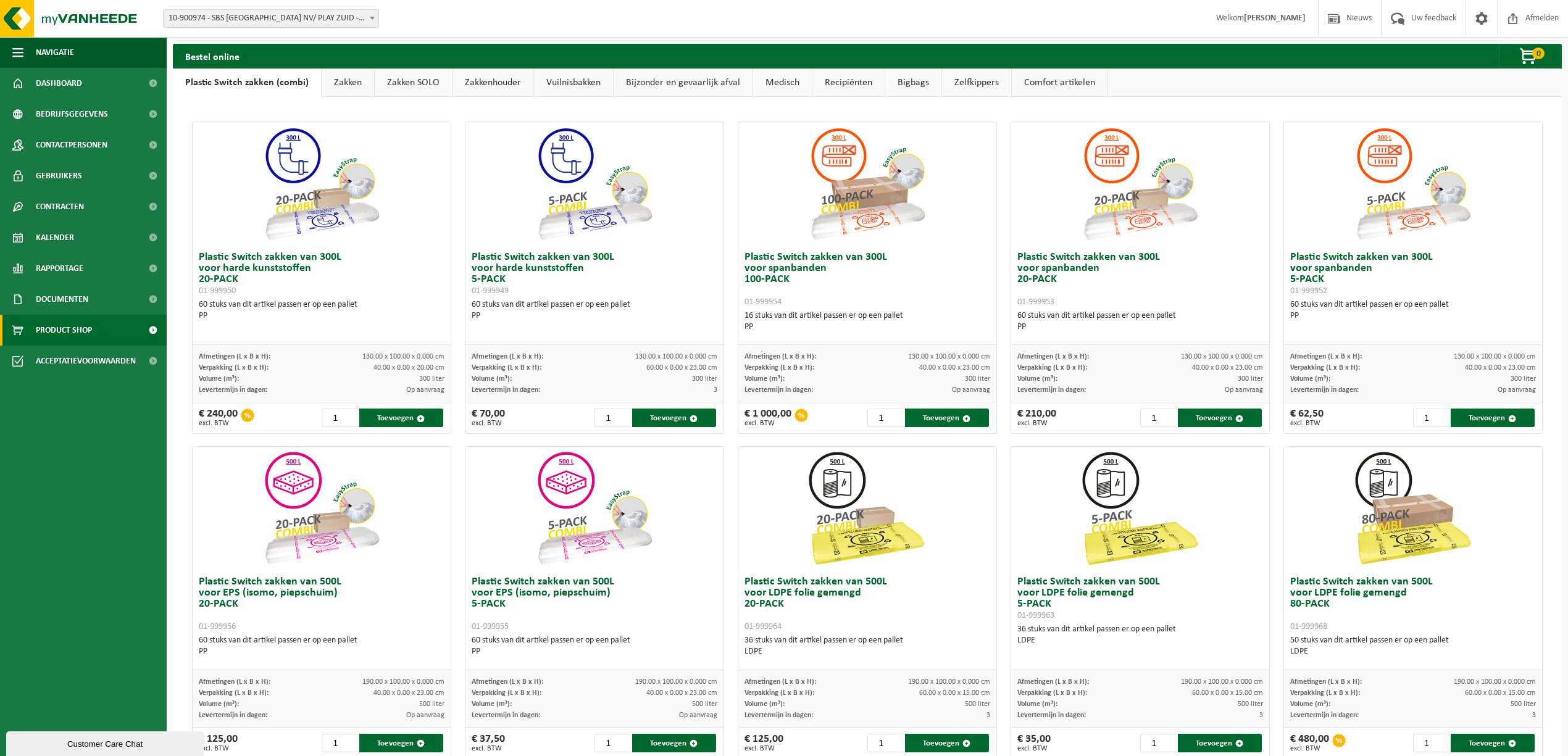
click at [583, 90] on link "Vuilnisbakken" at bounding box center [573, 83] width 79 height 29
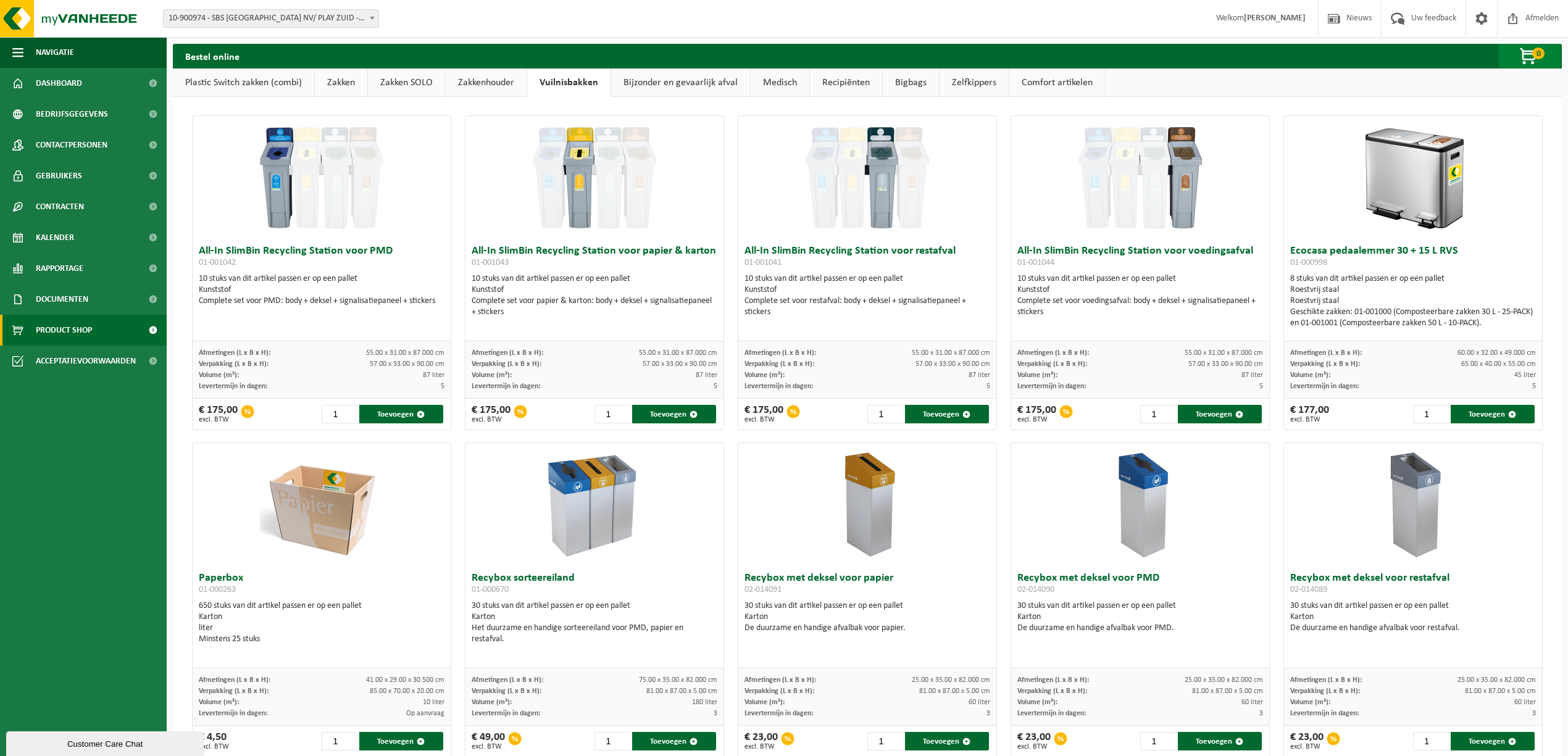
click at [1531, 52] on span "button" at bounding box center [1529, 56] width 62 height 24
click at [1437, 87] on h2 "Uw winkelmandje is momenteel leeg." at bounding box center [1418, 88] width 192 height 27
click at [87, 80] on link "Dashboard" at bounding box center [83, 83] width 167 height 31
